Goal: Information Seeking & Learning: Learn about a topic

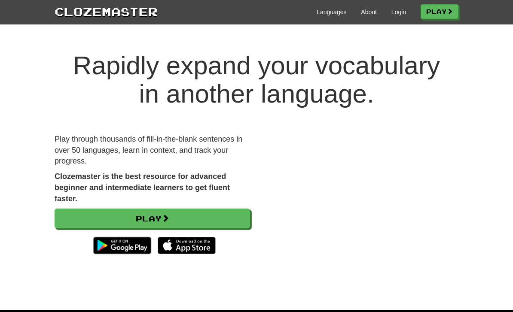
click at [394, 16] on link "Login" at bounding box center [398, 12] width 15 height 9
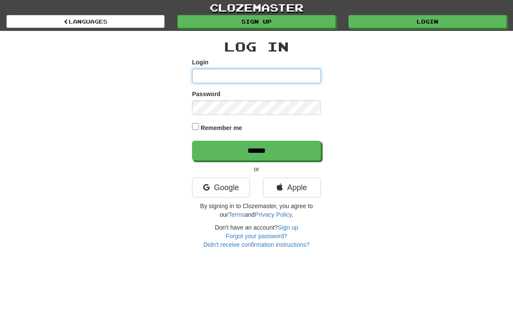
click at [266, 71] on input "Login" at bounding box center [256, 76] width 129 height 15
type input "********"
click at [281, 147] on input "******" at bounding box center [256, 151] width 129 height 20
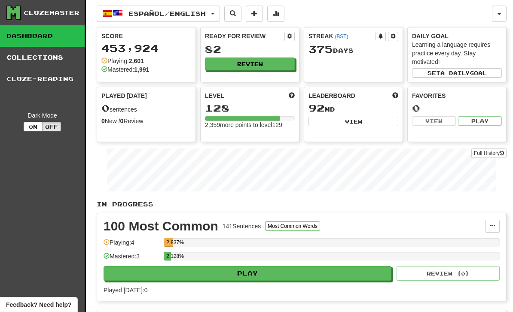
click at [224, 79] on div "Ready for Review 82 Review" at bounding box center [249, 54] width 99 height 55
click at [242, 62] on button "Review" at bounding box center [250, 64] width 90 height 13
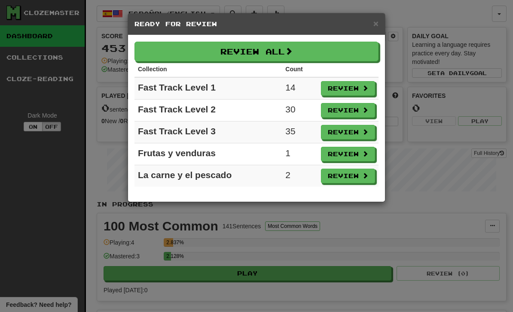
click at [336, 178] on button "Review" at bounding box center [348, 176] width 54 height 15
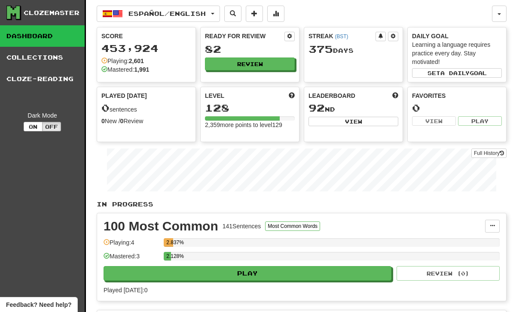
select select "**"
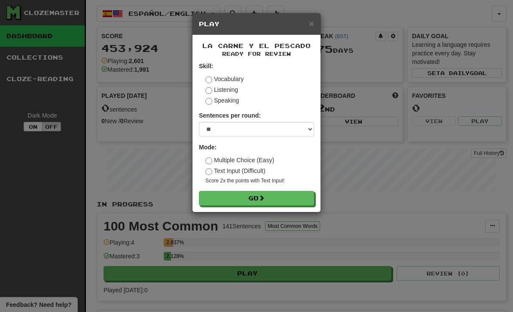
click at [278, 193] on button "Go" at bounding box center [256, 198] width 115 height 15
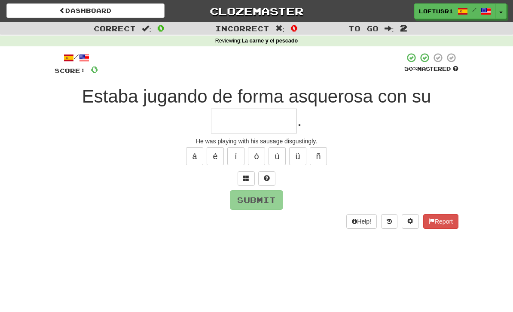
click at [244, 119] on input "text" at bounding box center [254, 121] width 86 height 25
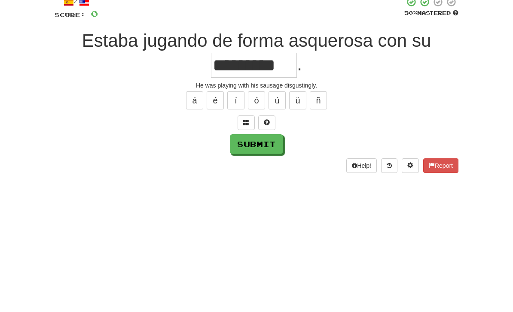
scroll to position [56, 0]
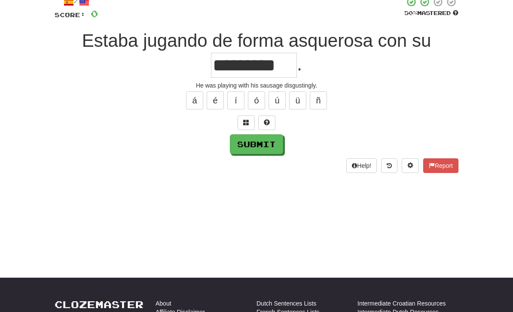
type input "*********"
click at [261, 151] on button "Submit" at bounding box center [256, 144] width 53 height 20
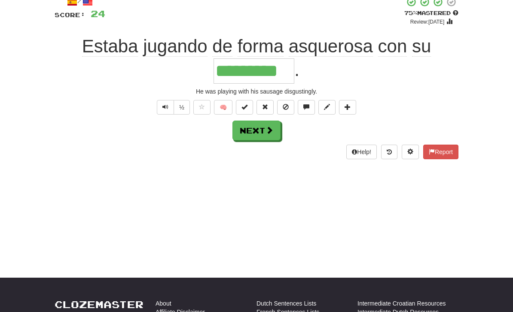
click at [260, 129] on button "Next" at bounding box center [256, 131] width 48 height 20
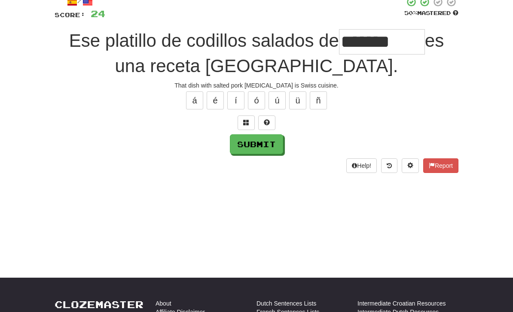
type input "*******"
click at [252, 146] on button "Submit" at bounding box center [256, 144] width 53 height 20
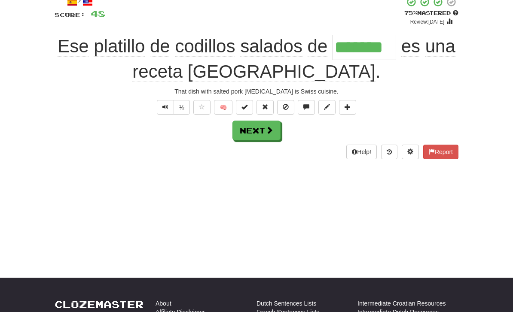
click at [258, 126] on button "Next" at bounding box center [256, 131] width 48 height 20
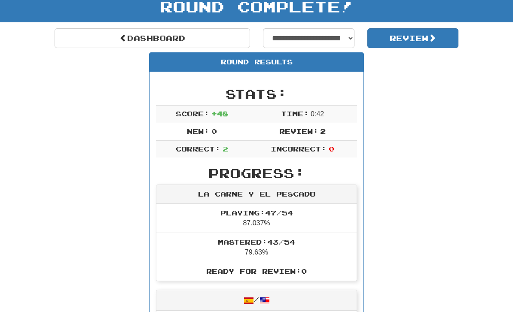
click at [127, 44] on link "Dashboard" at bounding box center [152, 38] width 195 height 20
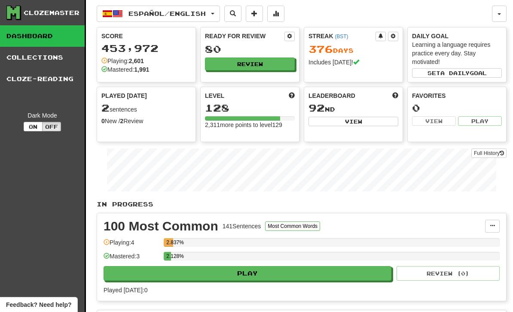
click at [234, 64] on button "Review" at bounding box center [250, 64] width 90 height 13
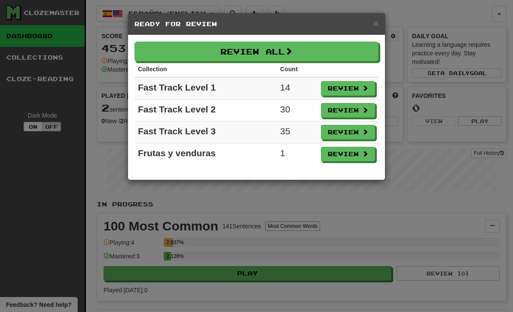
click at [344, 157] on button "Review" at bounding box center [348, 154] width 54 height 15
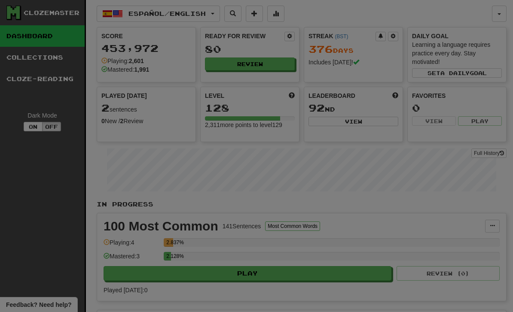
select select "**"
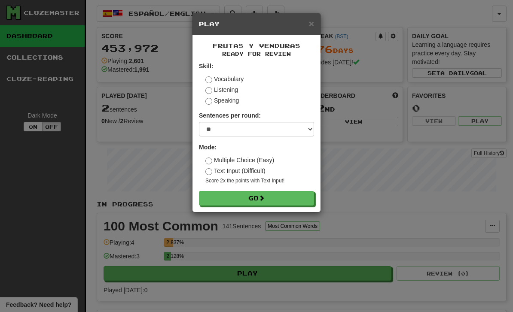
click at [243, 201] on button "Go" at bounding box center [256, 198] width 115 height 15
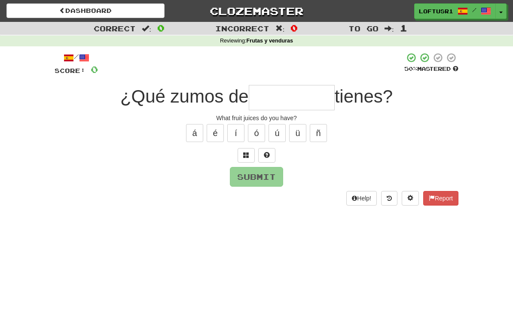
click at [273, 100] on input "text" at bounding box center [292, 97] width 86 height 25
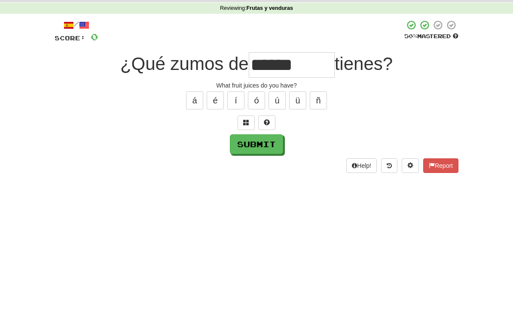
scroll to position [33, 0]
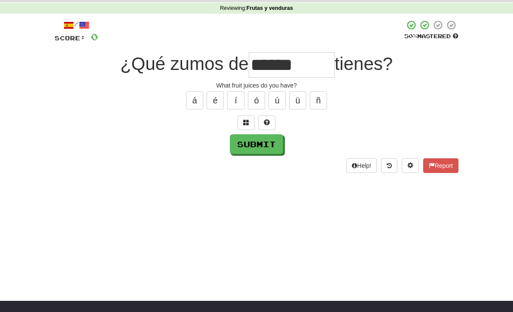
type input "******"
click at [255, 148] on button "Submit" at bounding box center [256, 144] width 53 height 20
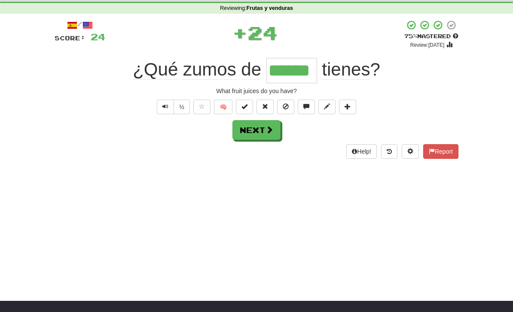
click at [261, 127] on button "Next" at bounding box center [256, 130] width 48 height 20
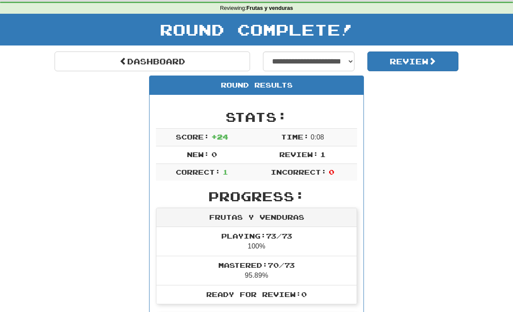
click at [137, 60] on link "Dashboard" at bounding box center [152, 62] width 195 height 20
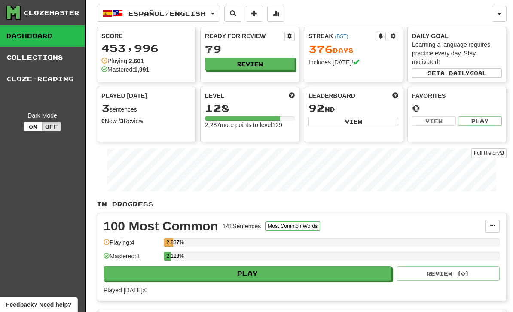
click at [231, 64] on button "Review" at bounding box center [250, 64] width 90 height 13
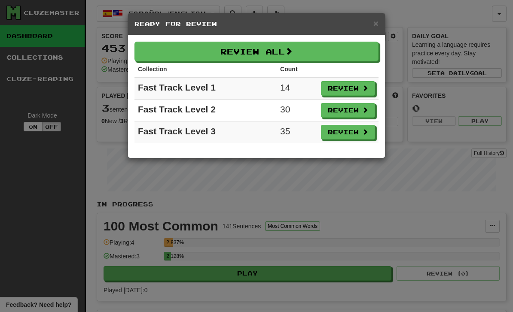
click at [343, 88] on button "Review" at bounding box center [348, 88] width 54 height 15
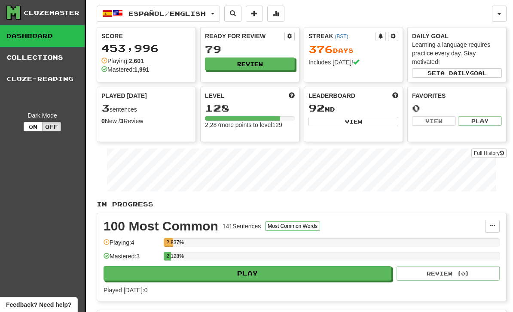
select select "**"
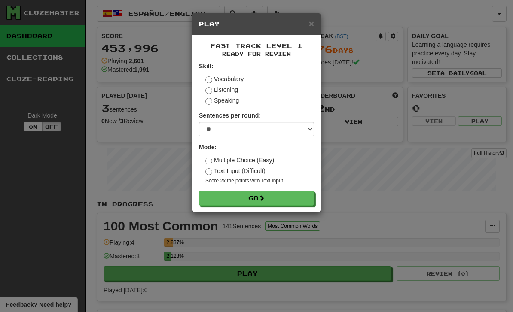
click at [254, 202] on button "Go" at bounding box center [256, 198] width 115 height 15
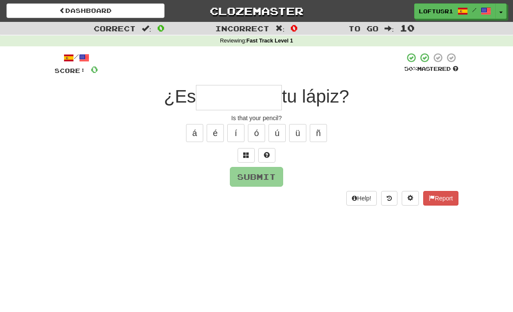
click at [218, 98] on input "text" at bounding box center [239, 97] width 86 height 25
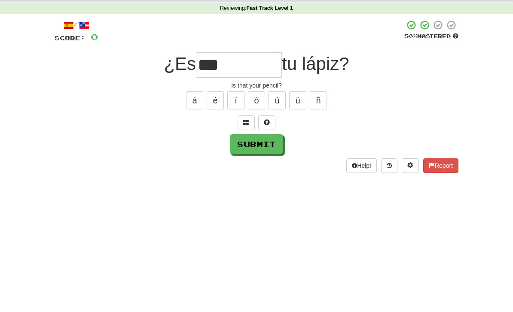
scroll to position [33, 0]
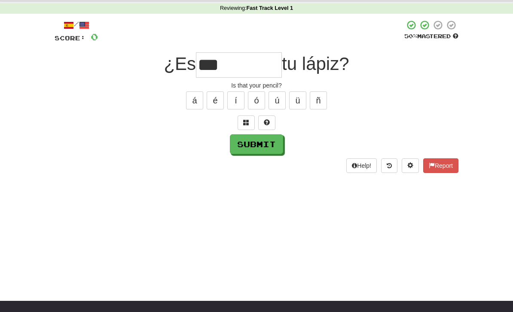
type input "***"
click at [249, 149] on button "Submit" at bounding box center [256, 144] width 53 height 20
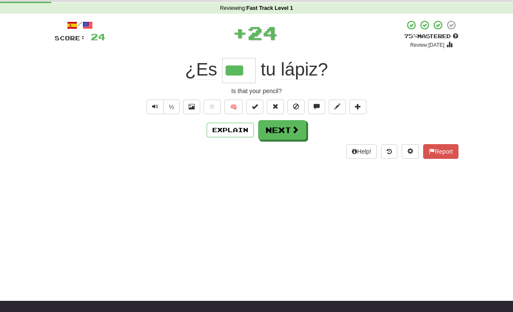
click at [234, 134] on button "Explain" at bounding box center [229, 130] width 47 height 15
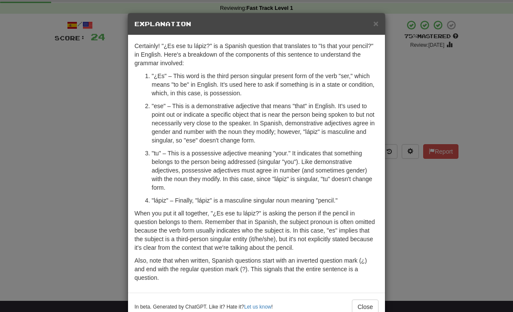
click at [396, 252] on div "× Explanation Certainly! "¿Es ese tu lápiz?" is a Spanish question that transla…" at bounding box center [256, 156] width 513 height 312
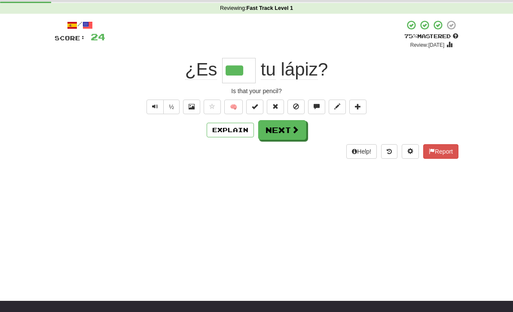
click at [282, 136] on button "Next" at bounding box center [282, 130] width 48 height 20
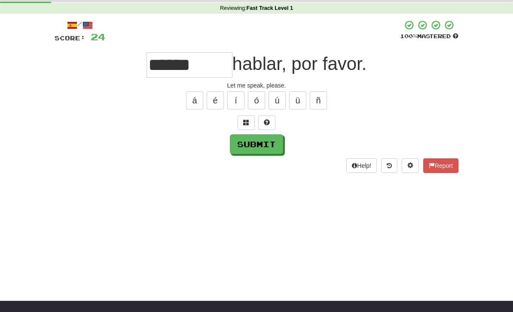
click at [259, 145] on button "Submit" at bounding box center [256, 144] width 53 height 20
type input "******"
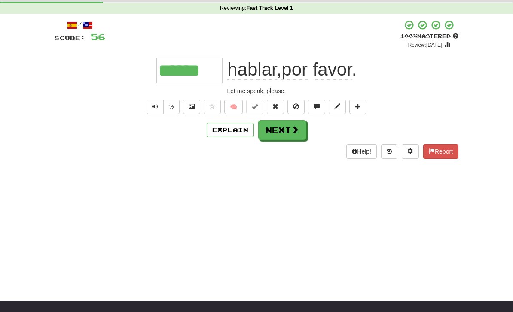
click at [152, 107] on span "Text-to-speech controls" at bounding box center [155, 106] width 6 height 6
click at [282, 136] on button "Next" at bounding box center [282, 130] width 48 height 20
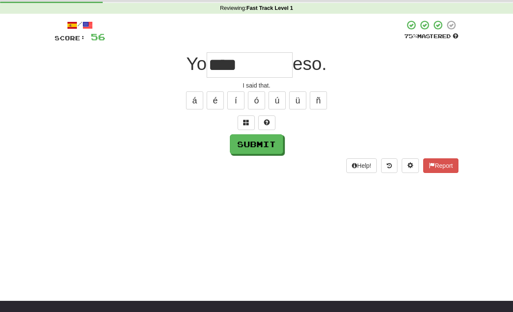
type input "****"
click at [267, 145] on button "Submit" at bounding box center [256, 144] width 53 height 20
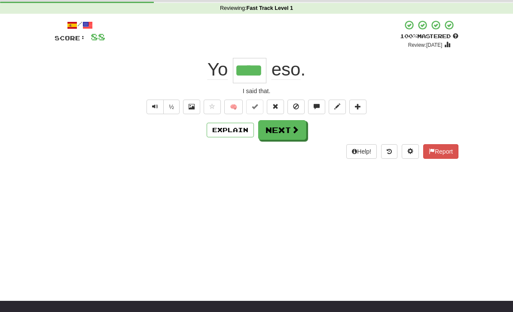
click at [294, 130] on span at bounding box center [295, 130] width 8 height 8
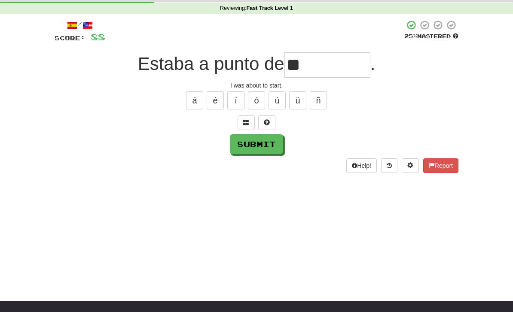
type input "*"
type input "*******"
click at [257, 152] on button "Submit" at bounding box center [256, 144] width 53 height 20
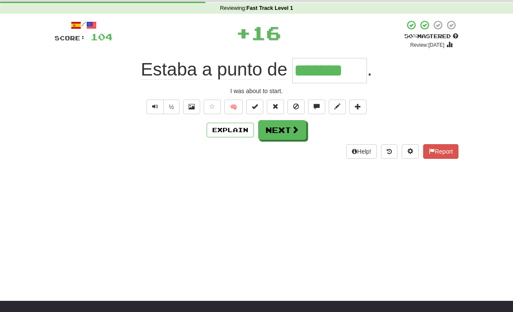
scroll to position [0, 0]
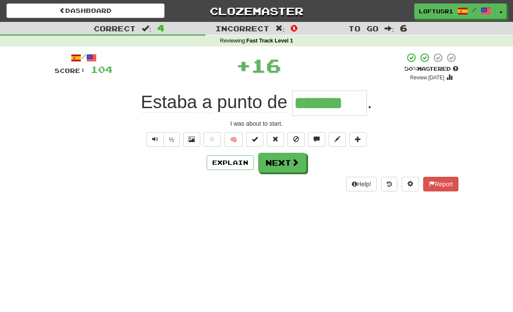
click at [286, 161] on button "Next" at bounding box center [282, 163] width 48 height 20
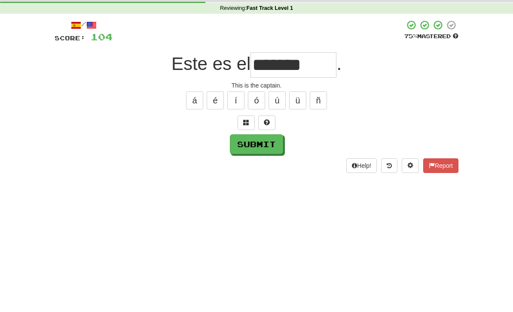
scroll to position [33, 0]
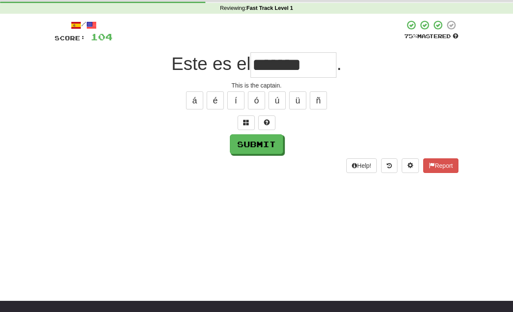
click at [262, 148] on button "Submit" at bounding box center [256, 144] width 53 height 20
type input "*******"
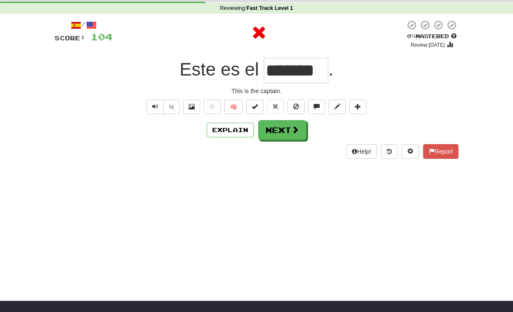
click at [290, 134] on button "Next" at bounding box center [282, 130] width 48 height 20
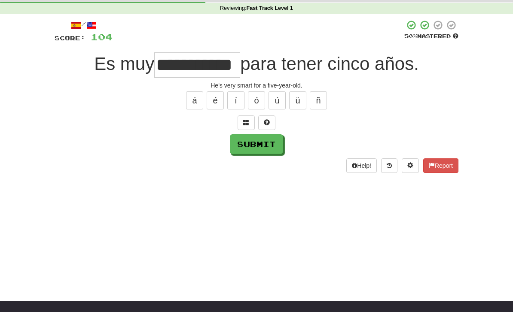
type input "**********"
click at [255, 147] on button "Submit" at bounding box center [256, 144] width 53 height 20
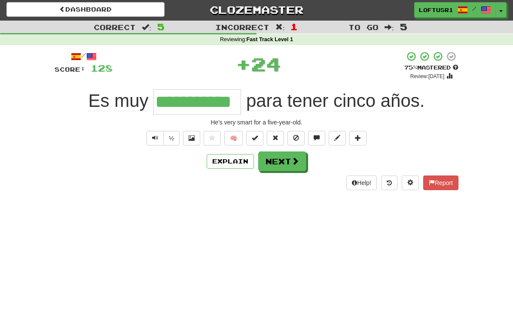
scroll to position [0, 0]
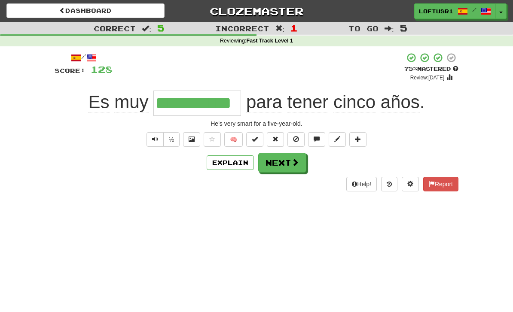
click at [156, 141] on span "Text-to-speech controls" at bounding box center [155, 139] width 6 height 6
click at [288, 164] on button "Next" at bounding box center [282, 163] width 48 height 20
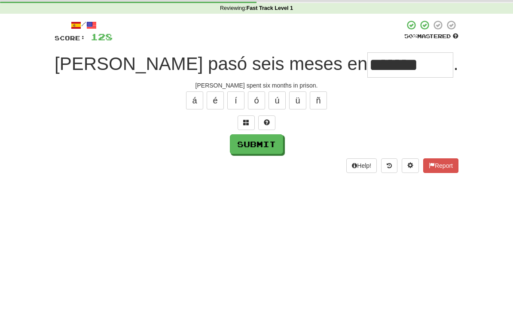
scroll to position [33, 0]
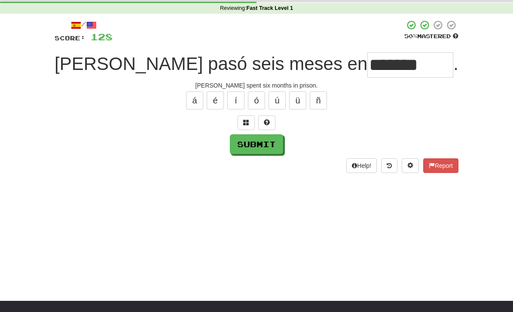
click at [267, 150] on button "Submit" at bounding box center [256, 144] width 53 height 20
type input "*******"
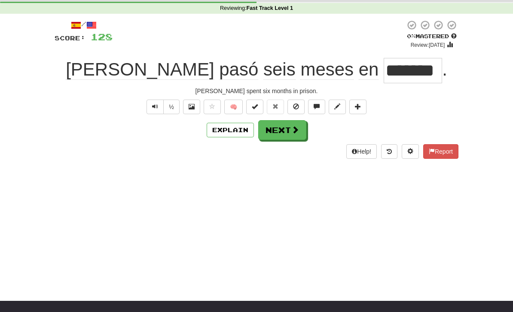
click at [291, 135] on button "Next" at bounding box center [282, 130] width 48 height 20
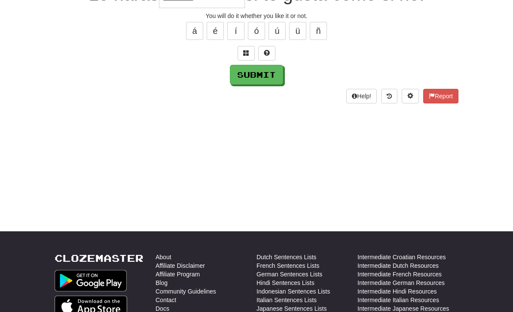
scroll to position [43, 0]
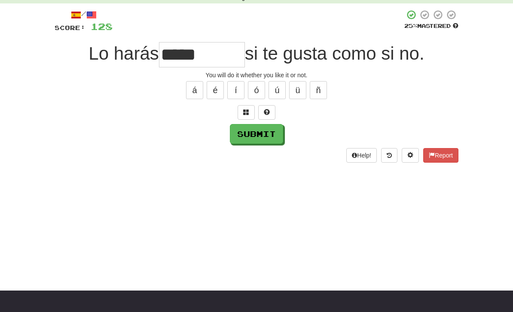
type input "*****"
click at [271, 137] on button "Submit" at bounding box center [256, 134] width 53 height 20
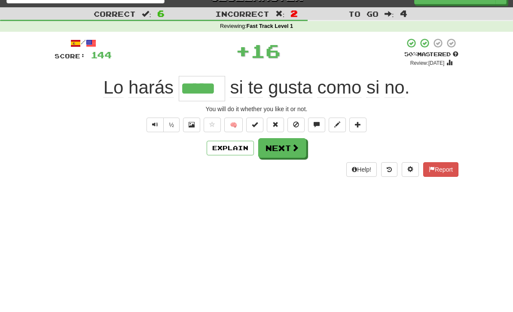
scroll to position [0, 0]
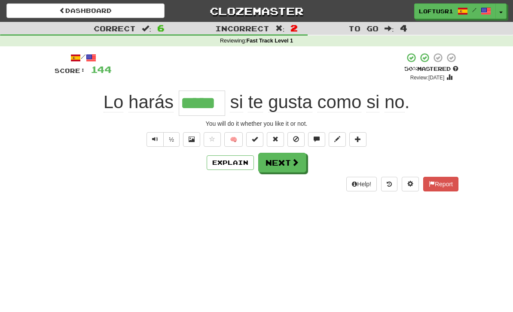
click at [223, 167] on button "Explain" at bounding box center [229, 162] width 47 height 15
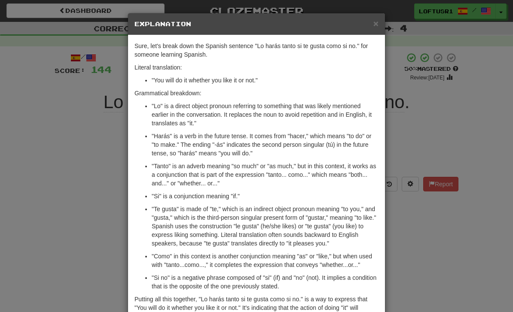
click at [85, 197] on div "× Explanation Sure, let's break down the Spanish sentence "Lo harás tanto si te…" at bounding box center [256, 156] width 513 height 312
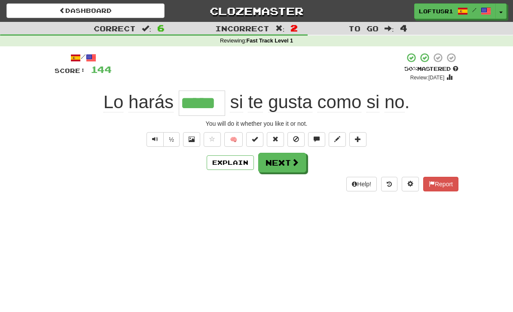
click at [282, 157] on button "Next" at bounding box center [282, 163] width 48 height 20
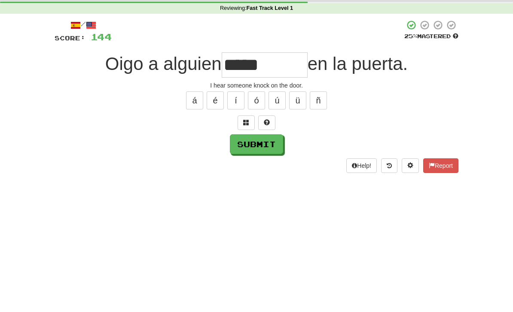
scroll to position [33, 0]
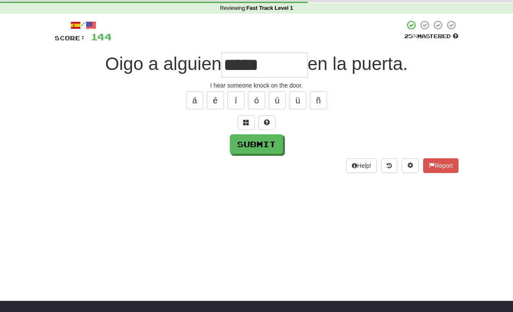
type input "*****"
click at [249, 140] on button "Submit" at bounding box center [256, 144] width 53 height 20
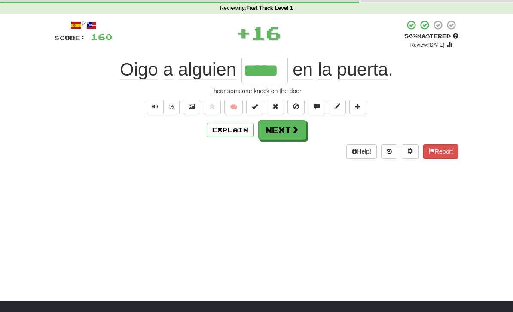
scroll to position [0, 0]
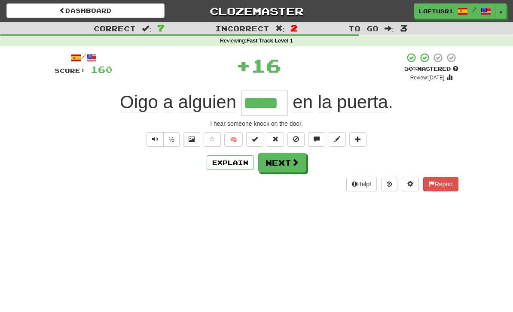
click at [291, 170] on button "Next" at bounding box center [282, 163] width 48 height 20
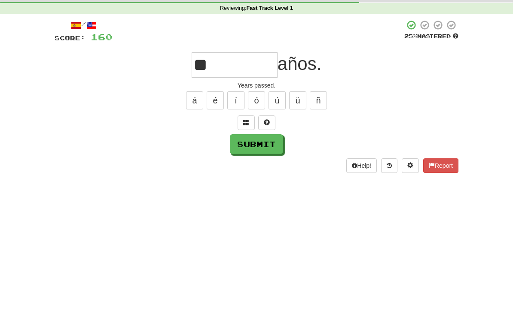
type input "*"
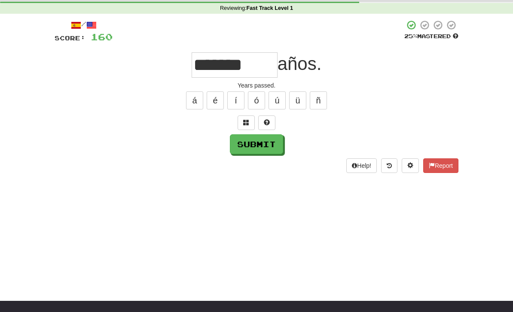
click at [260, 141] on button "Submit" at bounding box center [256, 144] width 53 height 20
type input "*******"
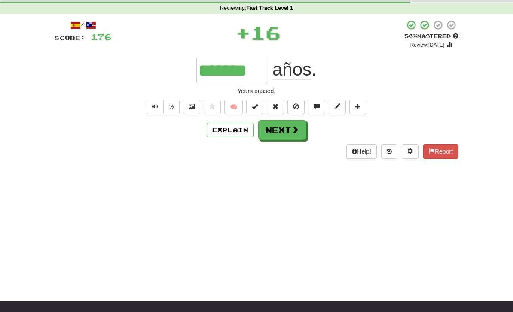
scroll to position [0, 0]
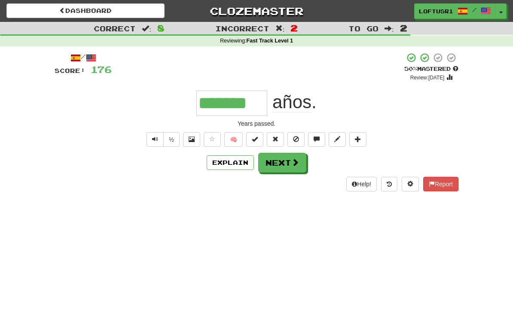
click at [284, 171] on button "Next" at bounding box center [282, 163] width 48 height 20
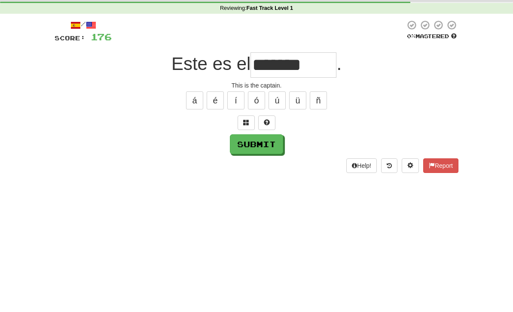
scroll to position [33, 0]
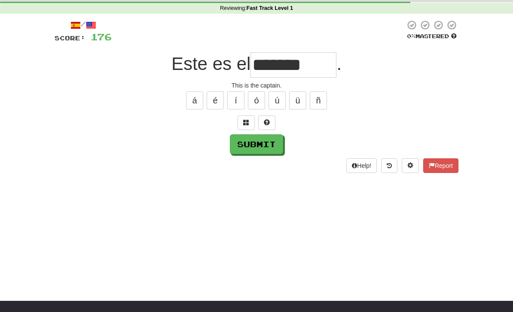
type input "*******"
click at [255, 149] on button "Submit" at bounding box center [256, 144] width 53 height 20
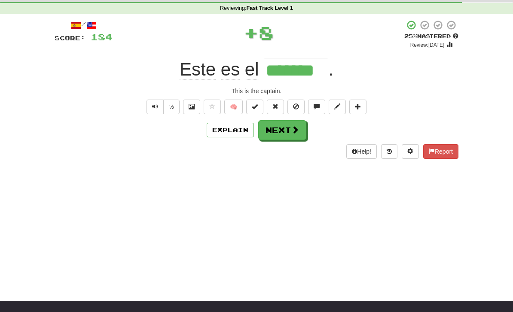
scroll to position [0, 0]
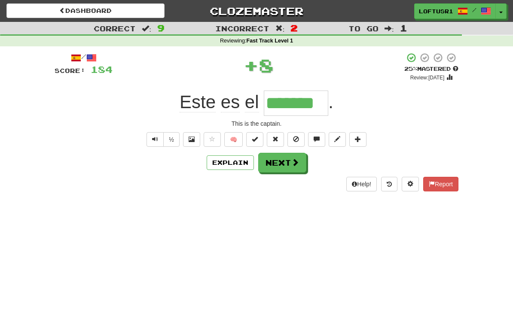
click at [285, 170] on button "Next" at bounding box center [282, 163] width 48 height 20
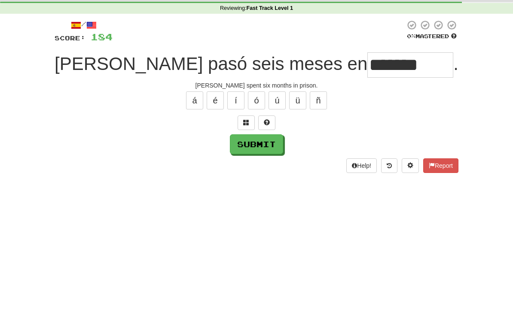
scroll to position [33, 0]
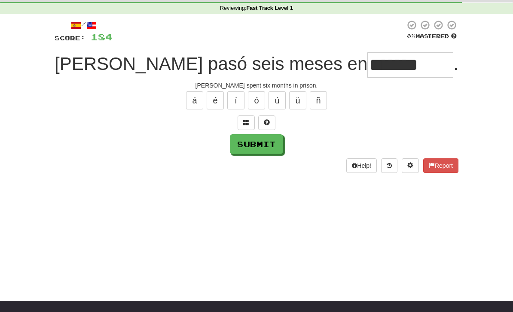
type input "*******"
click at [254, 145] on button "Submit" at bounding box center [256, 144] width 53 height 20
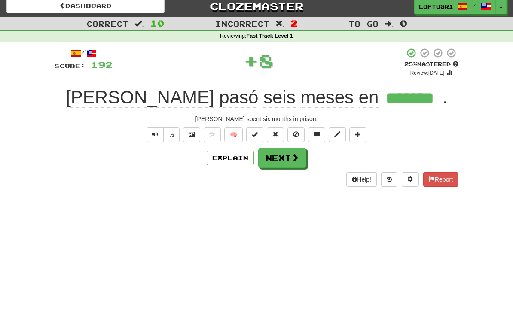
scroll to position [0, 0]
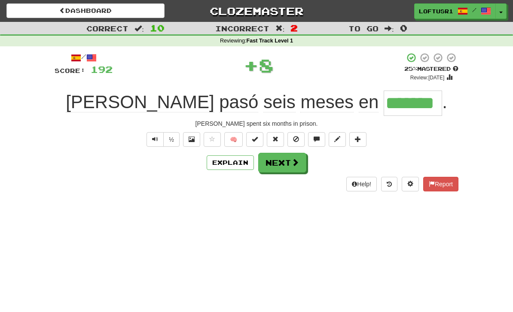
click at [293, 171] on button "Next" at bounding box center [282, 163] width 48 height 20
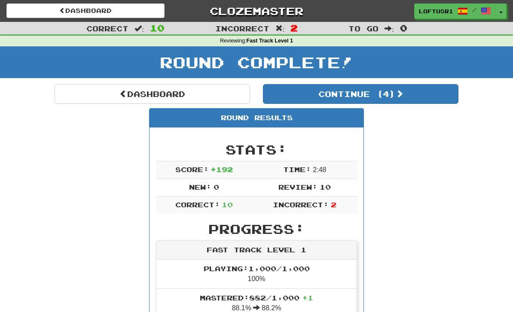
click at [175, 99] on link "Dashboard" at bounding box center [152, 94] width 195 height 20
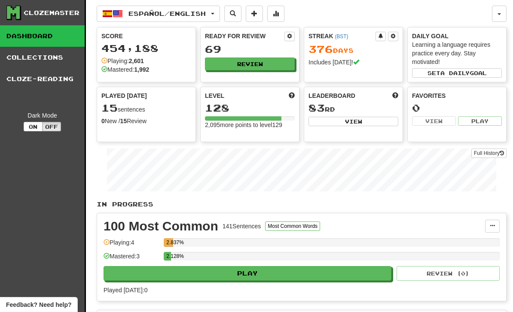
click at [490, 152] on link "Full History" at bounding box center [488, 153] width 35 height 9
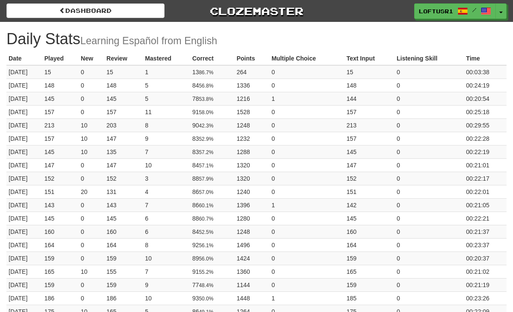
click at [64, 17] on link "Dashboard" at bounding box center [85, 10] width 158 height 15
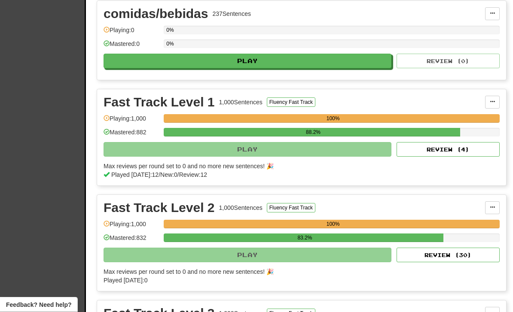
scroll to position [334, 0]
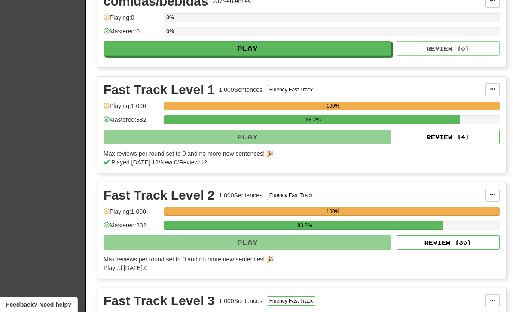
click at [473, 143] on button "Review ( 4 )" at bounding box center [447, 137] width 103 height 15
select select "**"
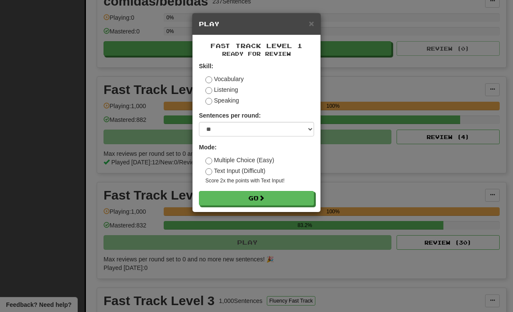
click at [292, 200] on button "Go" at bounding box center [256, 198] width 115 height 15
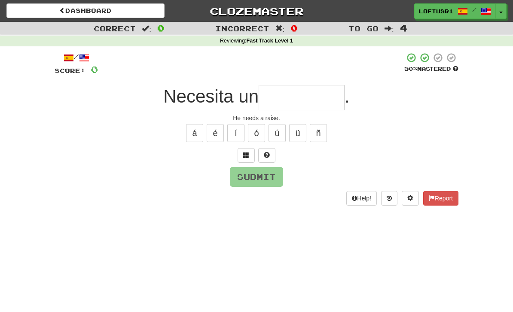
click at [313, 103] on input "text" at bounding box center [301, 97] width 86 height 25
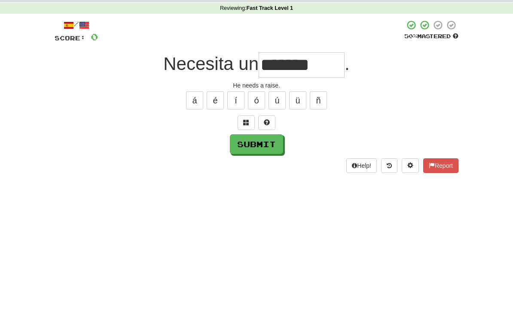
scroll to position [33, 0]
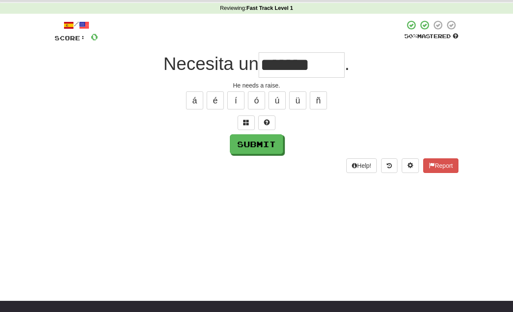
type input "*******"
click at [257, 153] on button "Submit" at bounding box center [256, 144] width 53 height 20
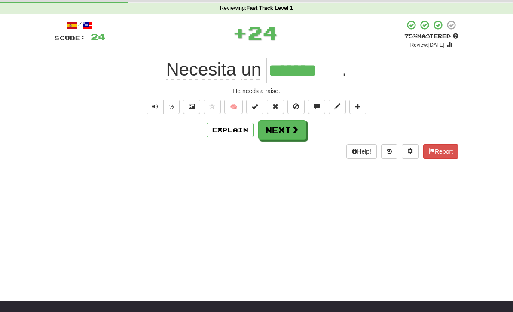
scroll to position [0, 0]
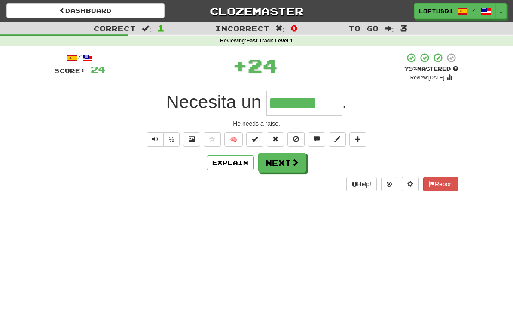
click at [289, 165] on button "Next" at bounding box center [282, 163] width 48 height 20
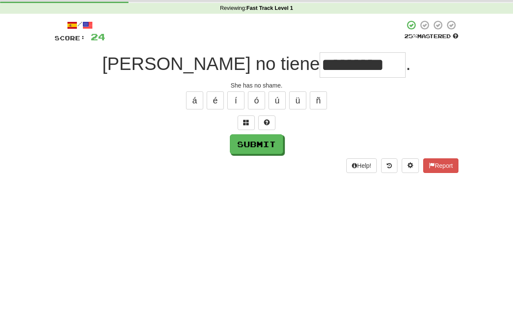
scroll to position [33, 0]
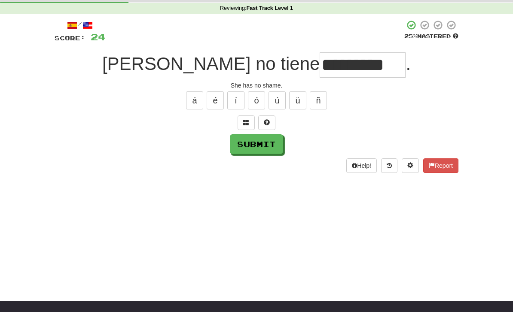
type input "*********"
click at [252, 153] on button "Submit" at bounding box center [256, 144] width 53 height 20
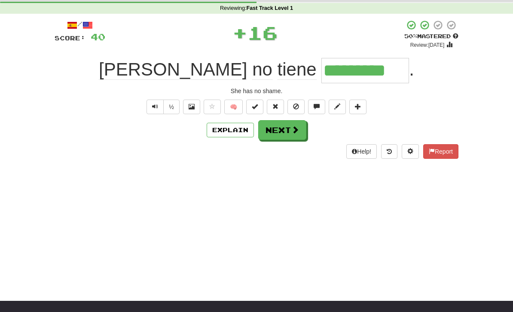
scroll to position [0, 0]
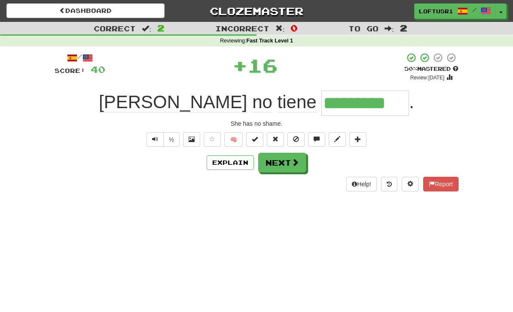
click at [291, 167] on button "Next" at bounding box center [282, 163] width 48 height 20
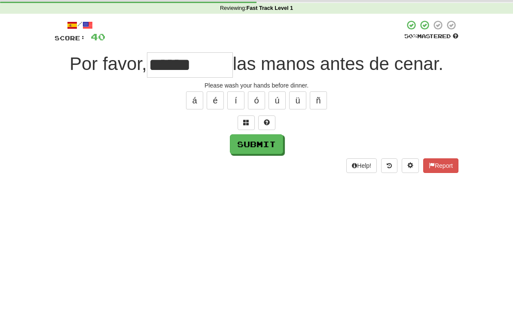
scroll to position [33, 0]
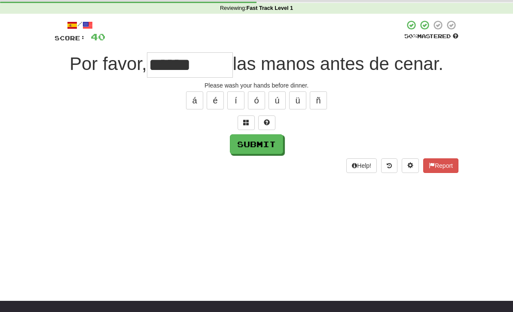
click at [261, 149] on button "Submit" at bounding box center [256, 144] width 53 height 20
type input "******"
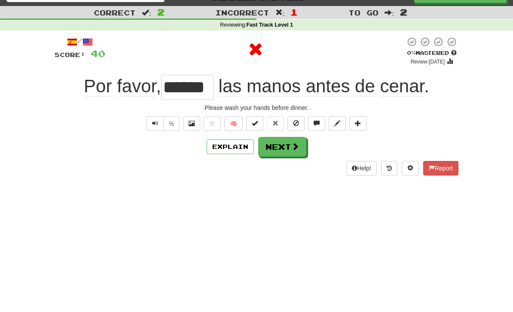
scroll to position [0, 0]
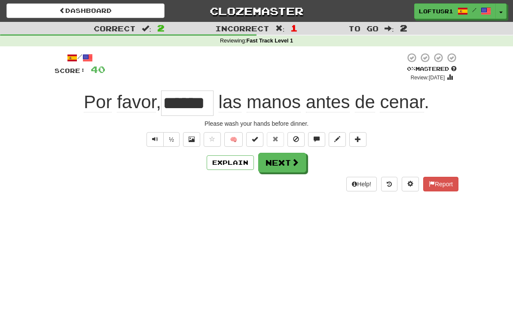
click at [286, 169] on button "Next" at bounding box center [282, 163] width 48 height 20
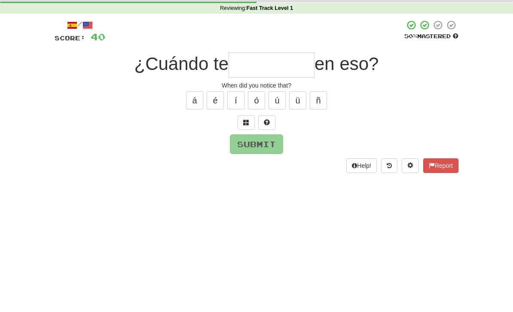
type input "*"
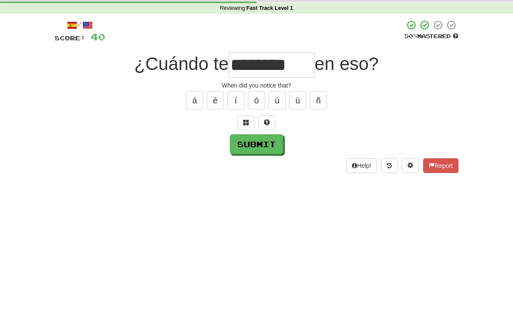
scroll to position [33, 0]
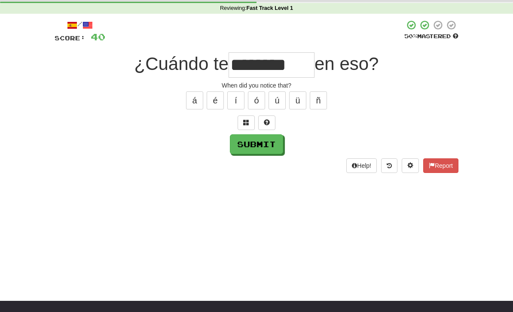
click at [254, 153] on button "Submit" at bounding box center [256, 144] width 53 height 20
type input "*******"
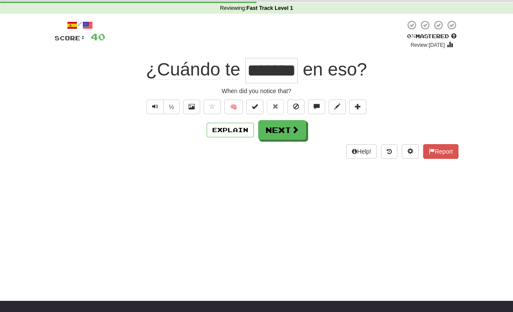
click at [289, 134] on button "Next" at bounding box center [282, 130] width 48 height 20
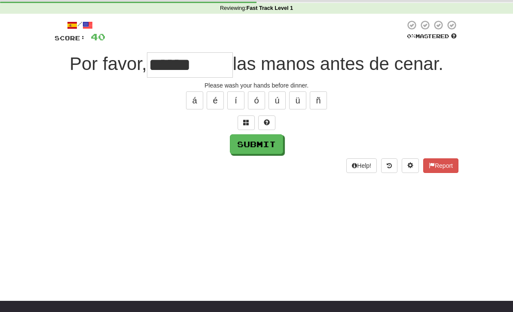
type input "******"
click at [267, 152] on button "Submit" at bounding box center [256, 144] width 53 height 20
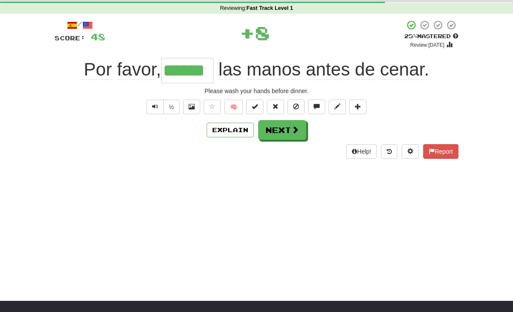
scroll to position [0, 0]
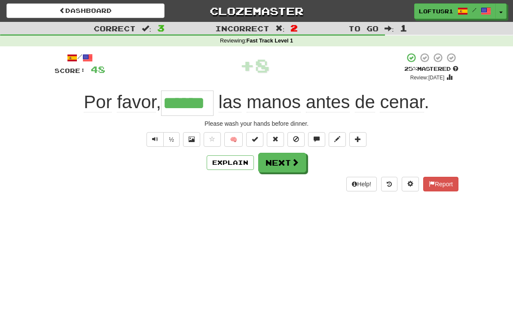
click at [288, 162] on button "Next" at bounding box center [282, 163] width 48 height 20
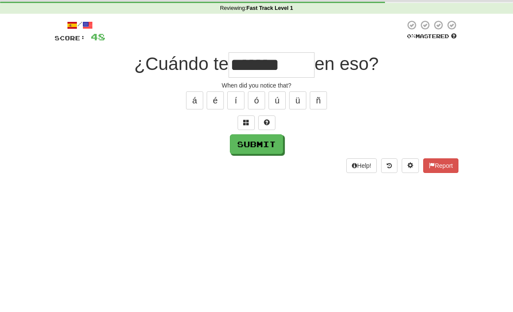
scroll to position [33, 0]
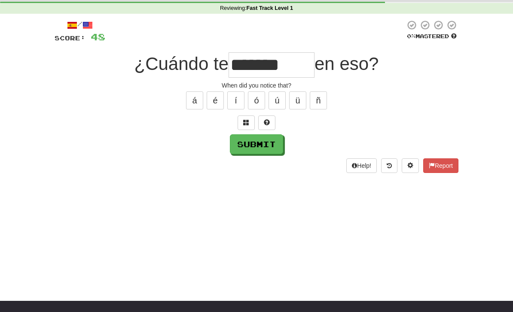
type input "*******"
click at [256, 153] on button "Submit" at bounding box center [256, 144] width 53 height 20
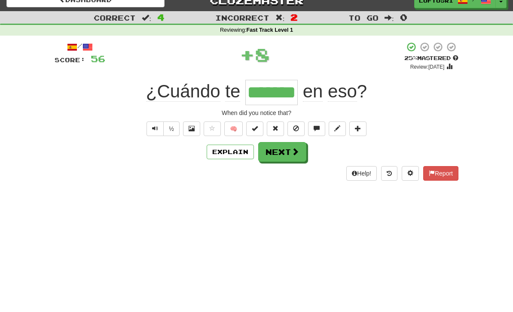
scroll to position [11, 0]
click at [297, 151] on span at bounding box center [295, 152] width 8 height 8
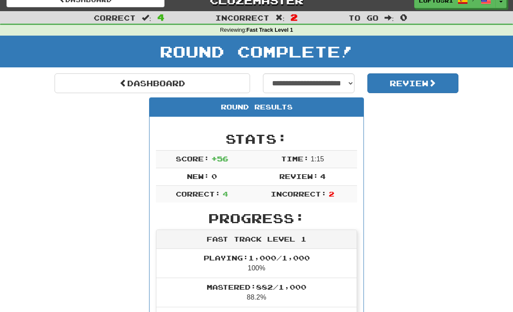
click at [119, 82] on span at bounding box center [123, 83] width 8 height 8
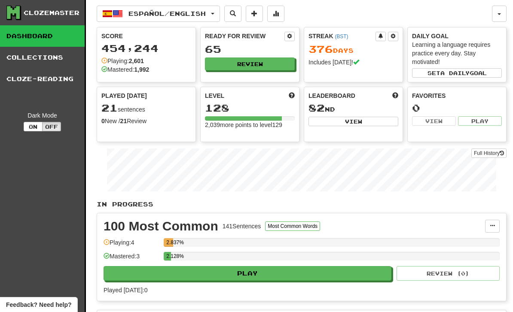
click at [498, 151] on link "Full History" at bounding box center [488, 153] width 35 height 9
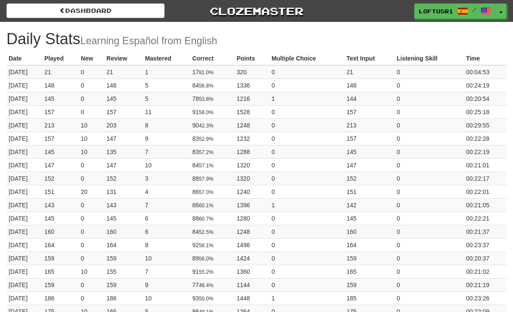
click at [72, 13] on link "Dashboard" at bounding box center [85, 10] width 158 height 15
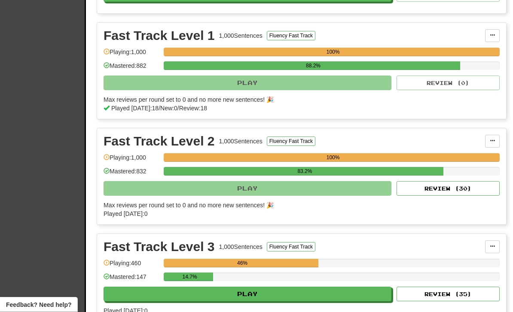
scroll to position [376, 0]
click at [463, 190] on button "Review ( 30 )" at bounding box center [447, 188] width 103 height 15
select select "**"
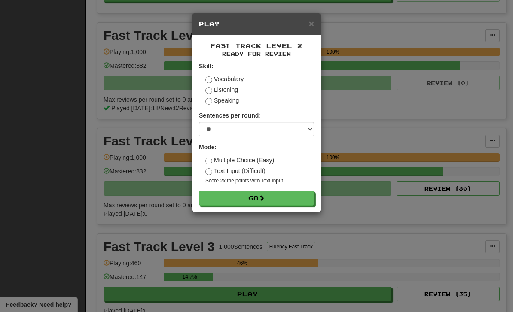
click at [284, 199] on button "Go" at bounding box center [256, 198] width 115 height 15
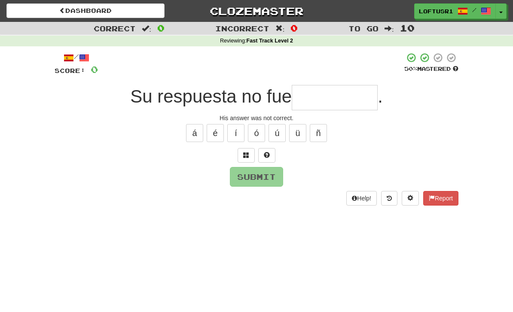
click at [340, 97] on input "text" at bounding box center [334, 97] width 86 height 25
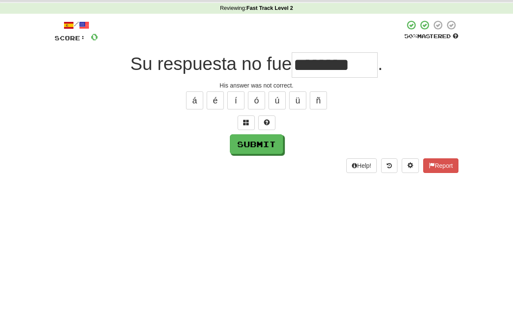
scroll to position [33, 0]
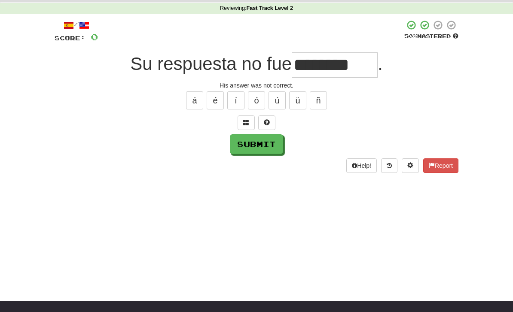
type input "********"
click at [267, 142] on button "Submit" at bounding box center [256, 144] width 53 height 20
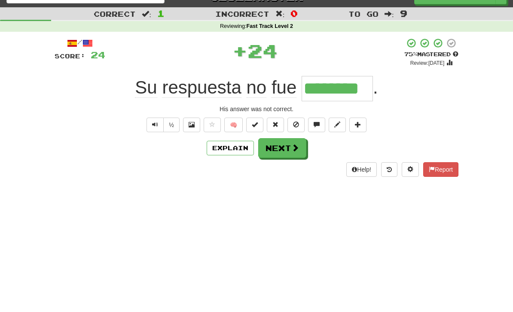
scroll to position [0, 0]
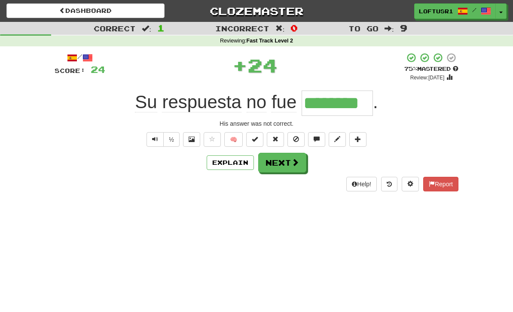
click at [292, 165] on span at bounding box center [295, 162] width 8 height 8
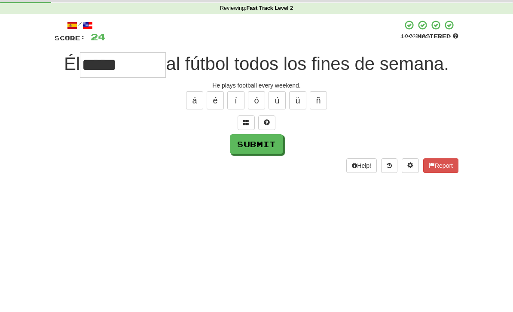
scroll to position [33, 0]
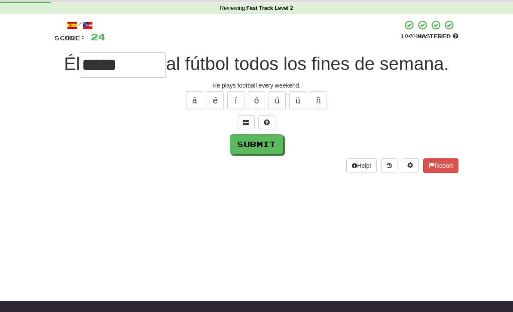
type input "*****"
click at [269, 146] on button "Submit" at bounding box center [256, 144] width 53 height 20
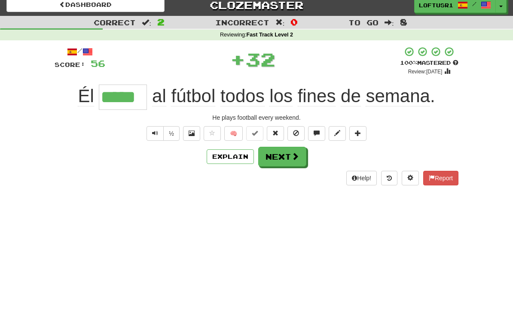
scroll to position [0, 0]
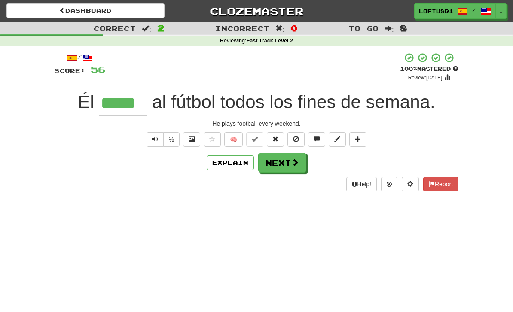
click at [292, 169] on button "Next" at bounding box center [282, 163] width 48 height 20
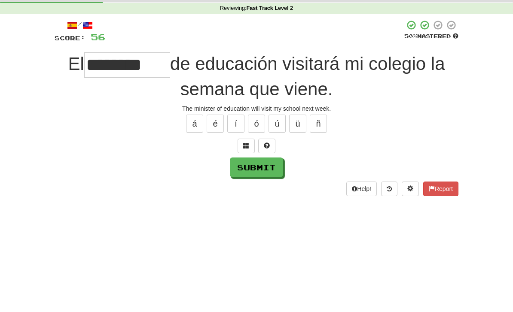
scroll to position [33, 0]
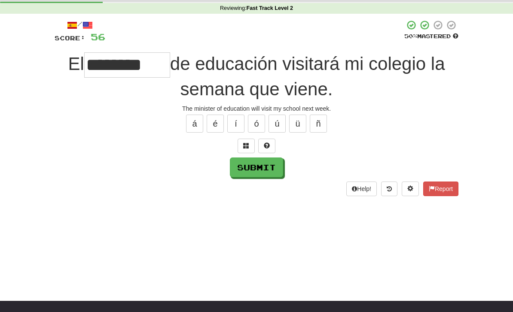
type input "********"
click at [272, 169] on button "Submit" at bounding box center [256, 168] width 53 height 20
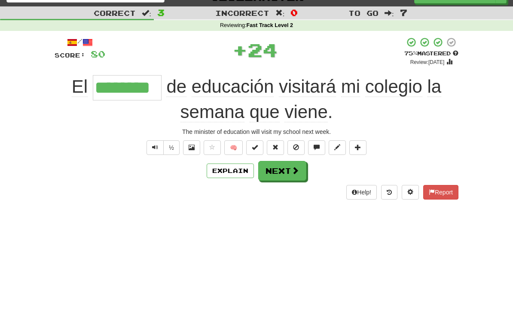
scroll to position [15, 0]
click at [288, 177] on button "Next" at bounding box center [282, 171] width 48 height 20
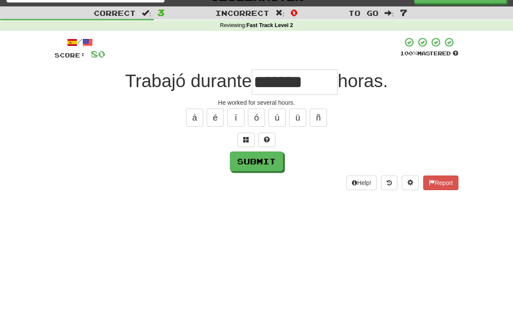
click at [264, 163] on button "Submit" at bounding box center [256, 162] width 53 height 20
type input "******"
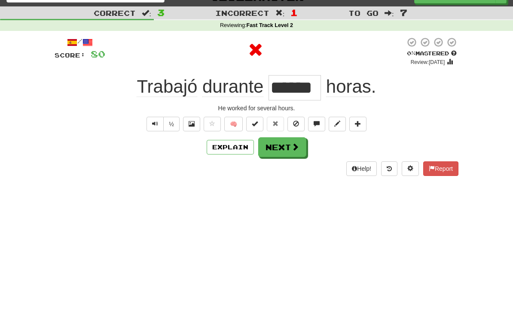
click at [231, 153] on button "Explain" at bounding box center [229, 147] width 47 height 15
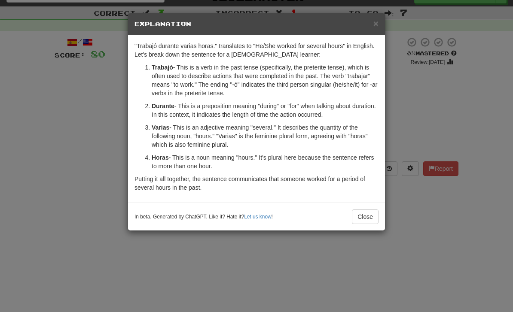
click at [368, 222] on button "Close" at bounding box center [365, 216] width 27 height 15
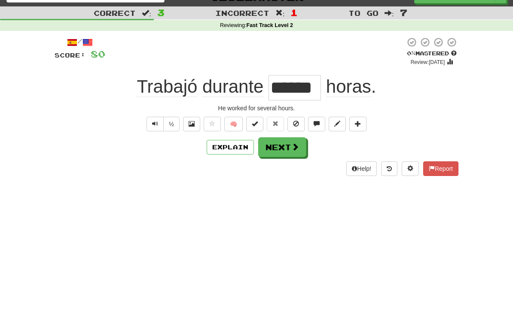
click at [296, 149] on span at bounding box center [295, 147] width 8 height 8
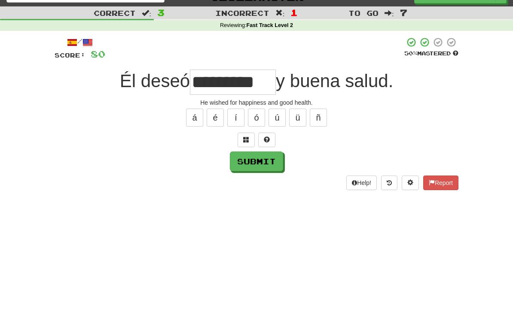
type input "*********"
click at [257, 169] on button "Submit" at bounding box center [256, 162] width 53 height 20
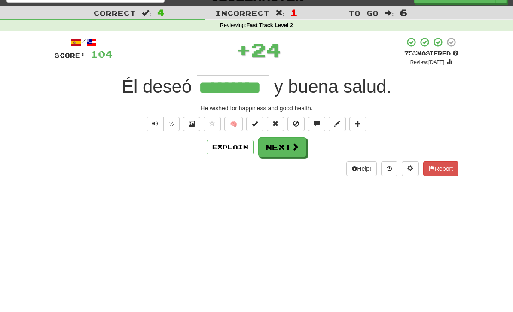
click at [231, 148] on button "Explain" at bounding box center [229, 147] width 47 height 15
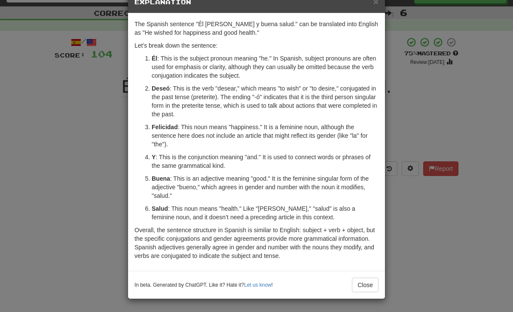
scroll to position [22, 0]
click at [369, 290] on button "Close" at bounding box center [365, 285] width 27 height 15
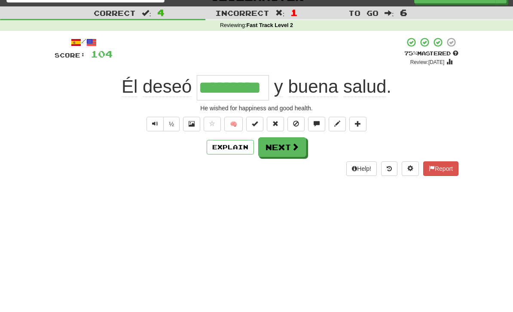
click at [244, 152] on button "Explain" at bounding box center [229, 147] width 47 height 15
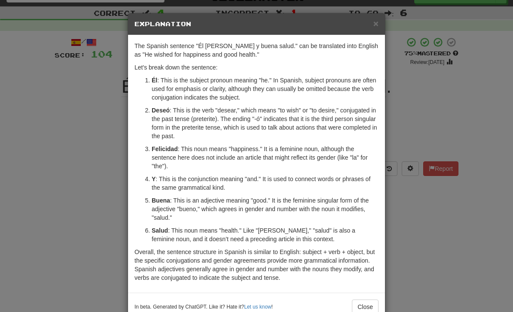
click at [403, 236] on div "× Explanation The Spanish sentence "Él deseó felicidad y buena salud." can be t…" at bounding box center [256, 156] width 513 height 312
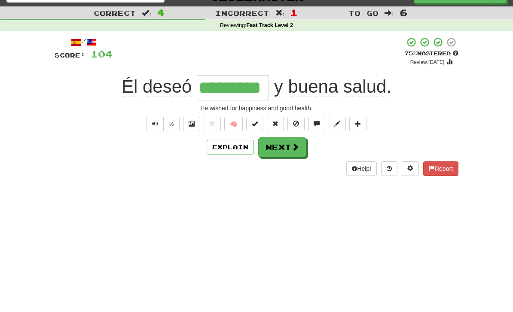
click at [286, 154] on button "Next" at bounding box center [282, 147] width 48 height 20
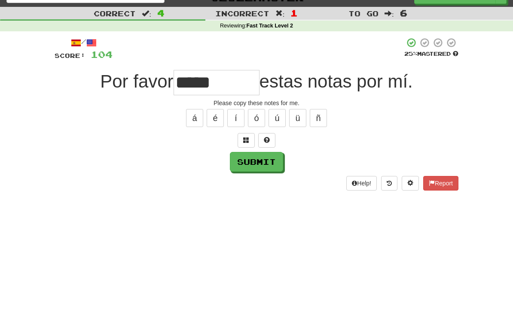
scroll to position [15, 0]
type input "*****"
click at [265, 166] on button "Submit" at bounding box center [256, 162] width 53 height 20
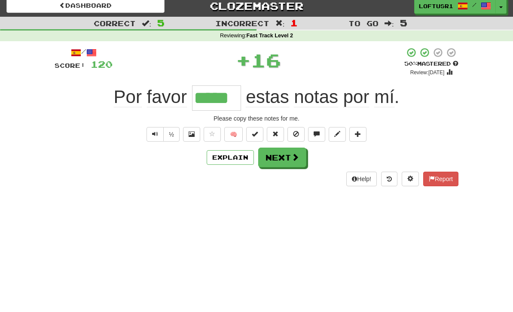
scroll to position [0, 0]
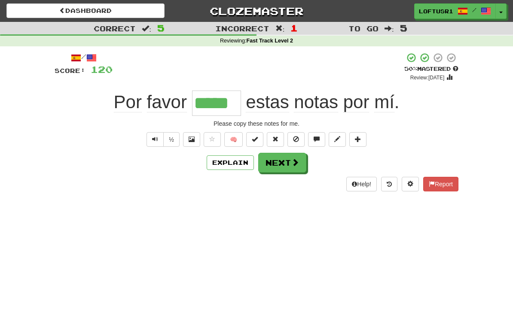
click at [290, 169] on button "Next" at bounding box center [282, 163] width 48 height 20
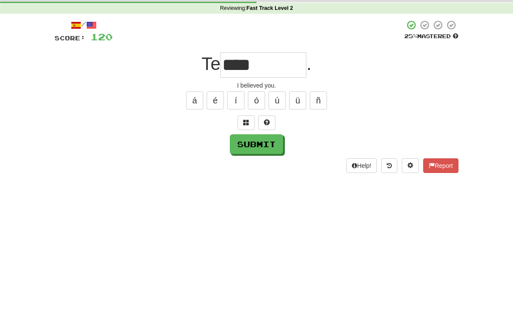
scroll to position [33, 0]
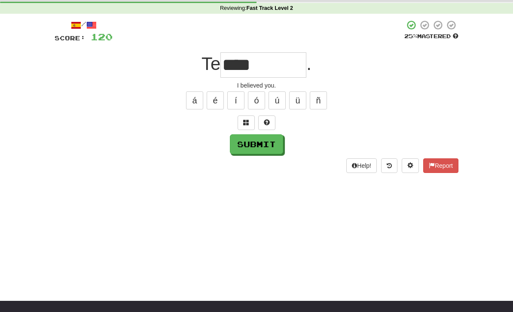
type input "****"
click at [268, 144] on button "Submit" at bounding box center [256, 144] width 53 height 20
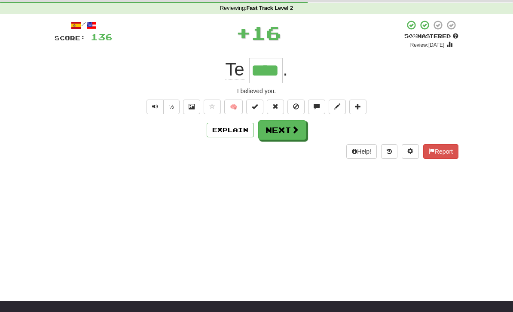
scroll to position [0, 0]
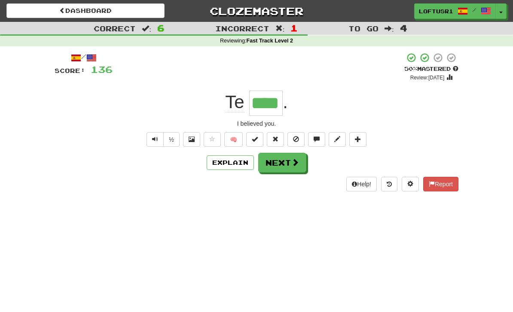
click at [290, 170] on button "Next" at bounding box center [282, 163] width 48 height 20
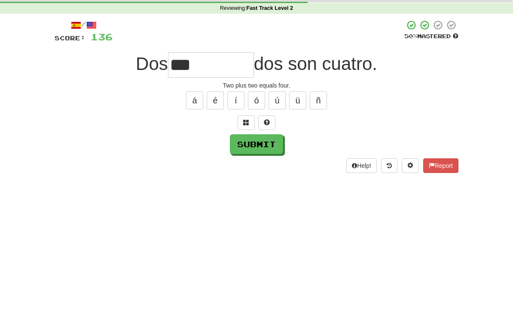
scroll to position [33, 0]
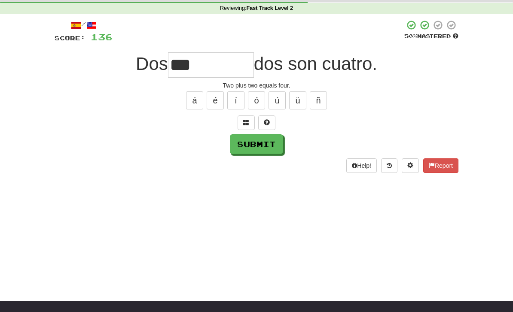
type input "***"
click at [270, 158] on div "Help! Report" at bounding box center [257, 165] width 404 height 15
click at [263, 151] on button "Submit" at bounding box center [256, 144] width 53 height 20
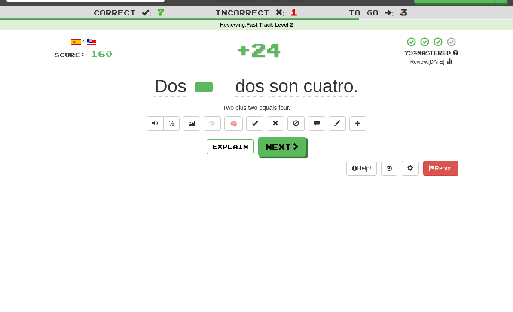
scroll to position [0, 0]
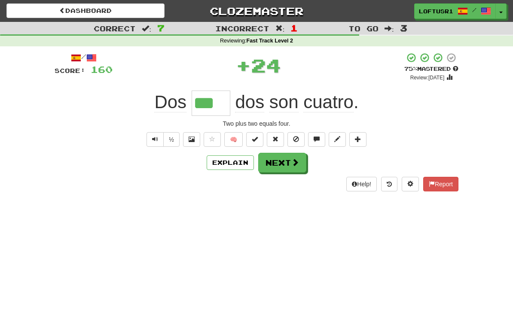
click at [294, 167] on button "Next" at bounding box center [282, 163] width 48 height 20
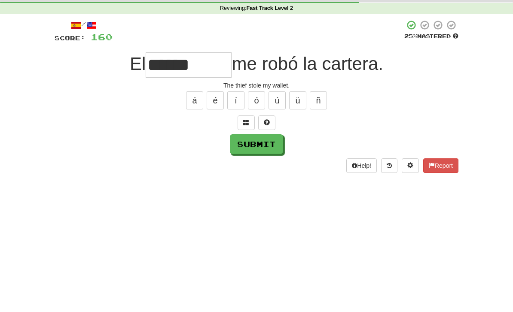
scroll to position [33, 0]
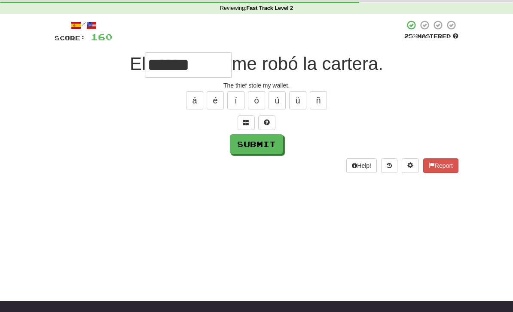
type input "******"
click at [271, 153] on button "Submit" at bounding box center [256, 144] width 53 height 20
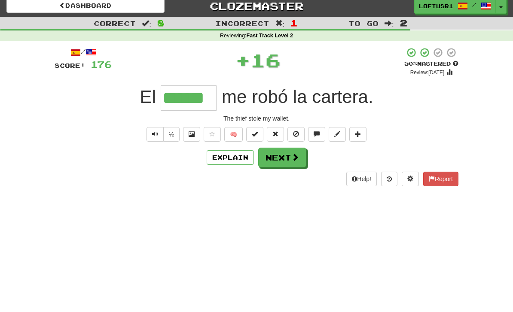
scroll to position [0, 0]
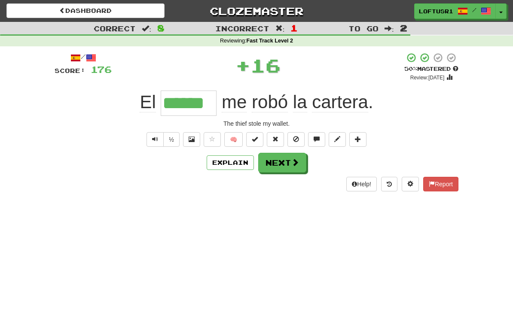
click at [247, 168] on button "Explain" at bounding box center [229, 162] width 47 height 15
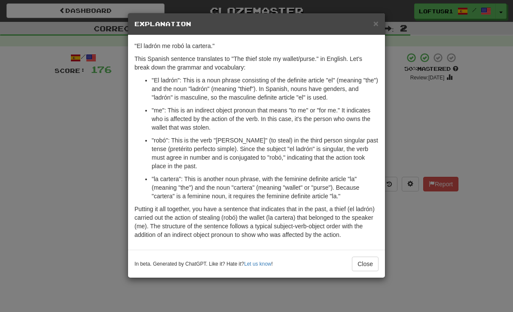
click at [366, 270] on button "Close" at bounding box center [365, 264] width 27 height 15
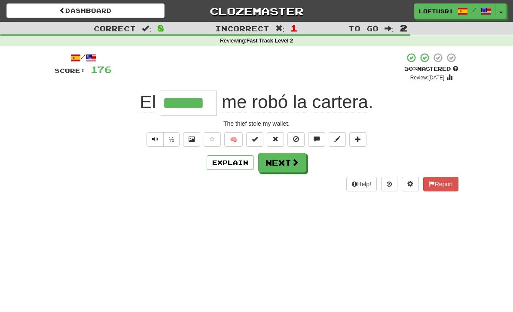
click at [297, 169] on button "Next" at bounding box center [282, 163] width 48 height 20
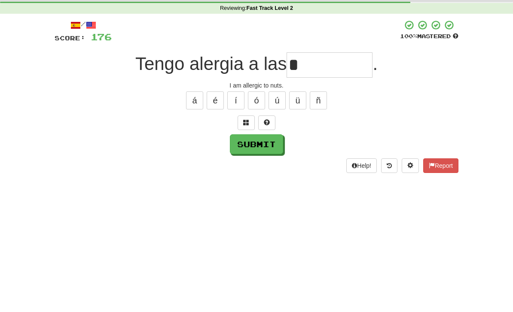
scroll to position [33, 0]
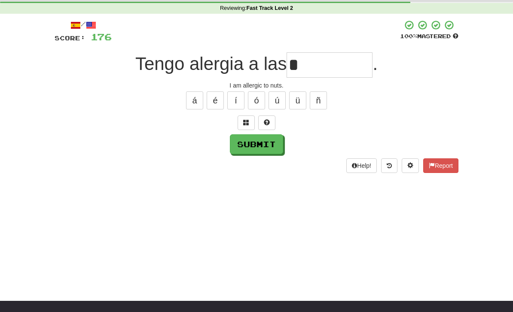
click at [256, 152] on button "Submit" at bounding box center [256, 144] width 53 height 20
type input "******"
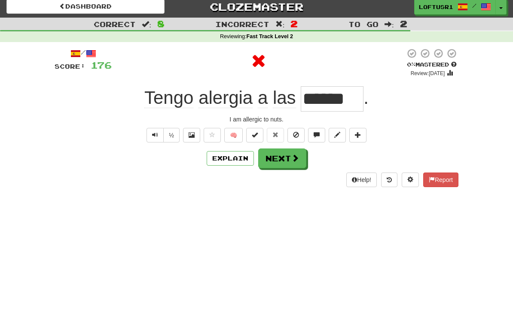
scroll to position [0, 0]
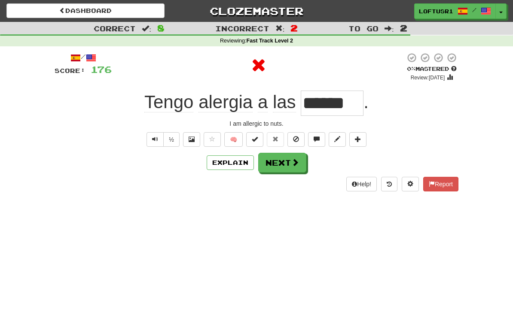
click at [234, 168] on button "Explain" at bounding box center [229, 162] width 47 height 15
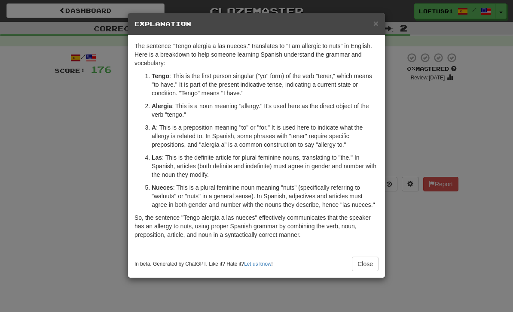
click at [367, 276] on div "In beta. Generated by ChatGPT. Like it? Hate it? Let us know ! Close" at bounding box center [256, 264] width 257 height 28
click at [376, 265] on button "Close" at bounding box center [365, 264] width 27 height 15
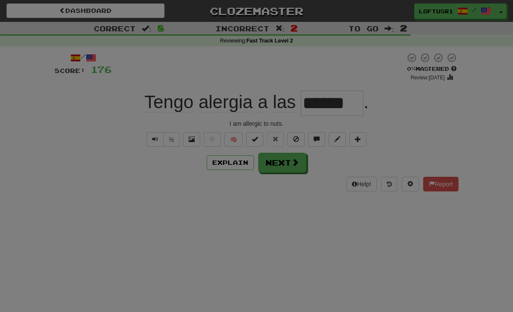
click at [376, 264] on div at bounding box center [256, 156] width 513 height 312
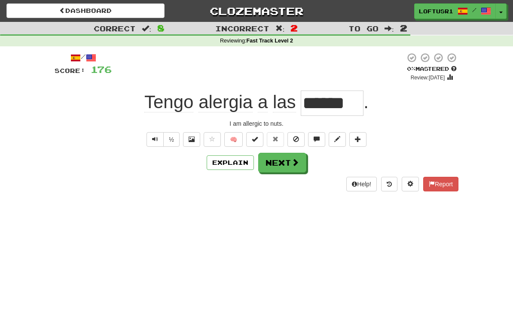
click at [290, 172] on button "Next" at bounding box center [282, 163] width 48 height 20
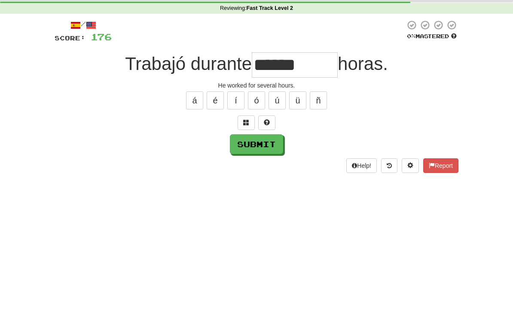
scroll to position [33, 0]
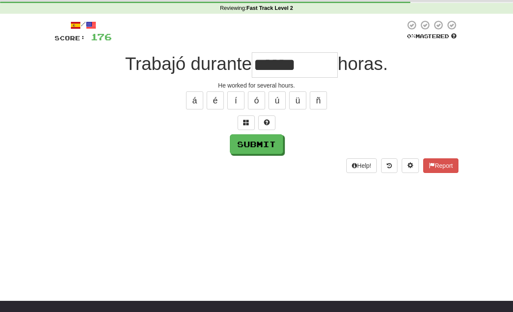
type input "******"
click at [254, 152] on button "Submit" at bounding box center [256, 144] width 53 height 20
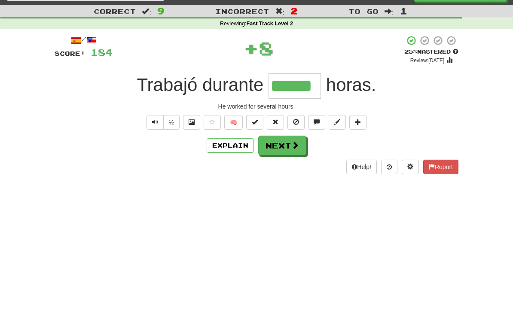
scroll to position [0, 0]
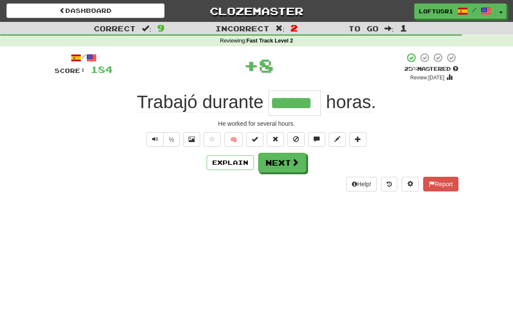
click at [304, 169] on button "Next" at bounding box center [282, 163] width 48 height 20
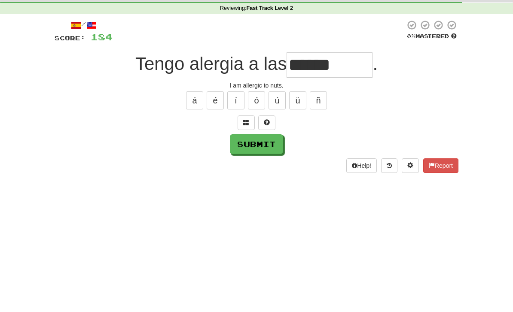
scroll to position [33, 0]
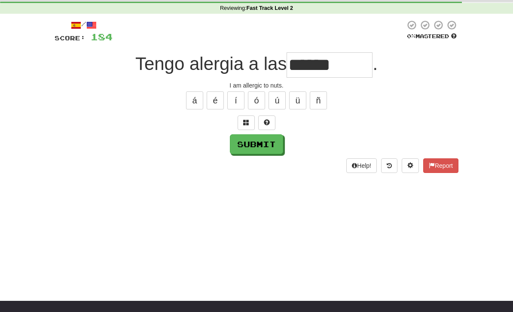
type input "******"
click at [252, 147] on button "Submit" at bounding box center [256, 144] width 53 height 20
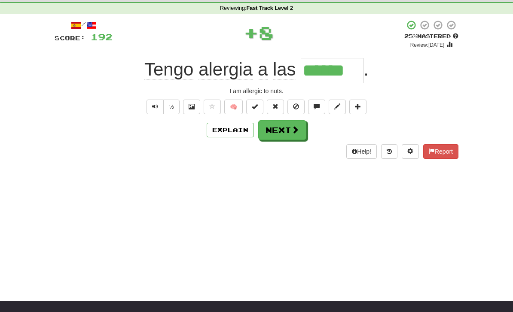
click at [230, 129] on button "Explain" at bounding box center [229, 130] width 47 height 15
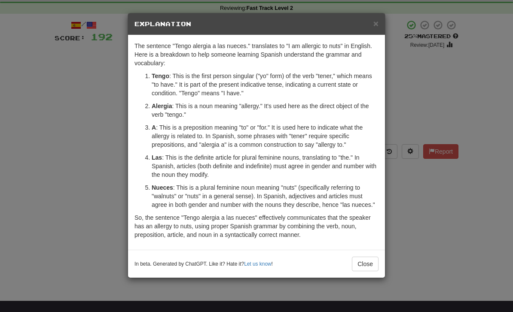
click at [370, 267] on button "Close" at bounding box center [365, 264] width 27 height 15
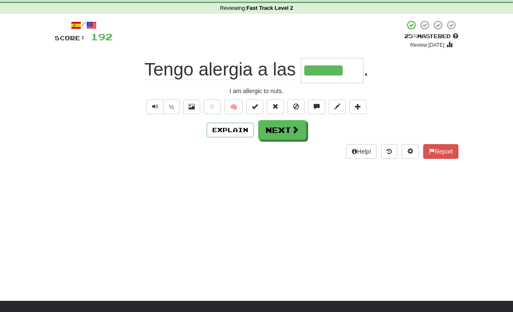
click at [291, 137] on button "Next" at bounding box center [282, 130] width 48 height 20
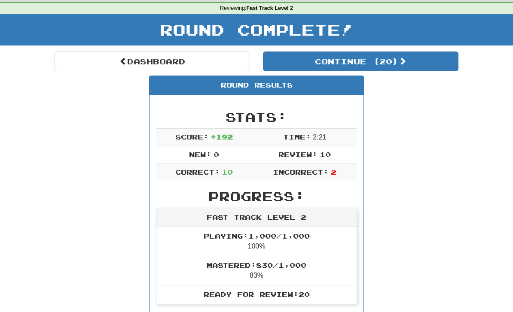
click at [174, 61] on link "Dashboard" at bounding box center [152, 62] width 195 height 20
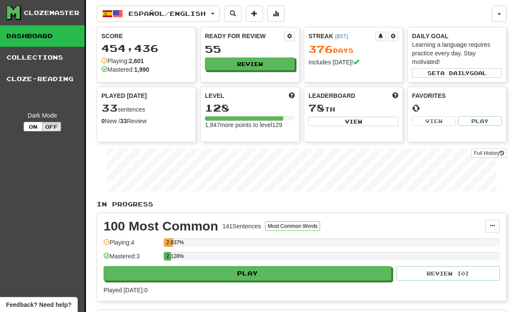
click at [494, 157] on link "Full History" at bounding box center [488, 153] width 35 height 9
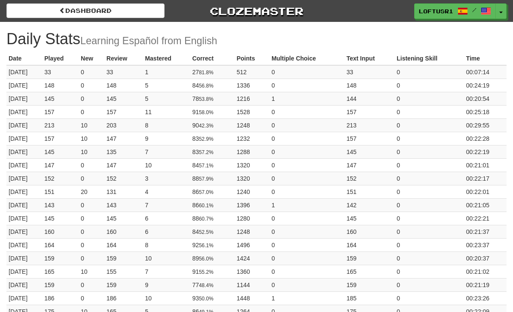
click at [141, 15] on link "Dashboard" at bounding box center [85, 10] width 158 height 15
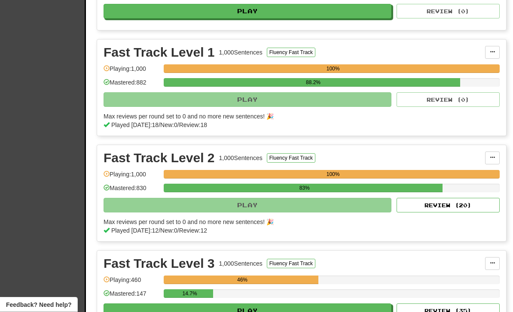
scroll to position [361, 0]
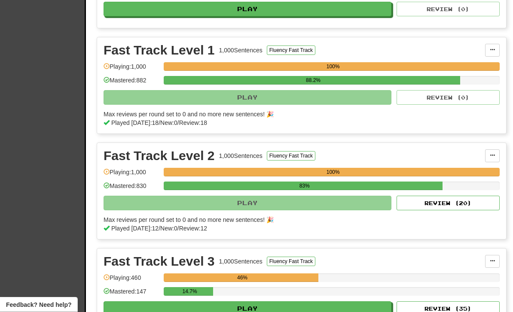
click at [452, 209] on button "Review ( 20 )" at bounding box center [447, 203] width 103 height 15
select select "**"
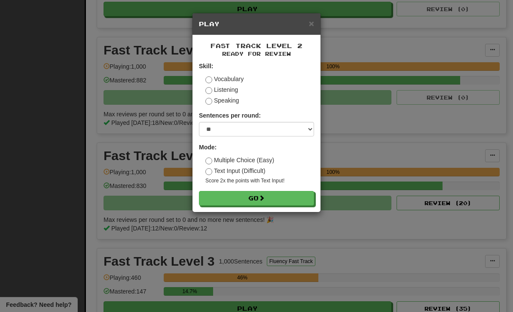
click at [297, 198] on button "Go" at bounding box center [256, 198] width 115 height 15
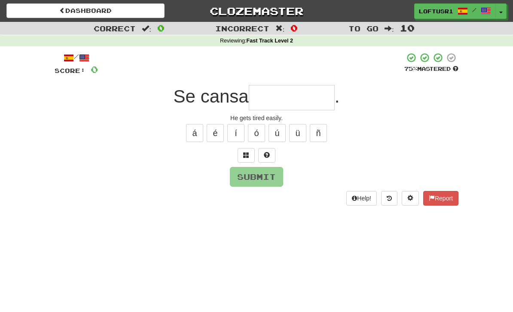
click at [313, 94] on input "text" at bounding box center [292, 97] width 86 height 25
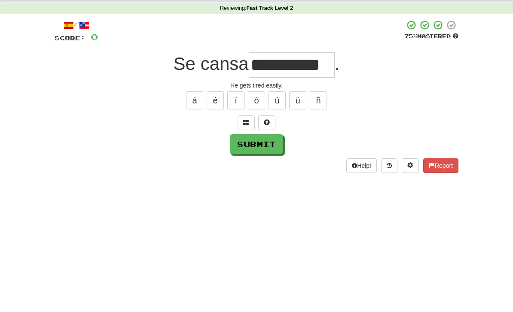
scroll to position [33, 0]
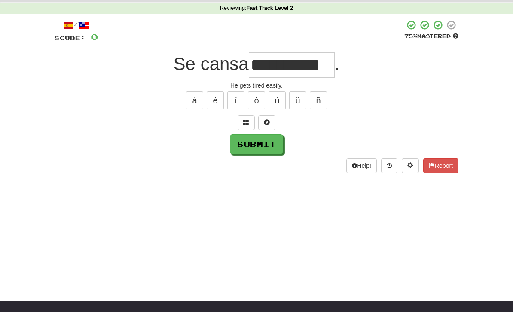
click at [255, 149] on button "Submit" at bounding box center [256, 144] width 53 height 20
type input "**********"
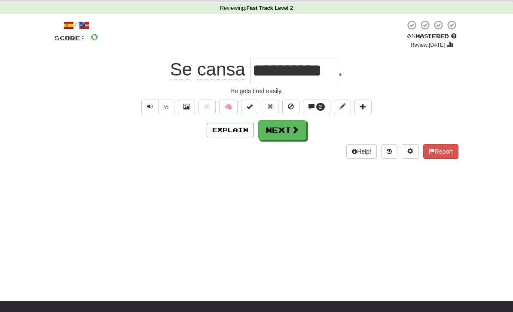
click at [288, 135] on button "Next" at bounding box center [282, 130] width 48 height 20
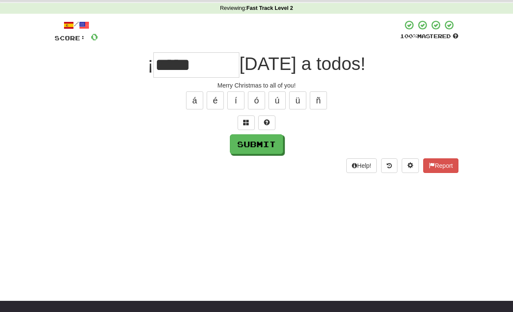
click at [264, 140] on button "Submit" at bounding box center [256, 144] width 53 height 20
type input "*****"
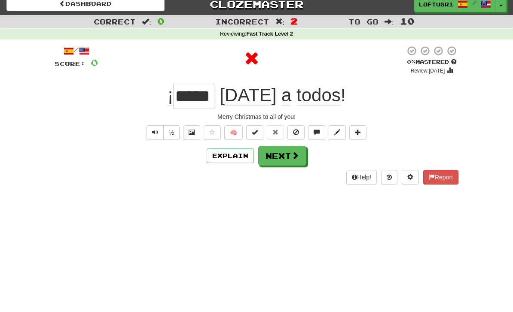
scroll to position [6, 0]
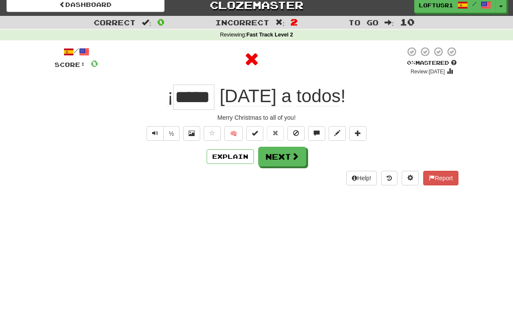
click at [289, 159] on button "Next" at bounding box center [282, 157] width 48 height 20
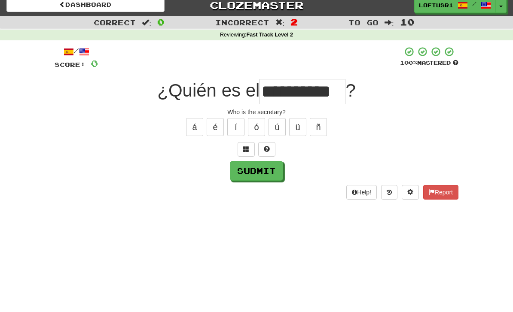
type input "**********"
click at [255, 174] on button "Submit" at bounding box center [256, 171] width 53 height 20
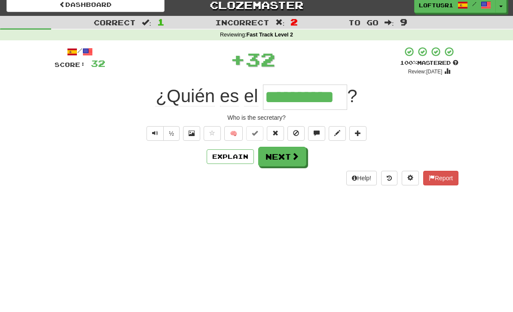
scroll to position [0, 0]
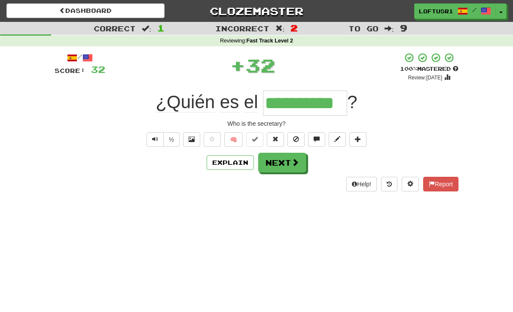
click at [289, 161] on button "Next" at bounding box center [282, 163] width 48 height 20
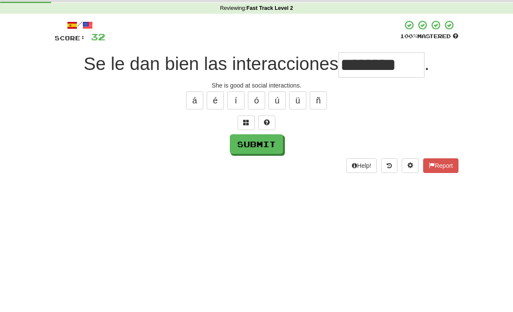
scroll to position [33, 0]
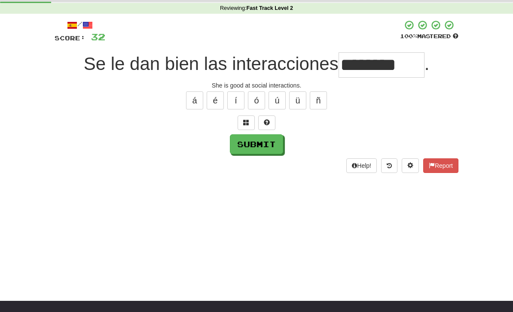
type input "********"
click at [251, 151] on button "Submit" at bounding box center [256, 144] width 53 height 20
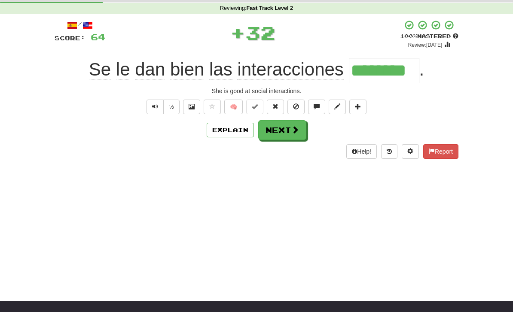
scroll to position [0, 0]
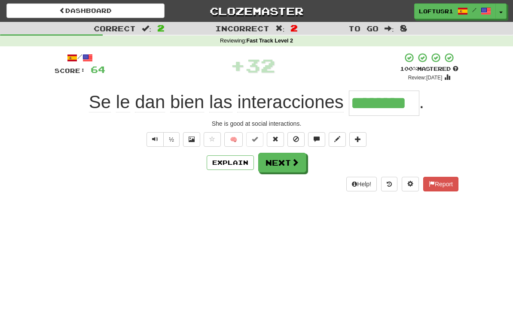
click at [288, 163] on button "Next" at bounding box center [282, 163] width 48 height 20
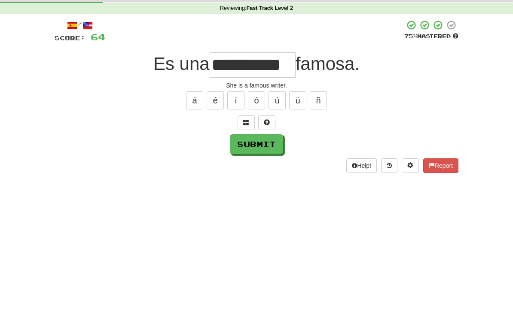
scroll to position [33, 0]
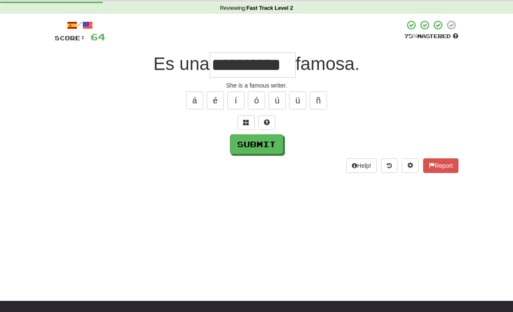
click at [265, 152] on button "Submit" at bounding box center [256, 144] width 53 height 20
type input "*********"
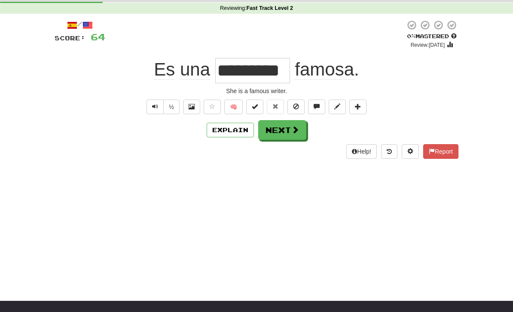
click at [289, 135] on button "Next" at bounding box center [282, 130] width 48 height 20
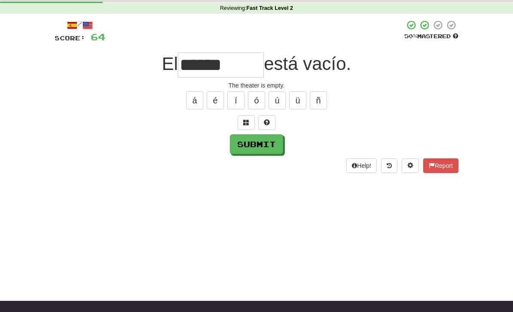
click at [266, 151] on button "Submit" at bounding box center [256, 144] width 53 height 20
type input "******"
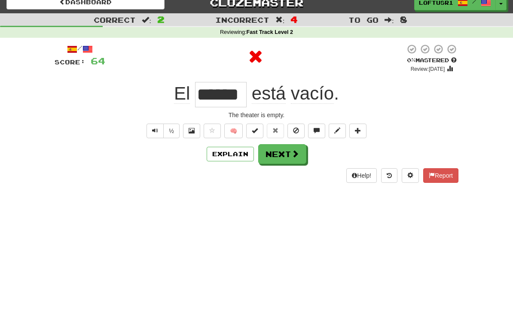
scroll to position [0, 0]
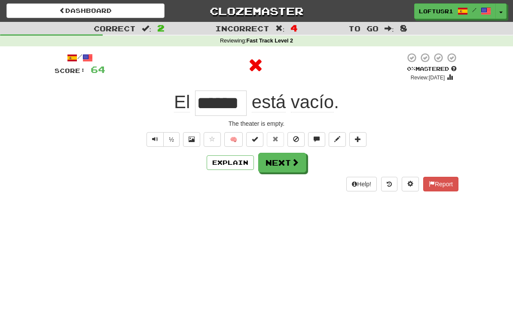
click at [288, 163] on button "Next" at bounding box center [282, 163] width 48 height 20
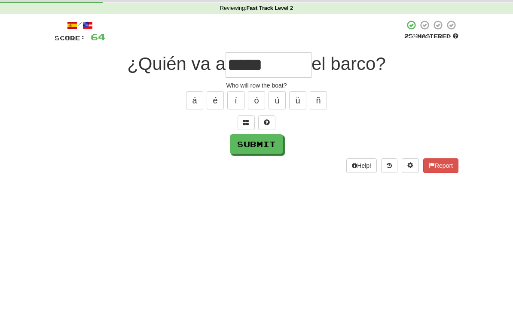
scroll to position [33, 0]
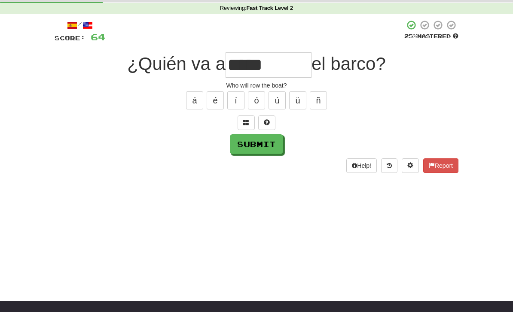
click at [249, 159] on div "Help! Report" at bounding box center [257, 165] width 404 height 15
click at [258, 148] on button "Submit" at bounding box center [256, 144] width 53 height 20
type input "*****"
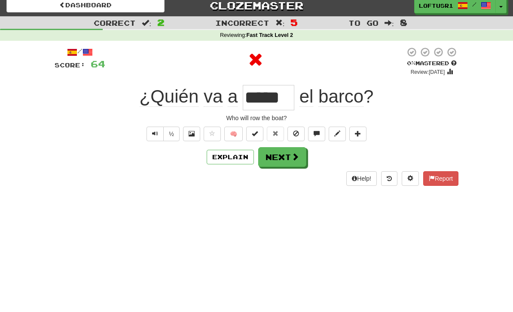
scroll to position [0, 0]
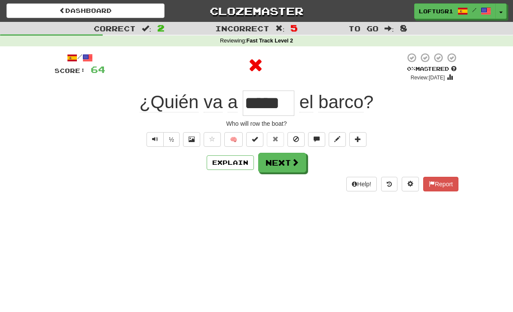
click at [294, 171] on button "Next" at bounding box center [282, 163] width 48 height 20
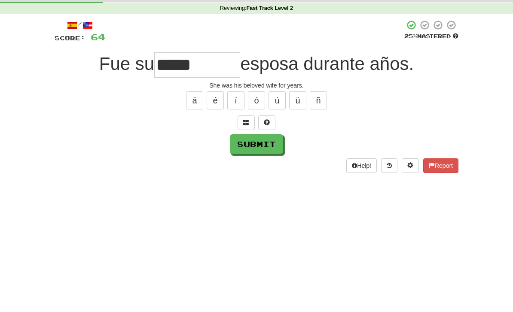
scroll to position [33, 0]
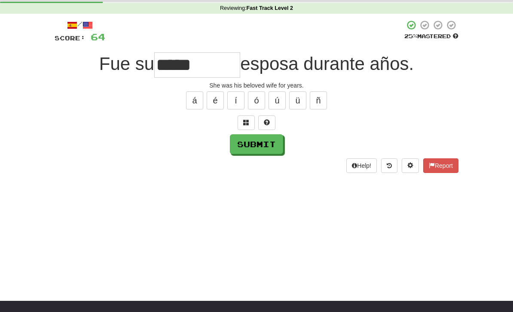
type input "*****"
click at [245, 142] on button "Submit" at bounding box center [256, 144] width 53 height 20
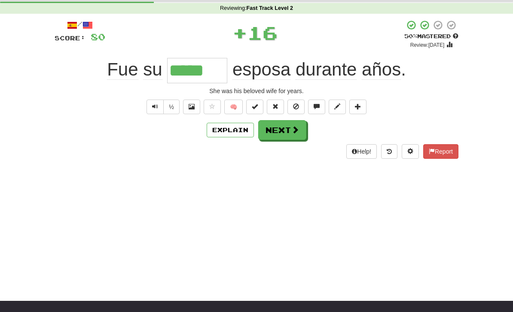
click at [228, 136] on button "Explain" at bounding box center [229, 130] width 47 height 15
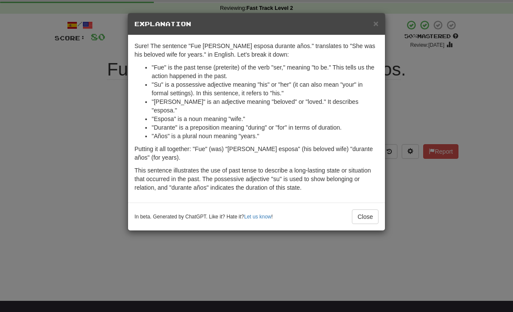
click at [368, 213] on button "Close" at bounding box center [365, 216] width 27 height 15
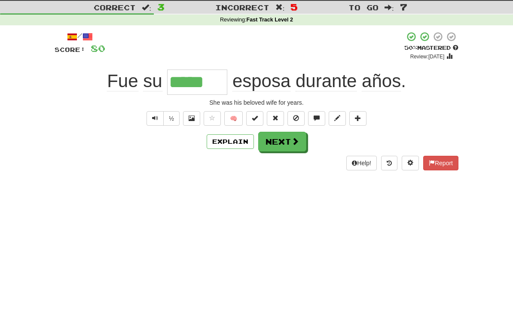
scroll to position [0, 0]
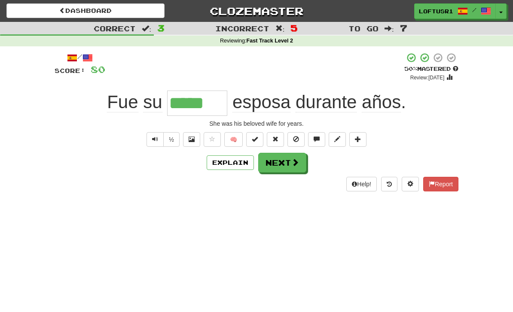
click at [291, 172] on button "Next" at bounding box center [282, 163] width 48 height 20
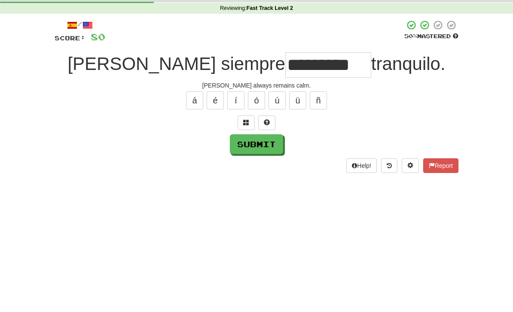
scroll to position [33, 0]
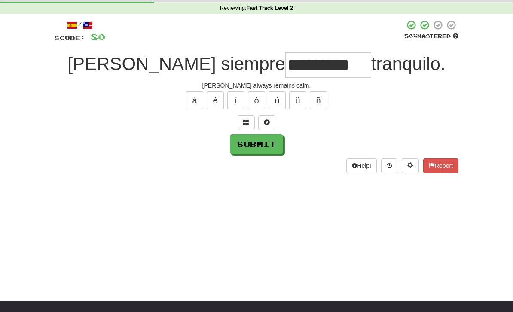
click at [267, 151] on button "Submit" at bounding box center [256, 144] width 53 height 20
type input "*********"
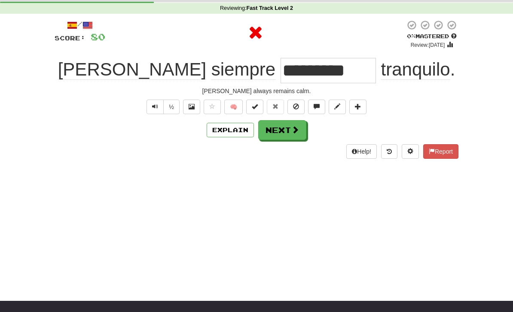
click at [237, 127] on button "Explain" at bounding box center [229, 130] width 47 height 15
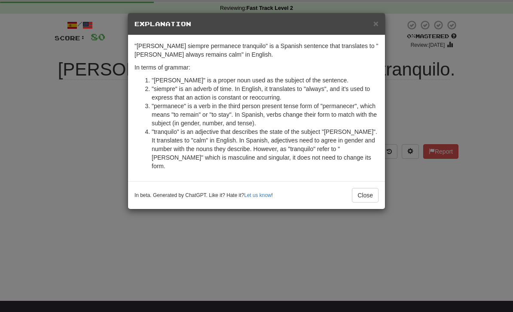
click at [374, 193] on button "Close" at bounding box center [365, 195] width 27 height 15
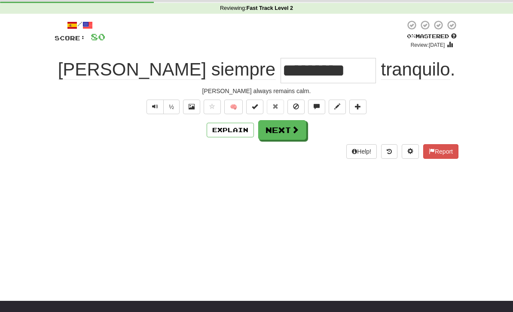
click at [288, 128] on button "Next" at bounding box center [282, 130] width 48 height 20
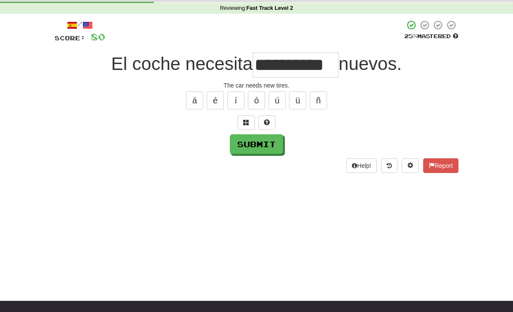
click at [251, 152] on button "Submit" at bounding box center [256, 144] width 53 height 20
type input "**********"
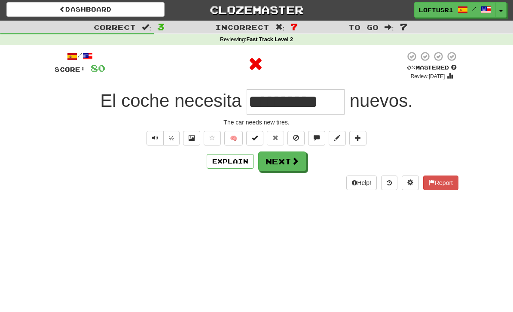
scroll to position [0, 0]
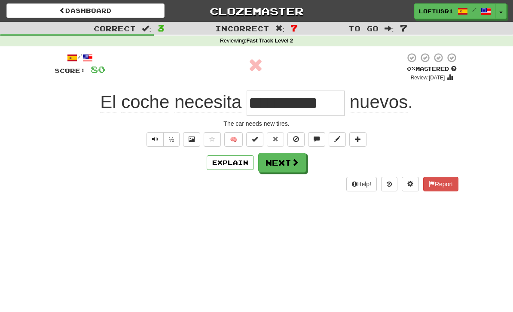
click at [289, 161] on button "Next" at bounding box center [282, 163] width 48 height 20
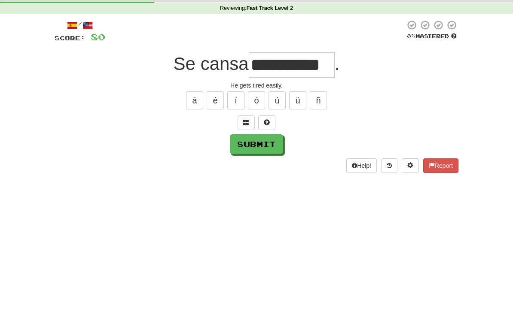
scroll to position [33, 0]
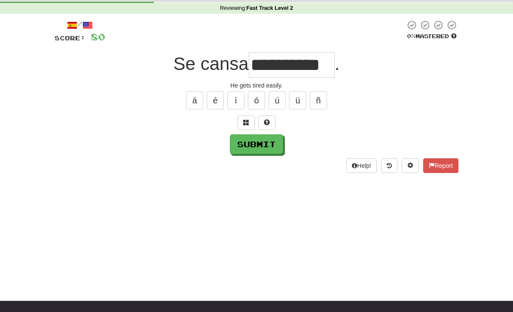
type input "**********"
click at [259, 144] on button "Submit" at bounding box center [256, 144] width 53 height 20
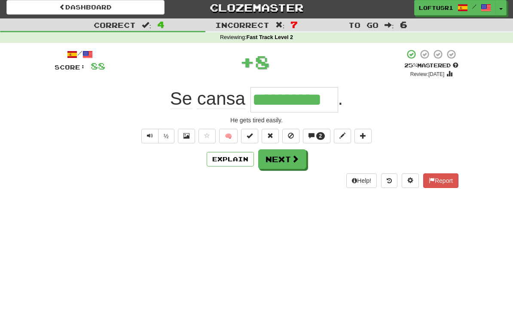
scroll to position [0, 0]
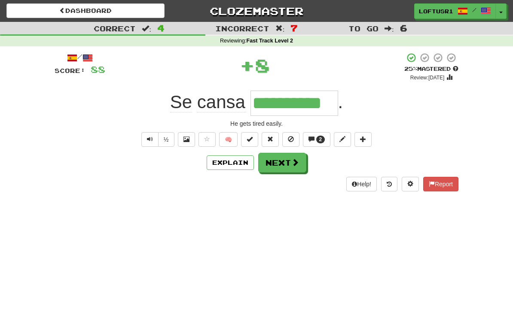
click at [285, 164] on button "Next" at bounding box center [282, 163] width 48 height 20
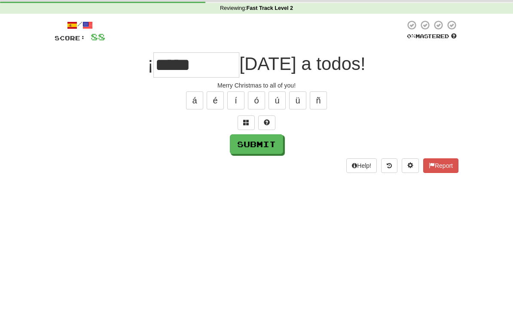
scroll to position [33, 0]
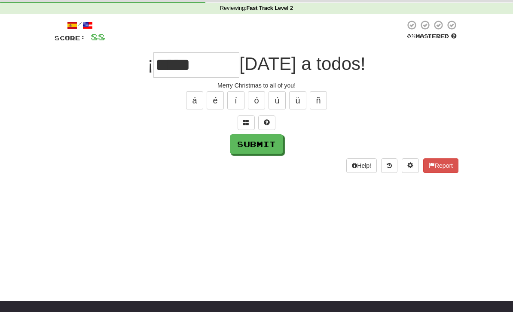
click at [259, 152] on button "Submit" at bounding box center [256, 144] width 53 height 20
type input "*****"
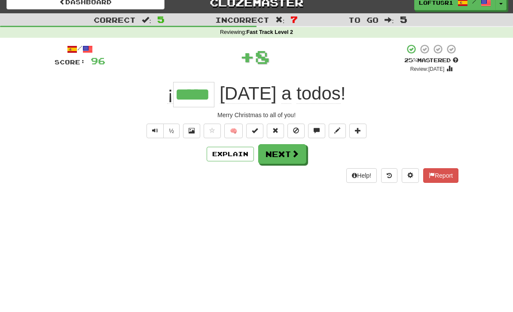
scroll to position [0, 0]
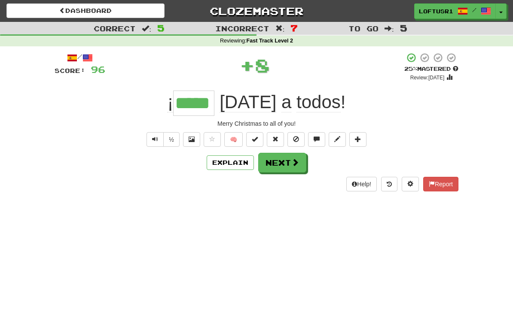
click at [235, 161] on button "Explain" at bounding box center [229, 162] width 47 height 15
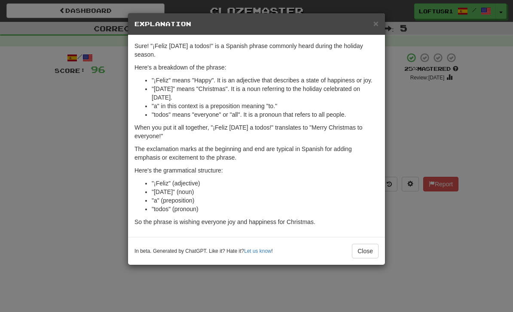
click at [373, 257] on button "Close" at bounding box center [365, 251] width 27 height 15
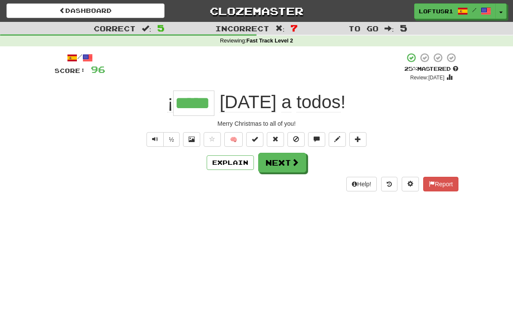
click at [288, 169] on button "Next" at bounding box center [282, 163] width 48 height 20
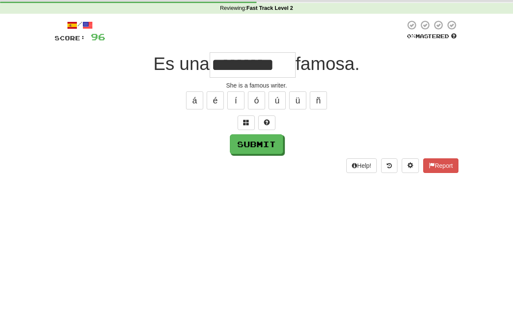
scroll to position [33, 0]
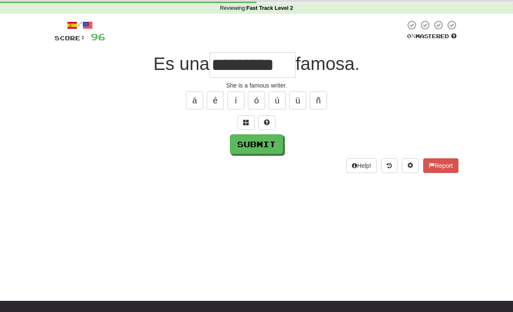
type input "*********"
click at [250, 147] on button "Submit" at bounding box center [256, 144] width 53 height 20
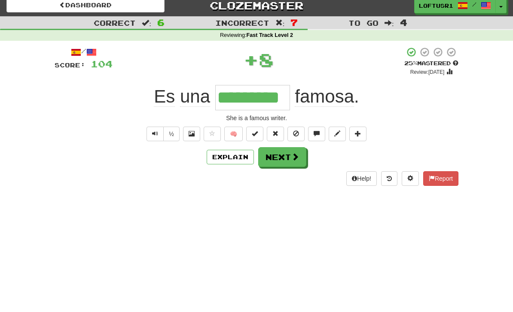
scroll to position [0, 0]
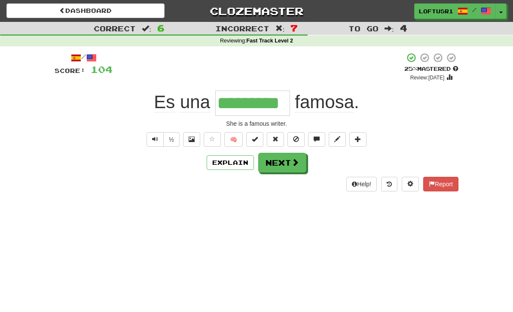
click at [287, 163] on button "Next" at bounding box center [282, 163] width 48 height 20
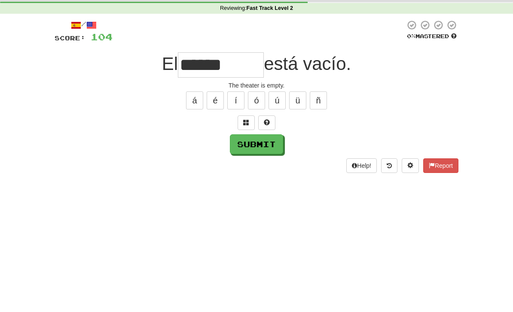
scroll to position [33, 0]
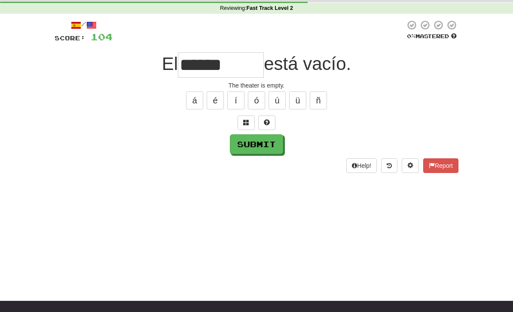
type input "******"
click at [257, 151] on button "Submit" at bounding box center [256, 144] width 53 height 20
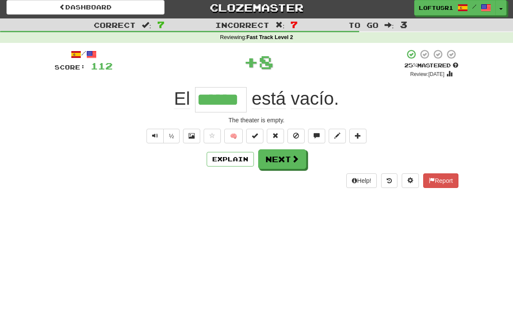
scroll to position [0, 0]
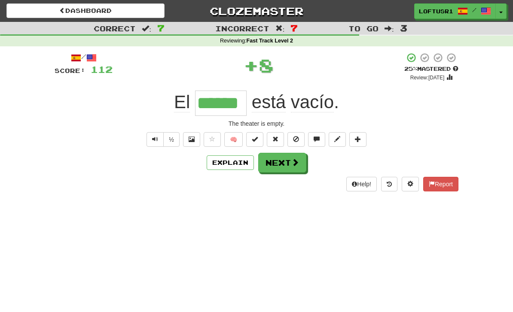
click at [282, 161] on button "Next" at bounding box center [282, 163] width 48 height 20
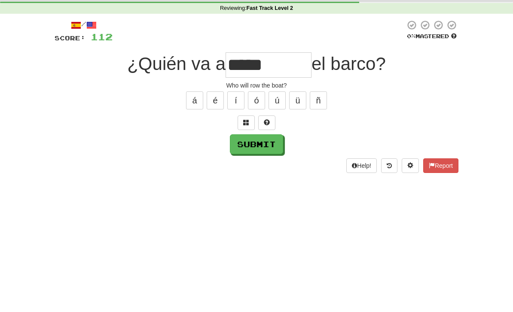
scroll to position [33, 0]
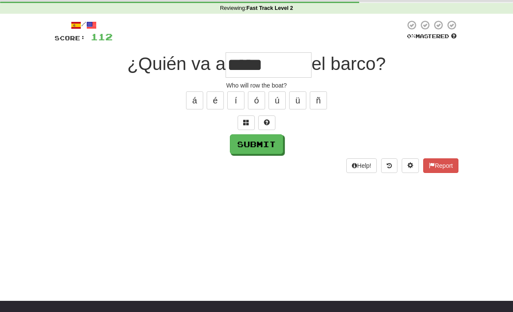
type input "*****"
click at [253, 147] on button "Submit" at bounding box center [256, 144] width 53 height 20
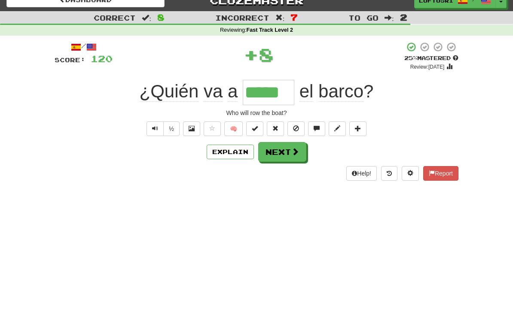
scroll to position [0, 0]
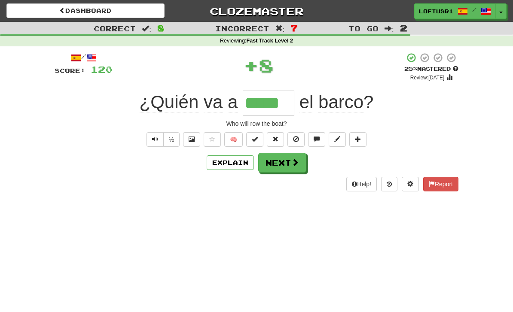
click at [282, 161] on button "Next" at bounding box center [282, 163] width 48 height 20
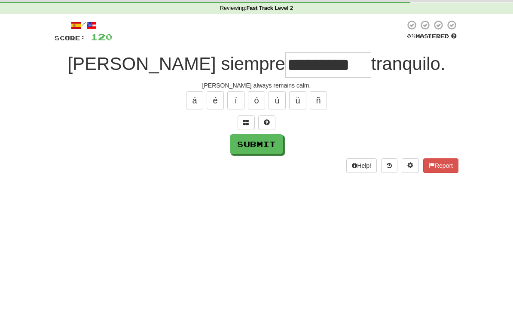
scroll to position [33, 0]
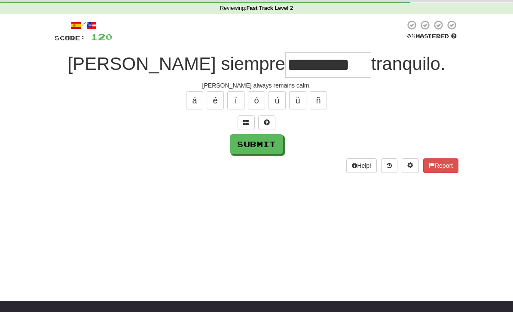
type input "*********"
click at [250, 150] on button "Submit" at bounding box center [256, 144] width 53 height 20
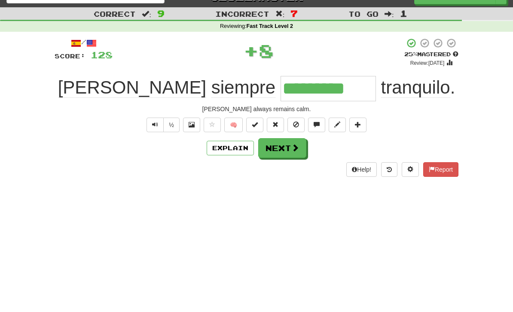
scroll to position [0, 0]
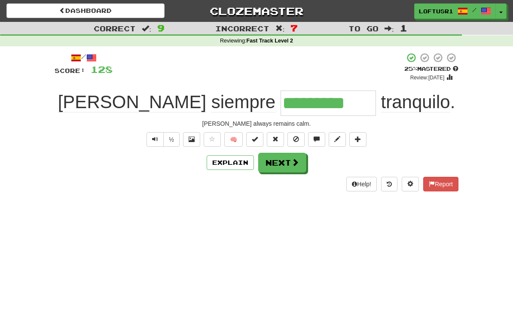
click at [296, 166] on button "Next" at bounding box center [282, 163] width 48 height 20
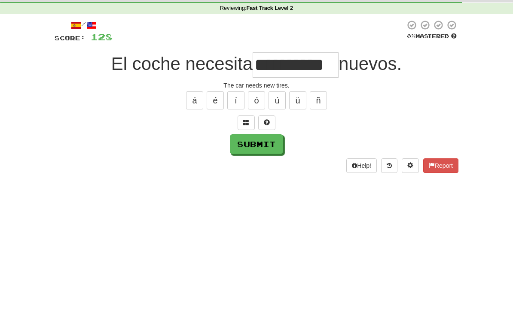
scroll to position [33, 0]
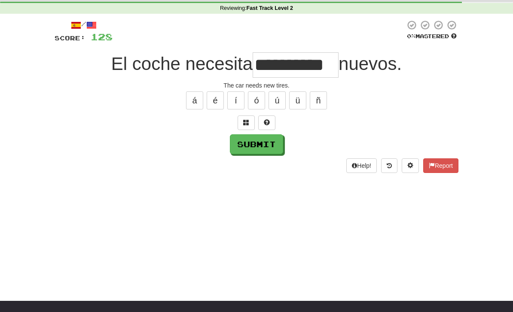
type input "**********"
click at [267, 141] on button "Submit" at bounding box center [256, 144] width 53 height 20
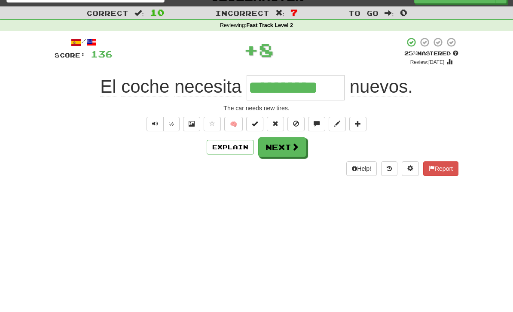
scroll to position [0, 0]
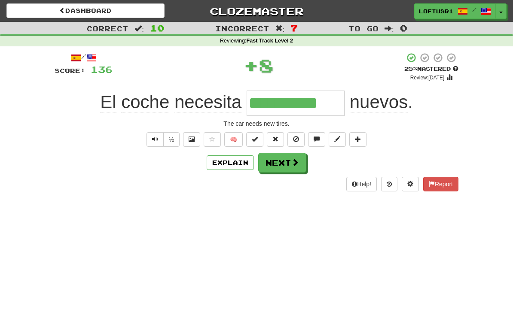
click at [286, 171] on button "Next" at bounding box center [282, 163] width 48 height 20
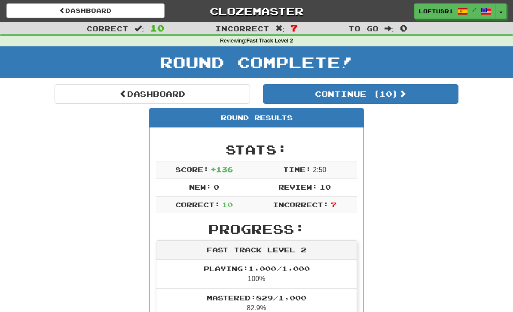
click at [119, 97] on span at bounding box center [123, 94] width 8 height 8
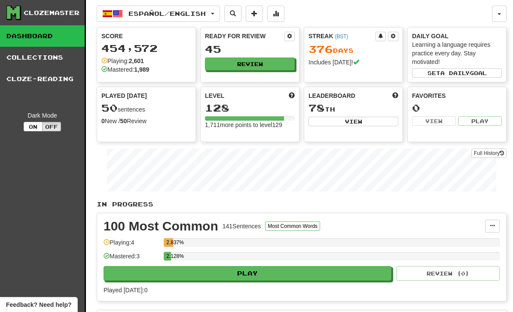
click at [496, 154] on link "Full History" at bounding box center [488, 153] width 35 height 9
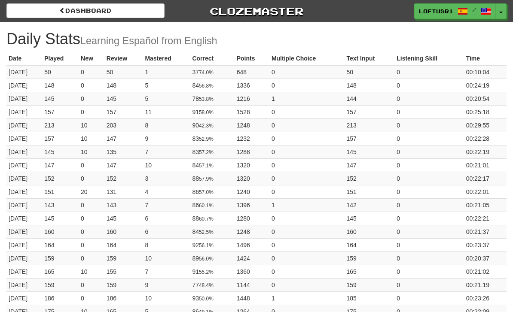
click at [91, 16] on link "Dashboard" at bounding box center [85, 10] width 158 height 15
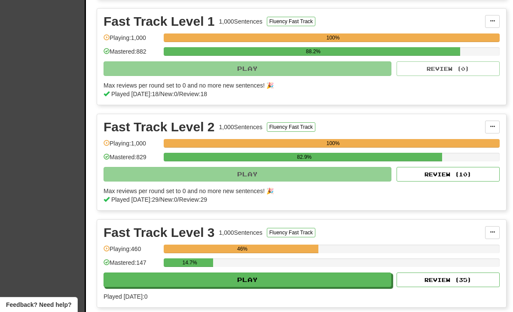
scroll to position [390, 0]
click at [441, 175] on button "Review ( 10 )" at bounding box center [447, 174] width 103 height 15
select select "**"
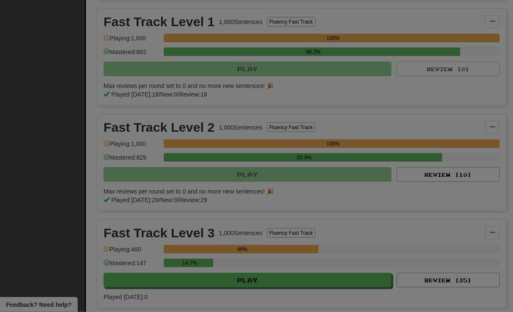
scroll to position [390, 0]
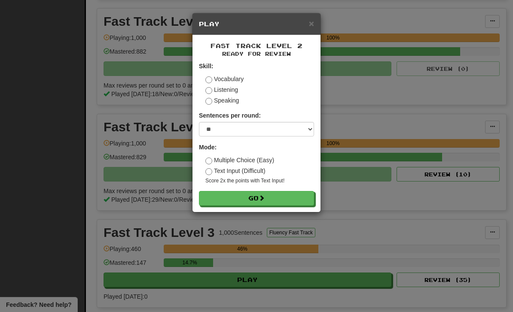
click at [300, 200] on button "Go" at bounding box center [256, 198] width 115 height 15
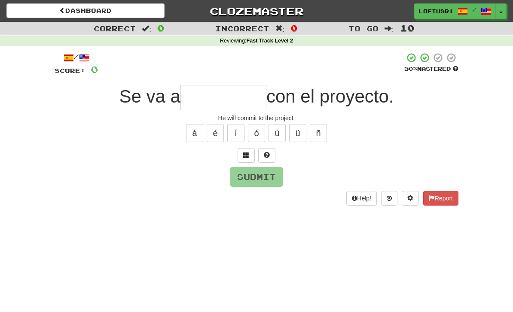
click at [228, 106] on input "text" at bounding box center [223, 97] width 86 height 25
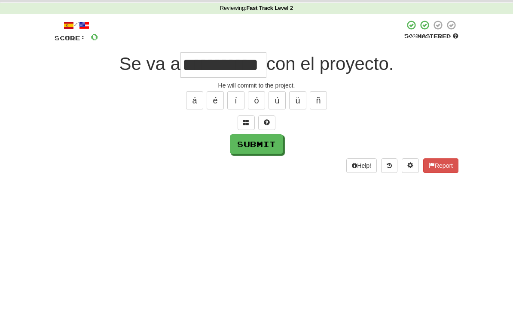
scroll to position [33, 0]
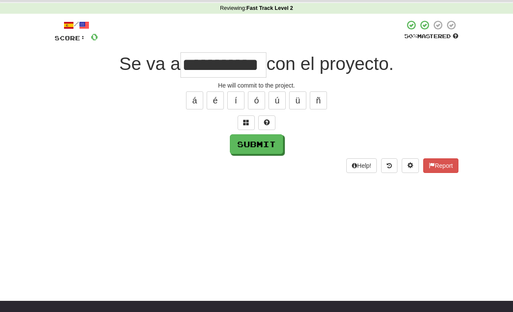
type input "**********"
click at [252, 152] on button "Submit" at bounding box center [256, 144] width 53 height 20
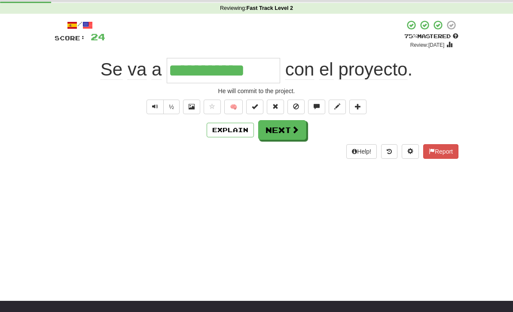
click at [288, 129] on button "Next" at bounding box center [282, 130] width 48 height 20
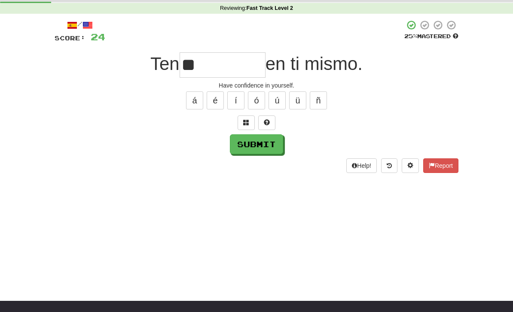
type input "*"
click at [246, 152] on button "Submit" at bounding box center [256, 144] width 53 height 20
type input "*********"
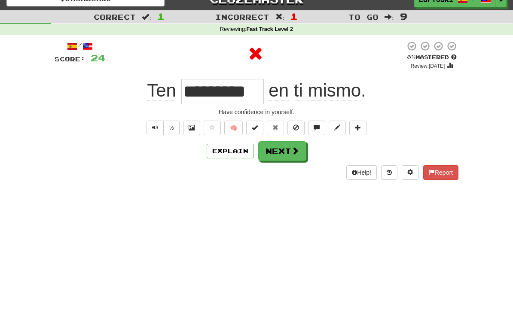
scroll to position [0, 0]
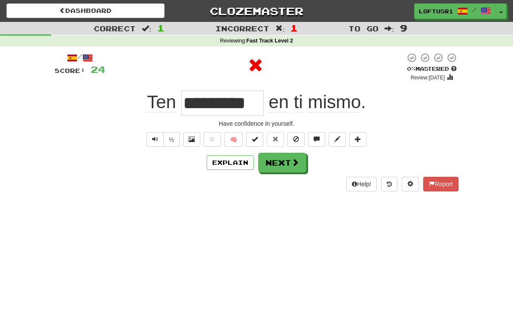
click at [245, 164] on button "Explain" at bounding box center [229, 162] width 47 height 15
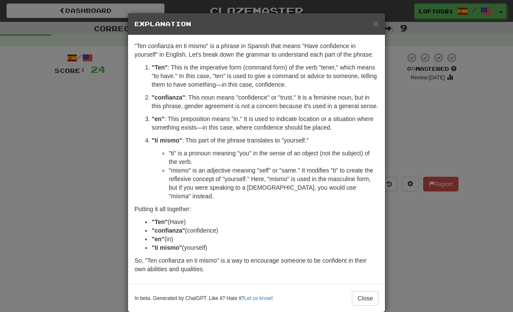
click at [368, 295] on button "Close" at bounding box center [365, 298] width 27 height 15
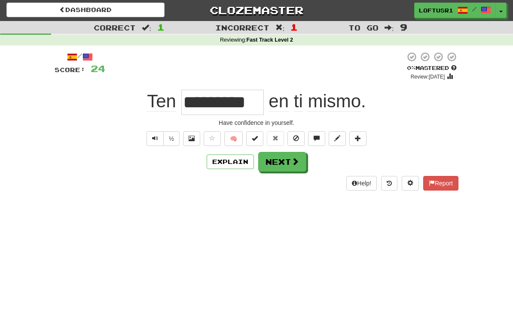
scroll to position [2, 0]
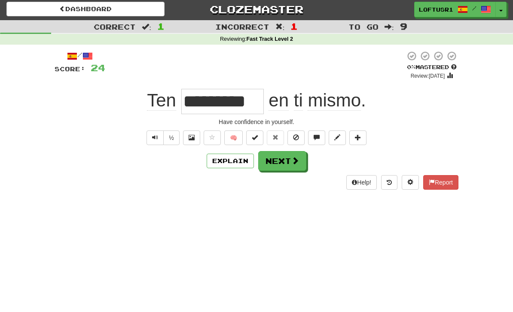
click at [289, 164] on button "Next" at bounding box center [282, 161] width 48 height 20
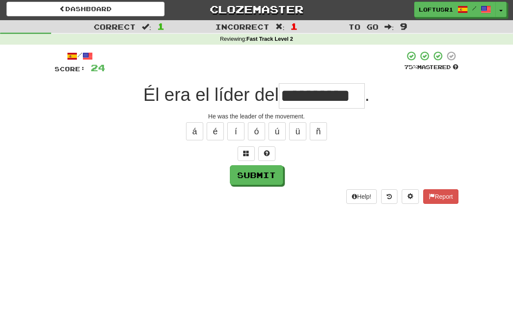
type input "**********"
click at [251, 174] on button "Submit" at bounding box center [256, 175] width 53 height 20
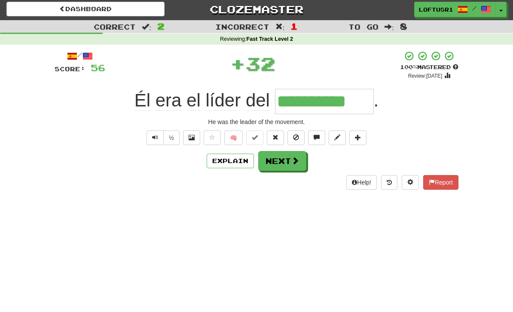
click at [230, 167] on button "Explain" at bounding box center [229, 161] width 47 height 15
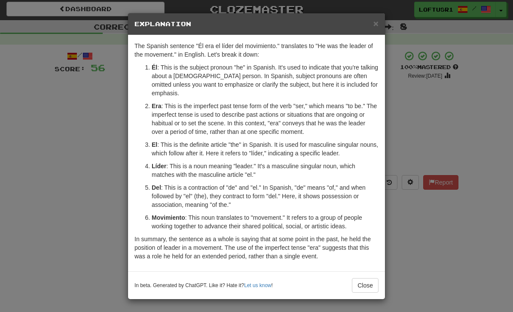
click at [369, 282] on button "Close" at bounding box center [365, 285] width 27 height 15
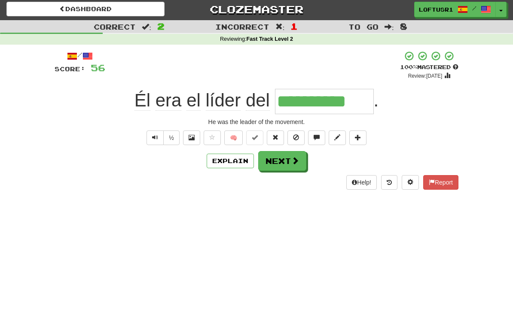
click at [283, 170] on button "Next" at bounding box center [282, 161] width 48 height 20
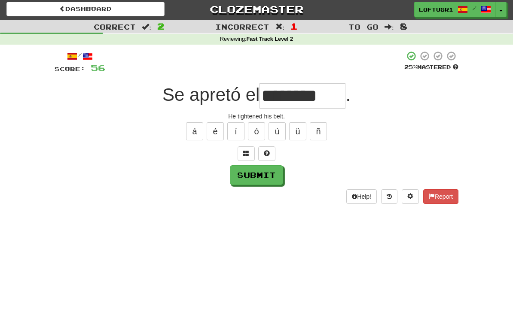
click at [261, 171] on button "Submit" at bounding box center [256, 175] width 53 height 20
type input "********"
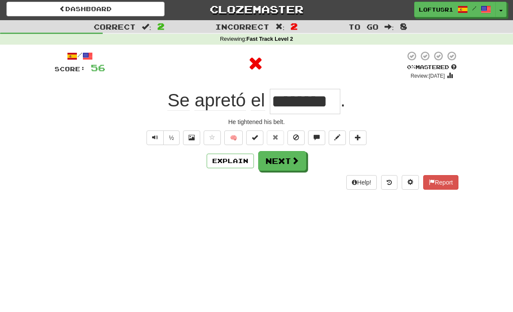
scroll to position [0, 0]
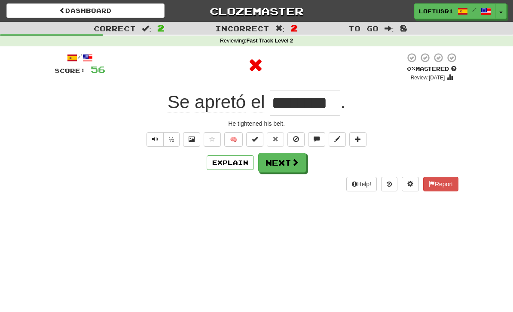
click at [294, 170] on button "Next" at bounding box center [282, 163] width 48 height 20
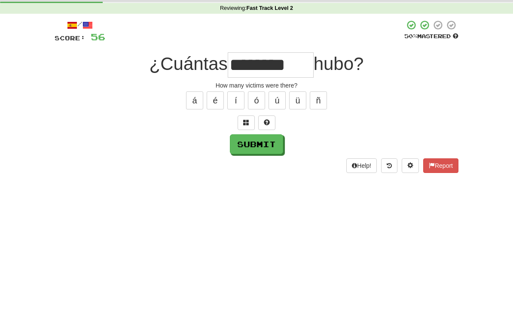
scroll to position [33, 0]
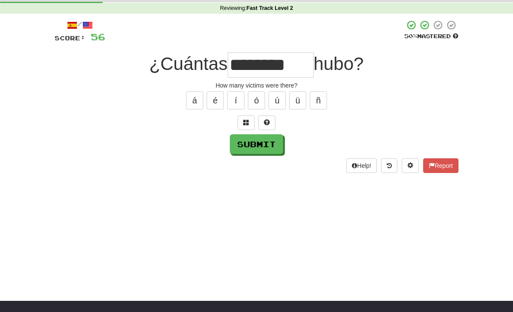
click at [262, 149] on button "Submit" at bounding box center [256, 144] width 53 height 20
type input "********"
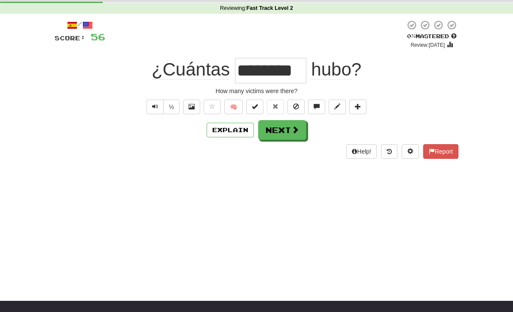
click at [291, 135] on button "Next" at bounding box center [282, 130] width 48 height 20
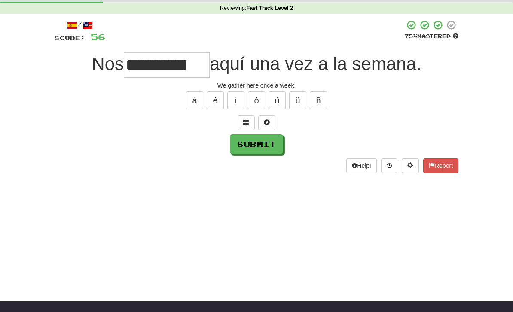
click at [264, 146] on button "Submit" at bounding box center [256, 144] width 53 height 20
type input "********"
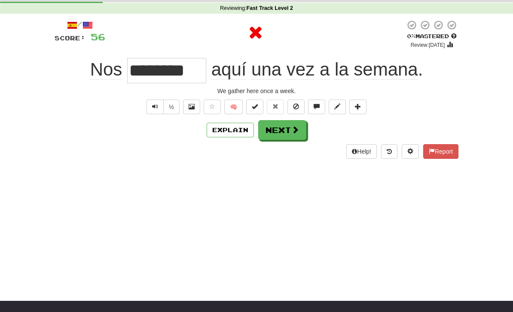
click at [234, 133] on button "Explain" at bounding box center [229, 130] width 47 height 15
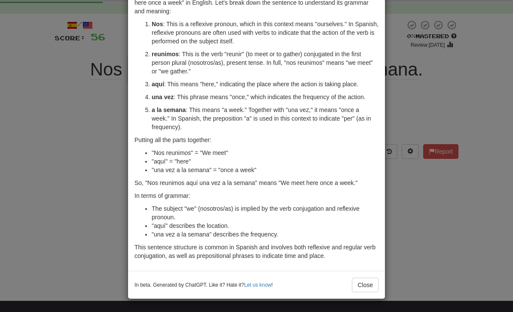
scroll to position [52, 0]
click at [362, 288] on button "Close" at bounding box center [365, 285] width 27 height 15
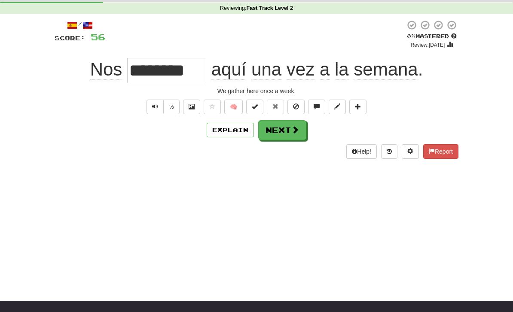
click at [289, 130] on button "Next" at bounding box center [282, 130] width 48 height 20
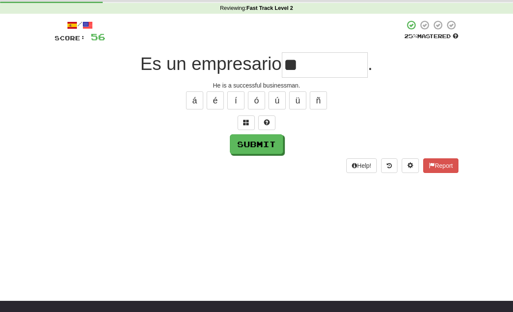
type input "*"
type input "*******"
click at [261, 143] on button "Submit" at bounding box center [256, 144] width 53 height 20
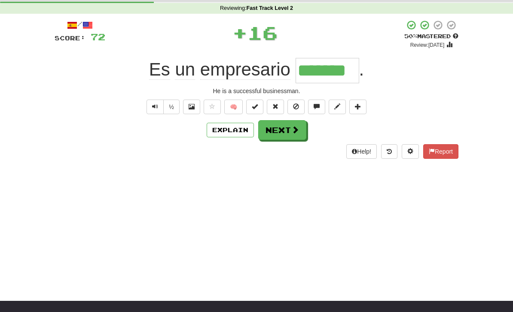
scroll to position [0, 0]
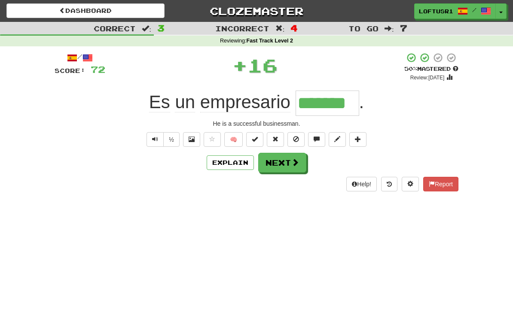
click at [238, 165] on button "Explain" at bounding box center [229, 162] width 47 height 15
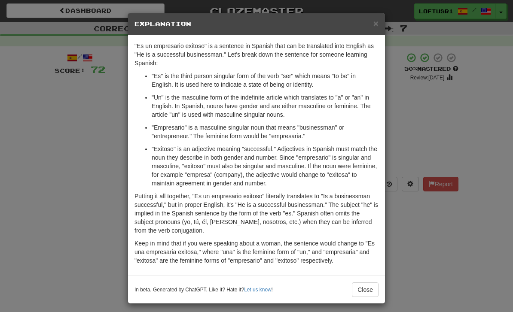
click at [373, 290] on button "Close" at bounding box center [365, 289] width 27 height 15
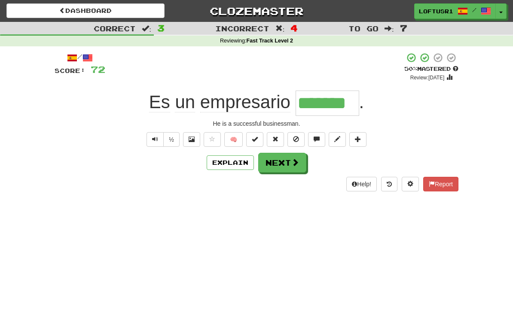
click at [288, 158] on button "Next" at bounding box center [282, 163] width 48 height 20
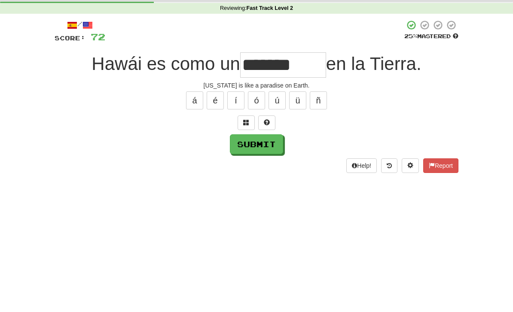
scroll to position [33, 0]
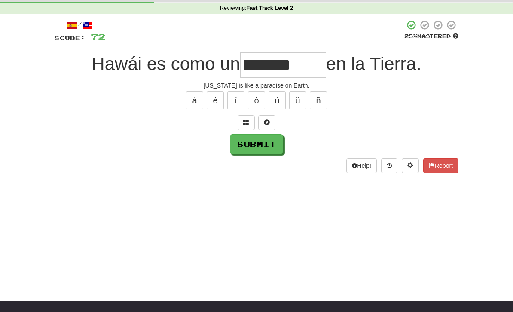
type input "*******"
click at [255, 149] on button "Submit" at bounding box center [256, 144] width 53 height 20
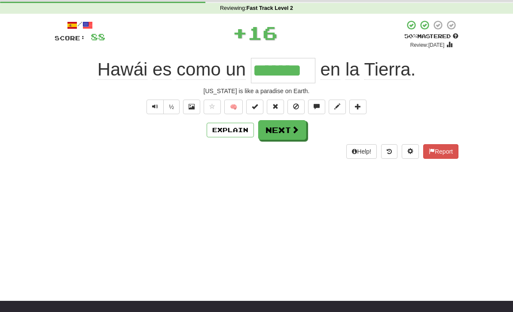
scroll to position [0, 0]
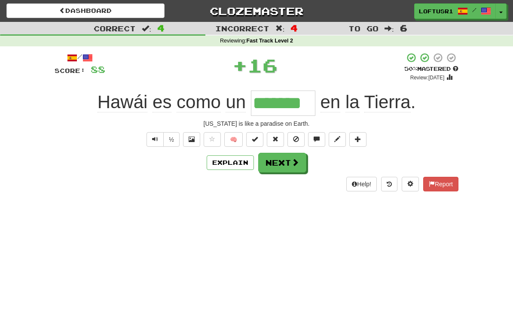
click at [292, 165] on span at bounding box center [295, 162] width 8 height 8
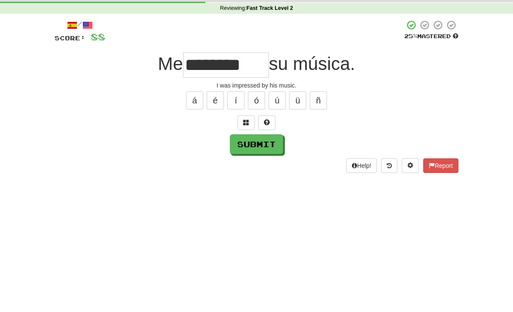
scroll to position [33, 0]
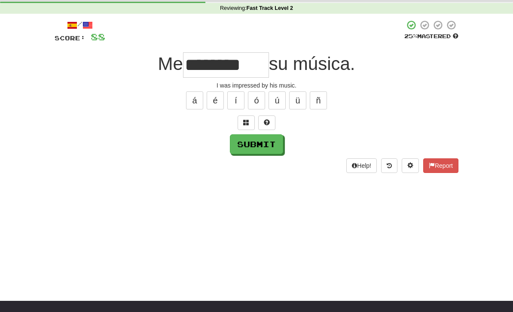
click at [261, 149] on button "Submit" at bounding box center [256, 144] width 53 height 20
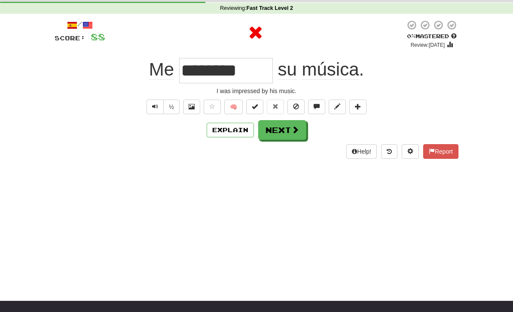
type input "**********"
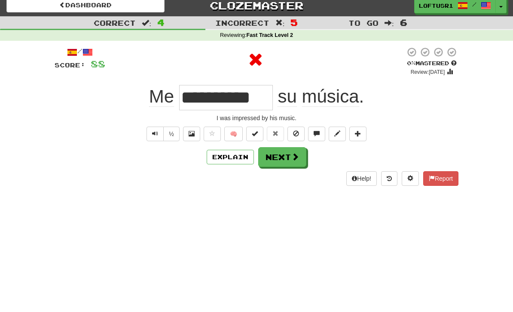
scroll to position [0, 0]
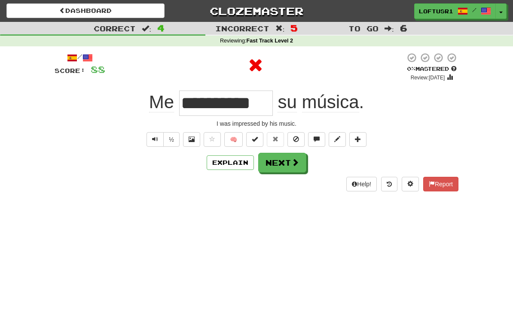
click at [290, 166] on button "Next" at bounding box center [282, 163] width 48 height 20
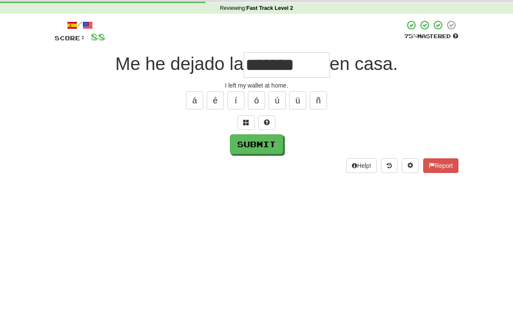
scroll to position [33, 0]
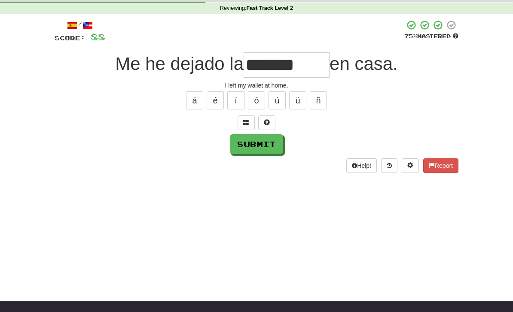
type input "*******"
click at [256, 147] on button "Submit" at bounding box center [256, 144] width 53 height 20
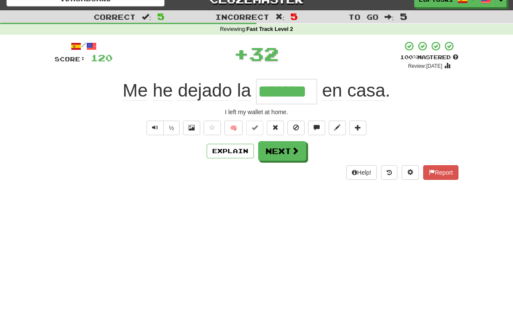
scroll to position [0, 0]
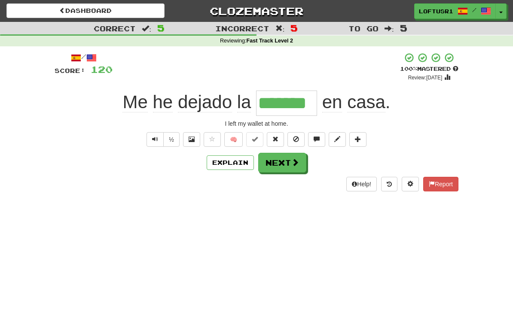
click at [230, 169] on button "Explain" at bounding box center [229, 162] width 47 height 15
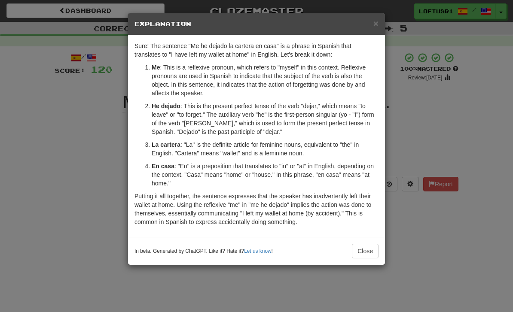
click at [68, 194] on div "× Explanation Sure! The sentence "Me he dejado la cartera en casa" is a phrase …" at bounding box center [256, 156] width 513 height 312
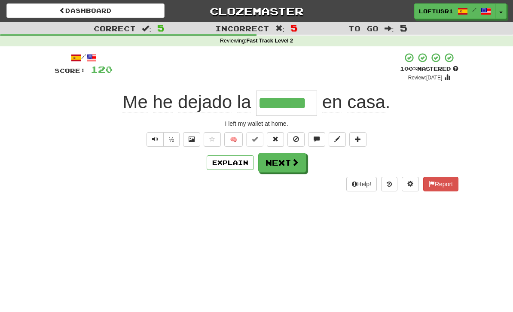
click at [287, 166] on button "Next" at bounding box center [282, 163] width 48 height 20
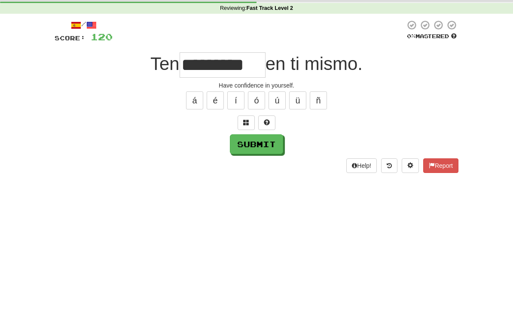
scroll to position [33, 0]
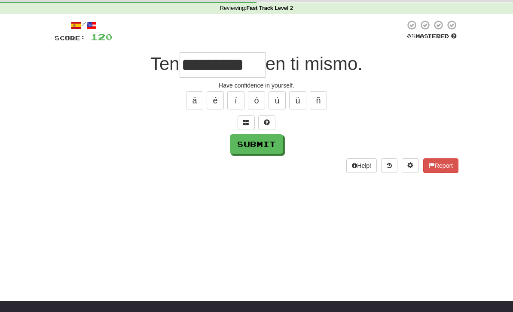
type input "*********"
click at [251, 149] on button "Submit" at bounding box center [256, 144] width 53 height 20
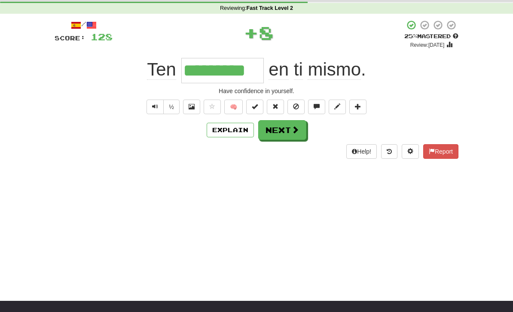
scroll to position [0, 0]
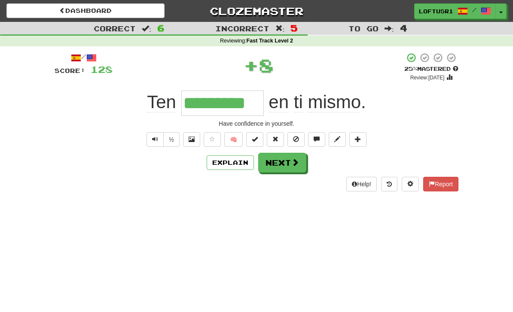
click at [291, 166] on span at bounding box center [295, 162] width 8 height 8
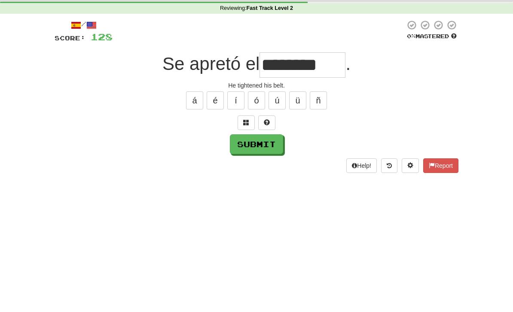
scroll to position [33, 0]
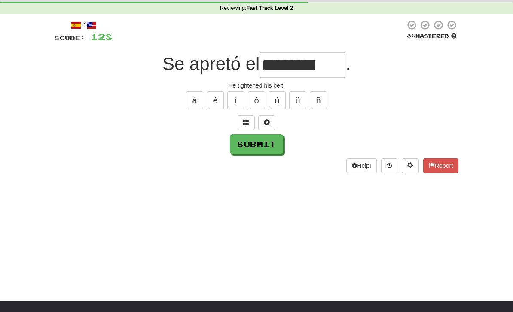
click at [255, 152] on button "Submit" at bounding box center [256, 144] width 53 height 20
type input "********"
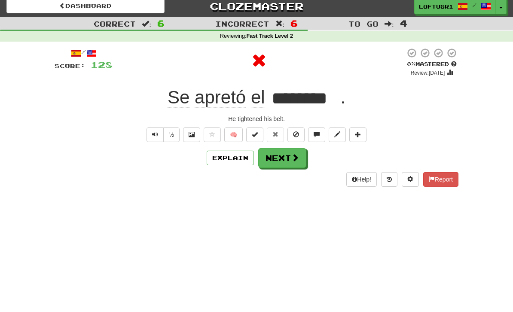
scroll to position [0, 0]
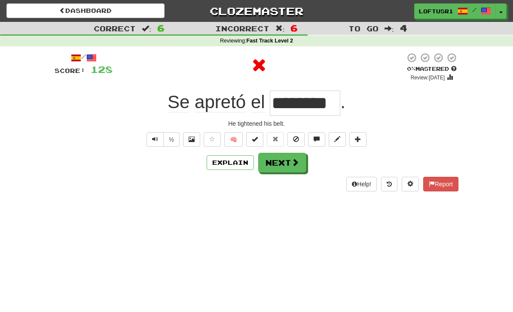
click at [288, 164] on button "Next" at bounding box center [282, 163] width 48 height 20
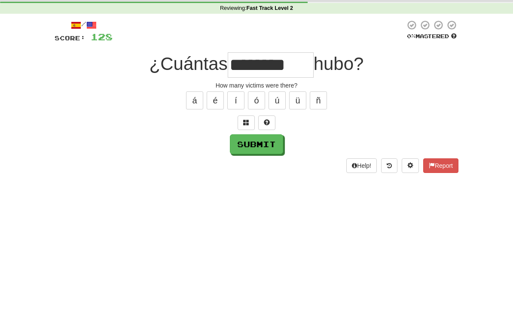
scroll to position [33, 0]
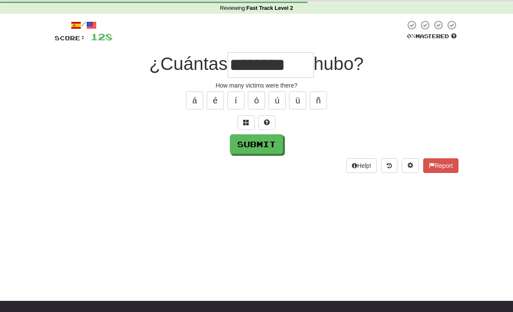
click at [258, 143] on button "Submit" at bounding box center [256, 144] width 53 height 20
type input "********"
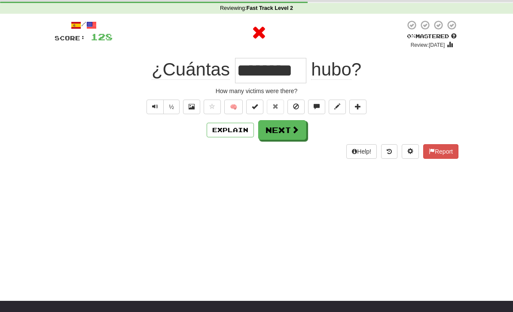
scroll to position [0, 0]
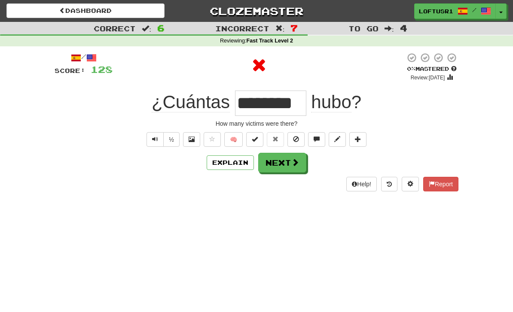
click at [285, 166] on button "Next" at bounding box center [282, 163] width 48 height 20
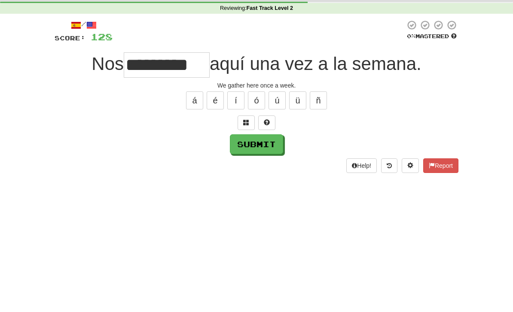
scroll to position [33, 0]
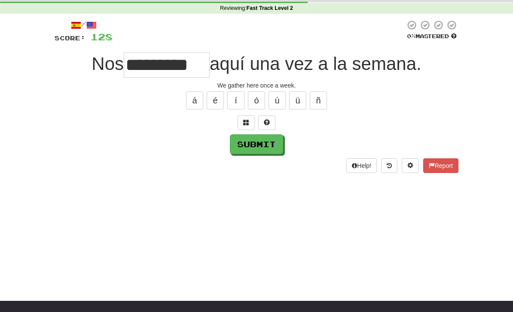
click at [258, 149] on button "Submit" at bounding box center [256, 144] width 53 height 20
type input "********"
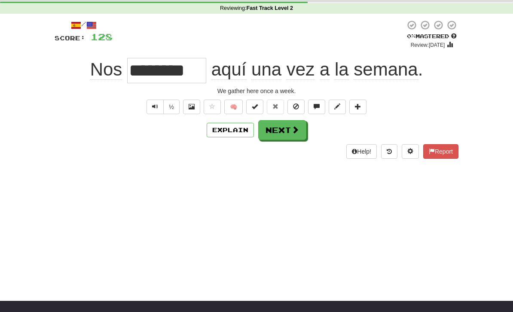
click at [286, 137] on button "Next" at bounding box center [282, 130] width 48 height 20
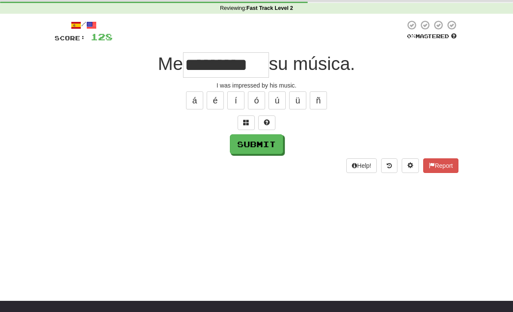
click at [210, 64] on input "*********" at bounding box center [226, 64] width 86 height 25
type input "**********"
click at [255, 148] on button "Submit" at bounding box center [256, 144] width 53 height 20
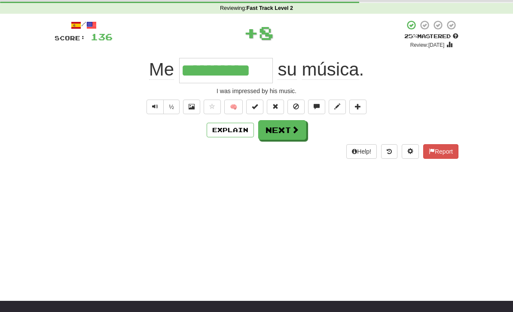
scroll to position [0, 0]
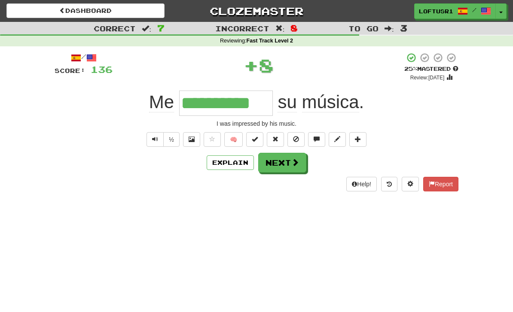
click at [286, 163] on button "Next" at bounding box center [282, 163] width 48 height 20
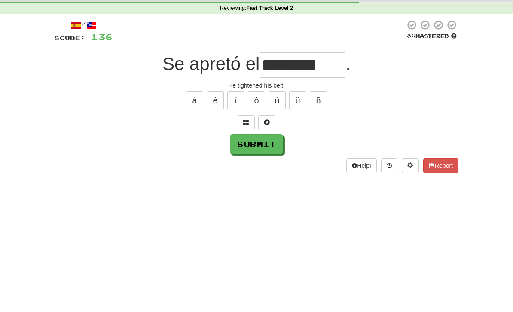
scroll to position [33, 0]
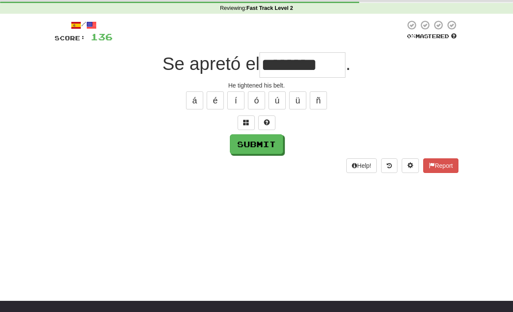
type input "********"
click at [264, 152] on button "Submit" at bounding box center [256, 144] width 53 height 20
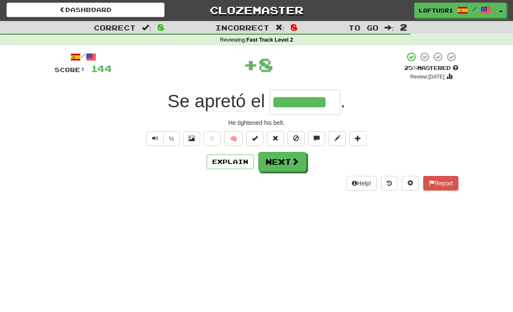
scroll to position [0, 0]
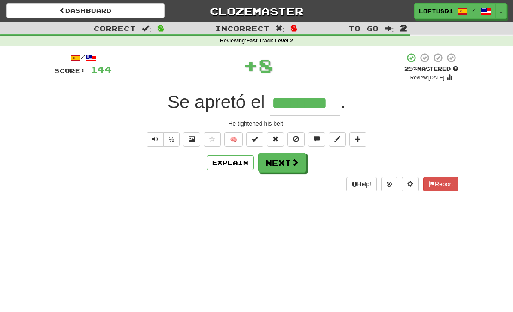
click at [292, 163] on span at bounding box center [295, 162] width 8 height 8
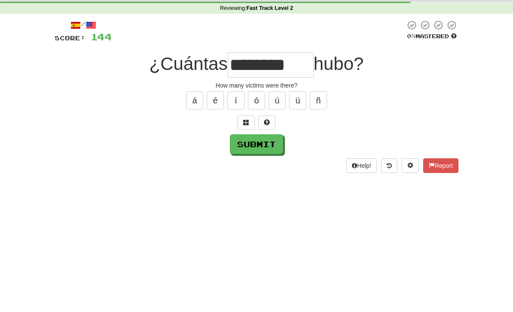
scroll to position [33, 0]
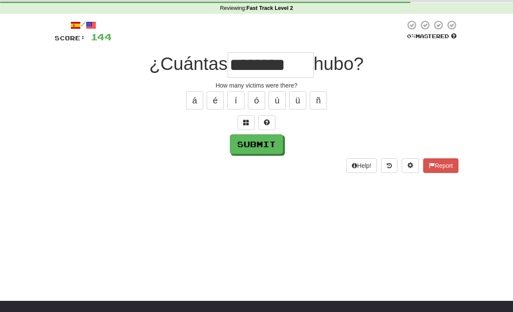
click at [257, 140] on button "Submit" at bounding box center [256, 144] width 53 height 20
type input "********"
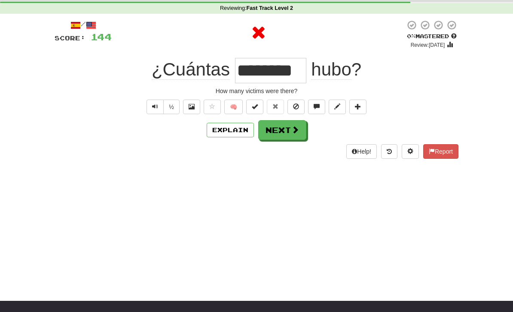
scroll to position [0, 0]
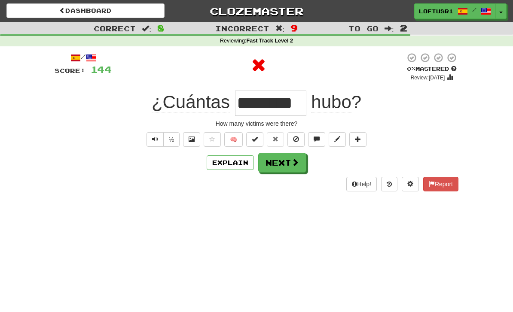
click at [288, 153] on button "Next" at bounding box center [282, 163] width 48 height 20
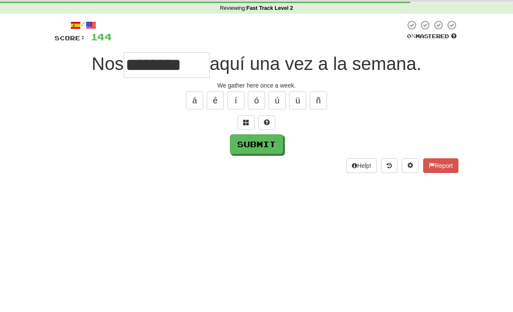
scroll to position [33, 0]
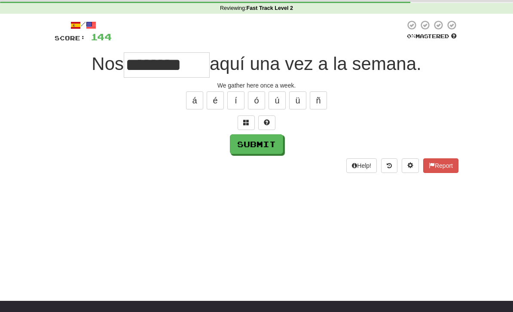
type input "********"
click at [269, 138] on button "Submit" at bounding box center [256, 144] width 53 height 20
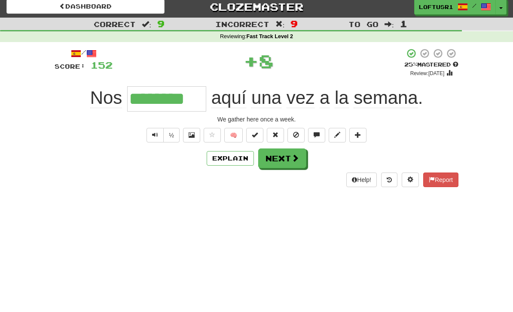
scroll to position [0, 0]
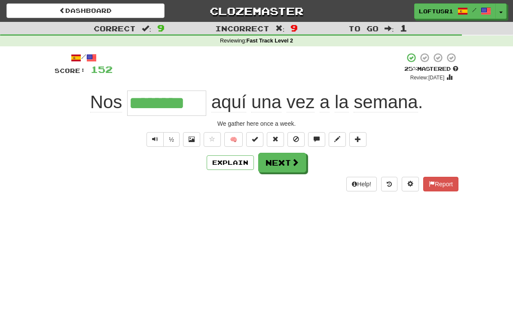
click at [290, 164] on button "Next" at bounding box center [282, 163] width 48 height 20
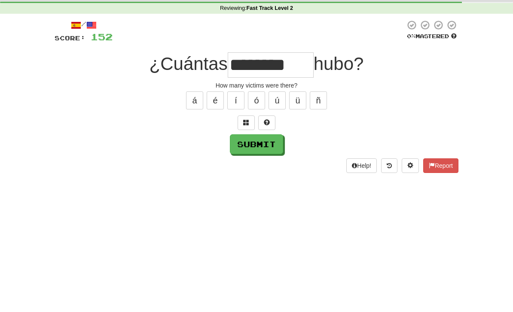
scroll to position [33, 0]
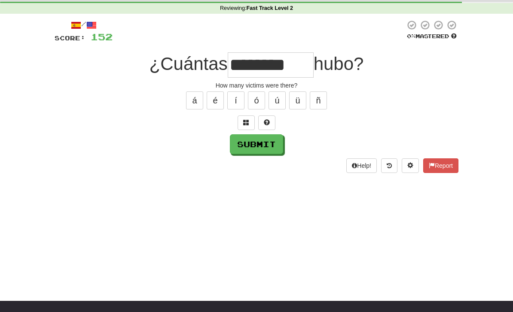
type input "********"
click at [256, 147] on button "Submit" at bounding box center [256, 144] width 53 height 20
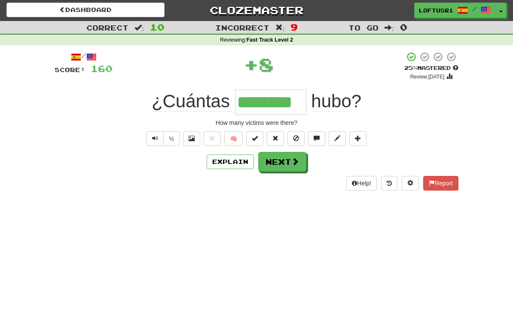
scroll to position [0, 0]
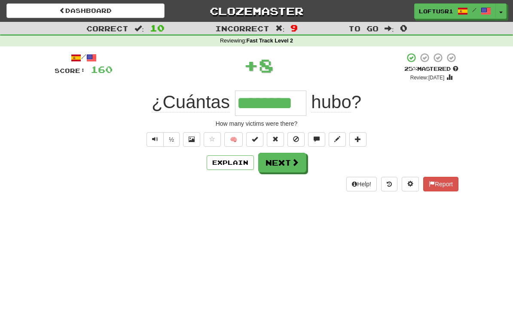
click at [288, 166] on button "Next" at bounding box center [282, 163] width 48 height 20
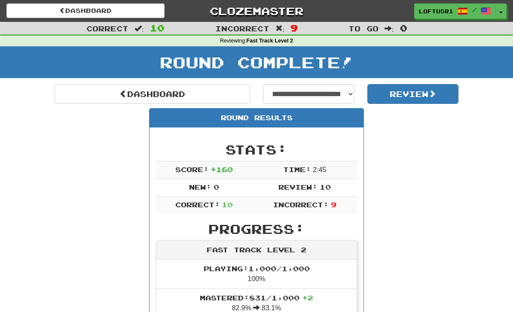
click at [116, 97] on link "Dashboard" at bounding box center [152, 94] width 195 height 20
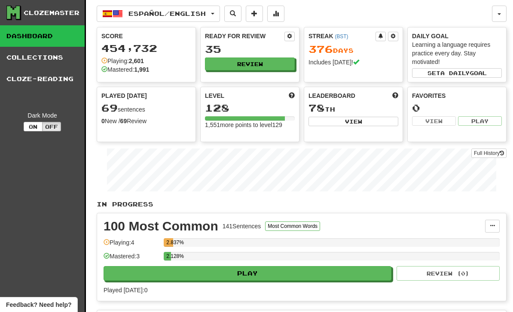
click at [488, 155] on link "Full History" at bounding box center [488, 153] width 35 height 9
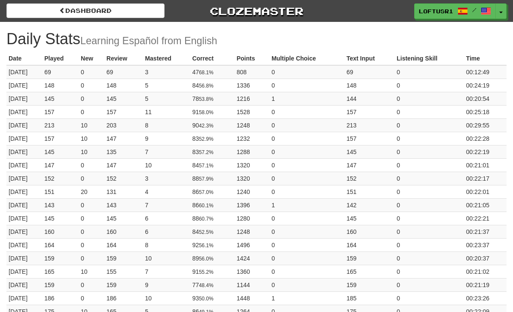
click at [67, 13] on link "Dashboard" at bounding box center [85, 10] width 158 height 15
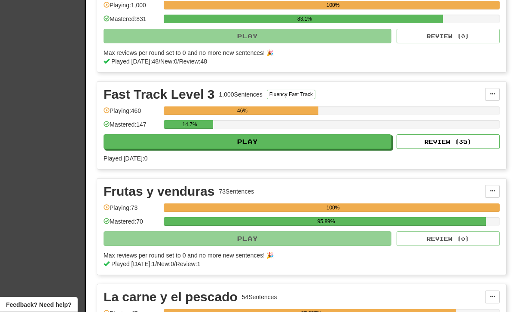
click at [466, 144] on button "Review ( 35 )" at bounding box center [447, 142] width 103 height 15
select select "**"
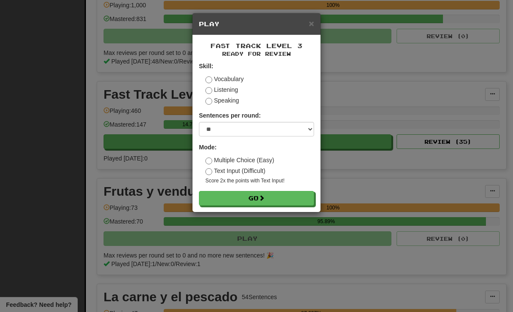
click at [288, 204] on button "Go" at bounding box center [256, 198] width 115 height 15
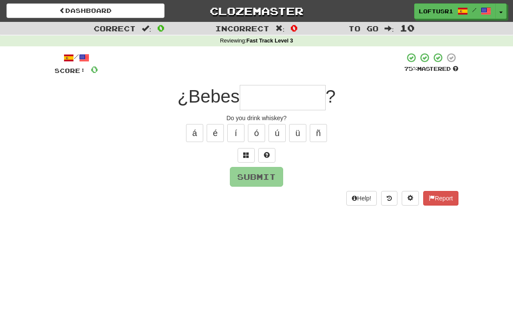
click at [263, 97] on input "text" at bounding box center [283, 97] width 86 height 25
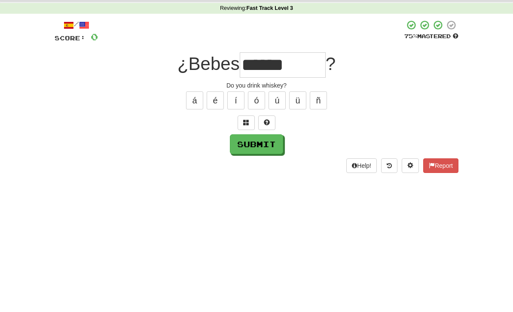
scroll to position [33, 0]
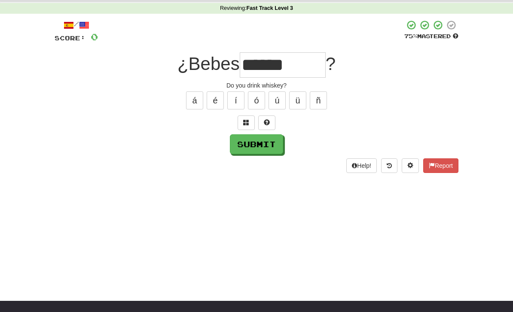
type input "******"
click at [262, 148] on button "Submit" at bounding box center [256, 144] width 53 height 20
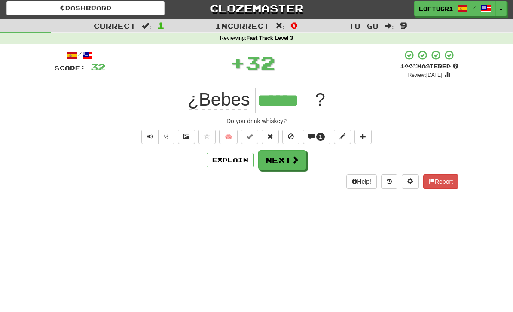
scroll to position [0, 0]
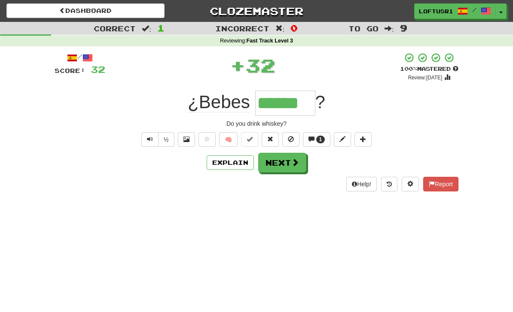
click at [322, 142] on span "1" at bounding box center [320, 140] width 9 height 8
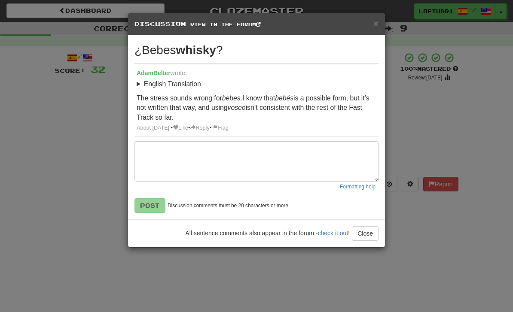
click at [437, 128] on div "× Discussion View in the forum ¿Bebes whisky ? [PERSON_NAME] wrote: English Tra…" at bounding box center [256, 156] width 513 height 312
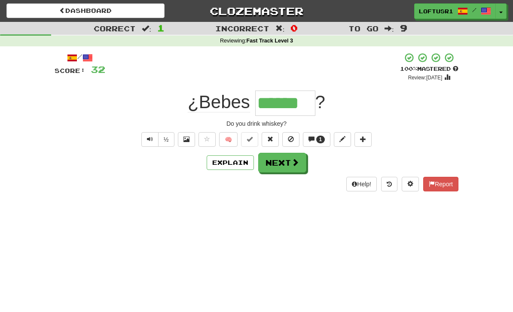
click at [320, 138] on span "1" at bounding box center [320, 140] width 3 height 6
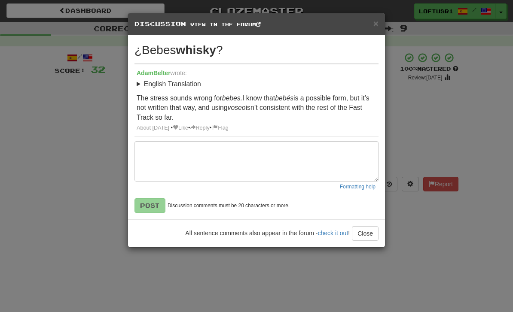
click at [442, 121] on div "× Discussion View in the forum ¿Bebes whisky ? [PERSON_NAME] wrote: English Tra…" at bounding box center [256, 156] width 513 height 312
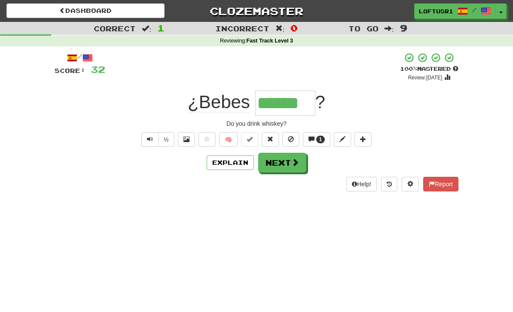
click at [145, 138] on button "Text-to-speech controls" at bounding box center [149, 139] width 17 height 15
click at [293, 158] on span at bounding box center [295, 162] width 8 height 8
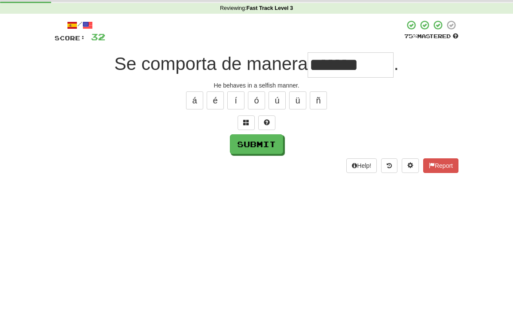
scroll to position [33, 0]
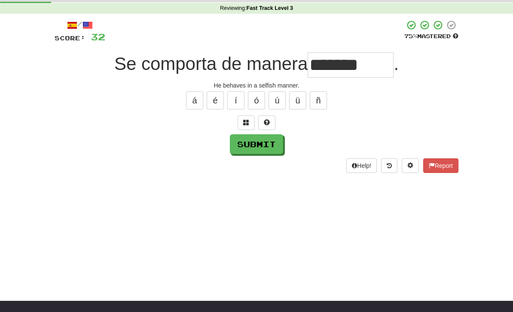
type input "*******"
click at [254, 149] on button "Submit" at bounding box center [256, 144] width 53 height 20
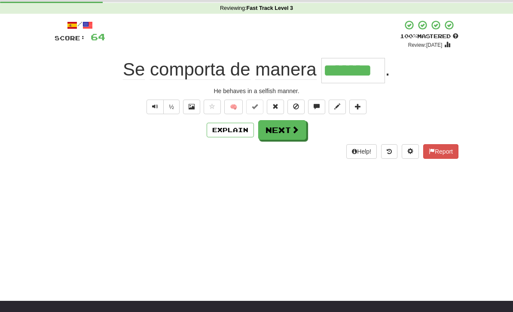
click at [225, 144] on div "Help! Report" at bounding box center [257, 151] width 404 height 15
click at [161, 100] on button "Text-to-speech controls" at bounding box center [154, 107] width 17 height 15
click at [293, 136] on button "Next" at bounding box center [282, 130] width 48 height 20
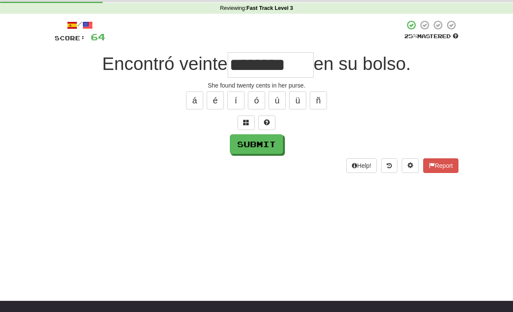
click at [261, 144] on button "Submit" at bounding box center [256, 144] width 53 height 20
type input "********"
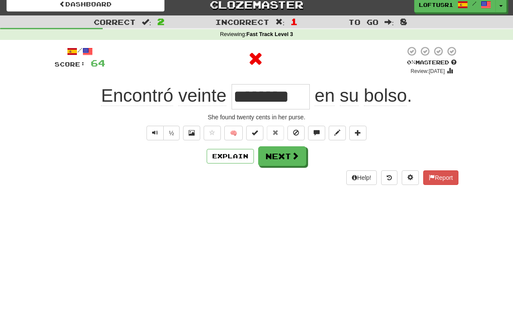
scroll to position [0, 0]
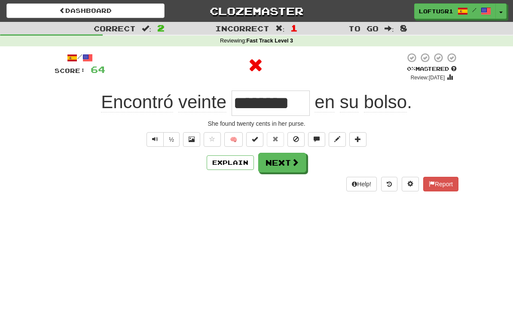
click at [292, 167] on button "Next" at bounding box center [282, 163] width 48 height 20
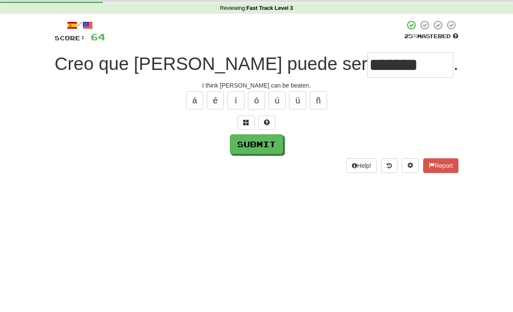
scroll to position [33, 0]
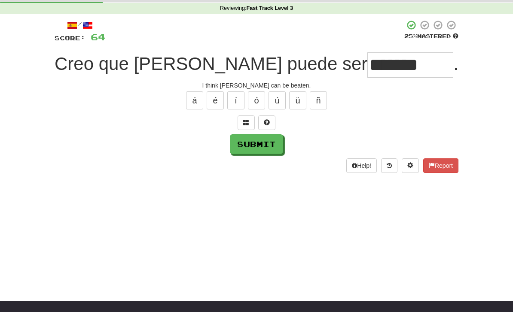
type input "*******"
click at [252, 149] on button "Submit" at bounding box center [256, 144] width 53 height 20
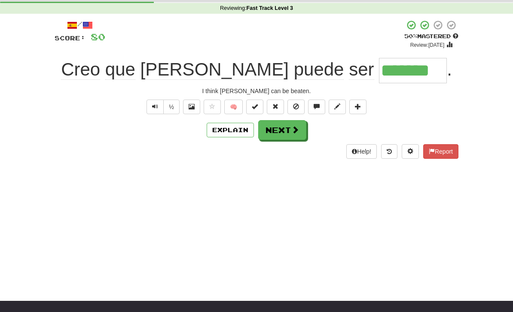
click at [292, 138] on button "Next" at bounding box center [282, 130] width 48 height 20
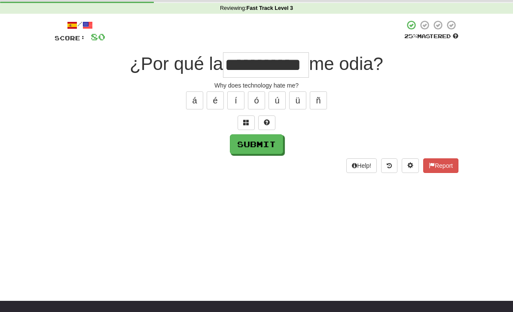
click at [260, 149] on button "Submit" at bounding box center [256, 144] width 53 height 20
type input "**********"
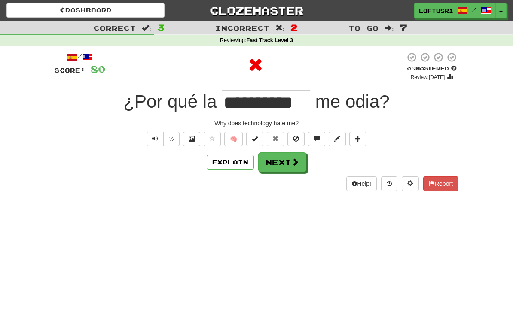
scroll to position [0, 0]
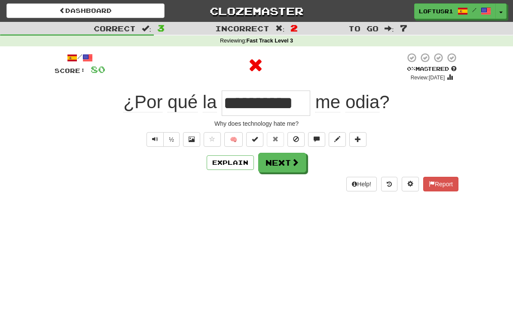
click at [288, 161] on button "Next" at bounding box center [282, 163] width 48 height 20
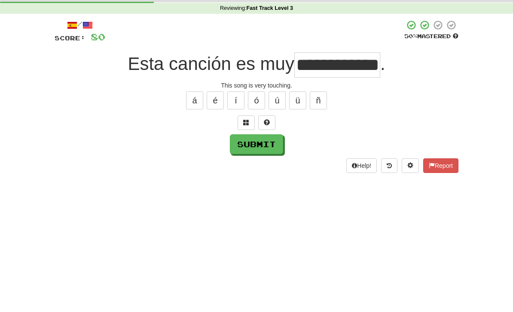
scroll to position [33, 0]
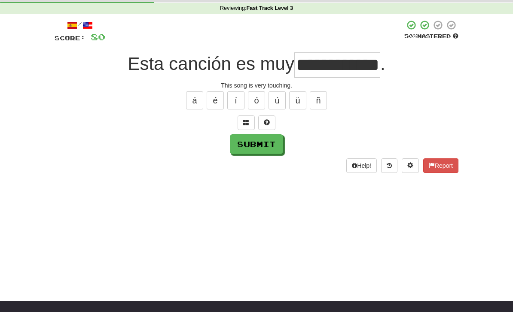
click at [378, 67] on input "**********" at bounding box center [337, 64] width 86 height 25
click at [262, 152] on button "Submit" at bounding box center [256, 144] width 53 height 20
type input "**********"
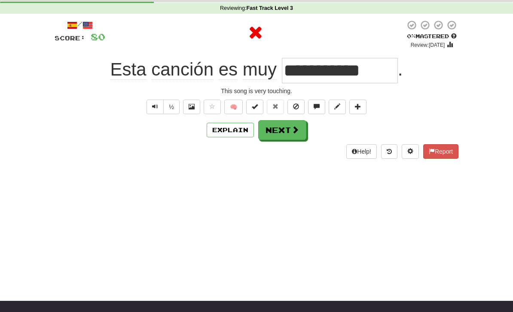
click at [230, 131] on button "Explain" at bounding box center [229, 130] width 47 height 15
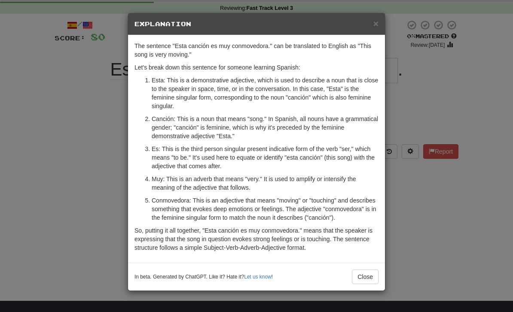
click at [368, 283] on button "Close" at bounding box center [365, 277] width 27 height 15
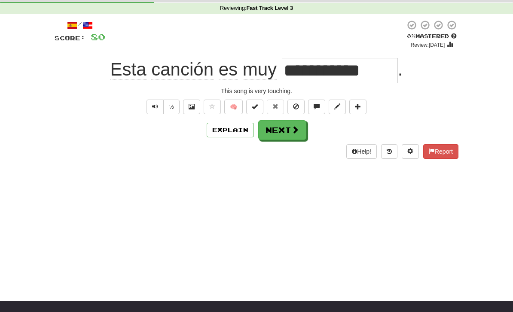
click at [287, 133] on button "Next" at bounding box center [282, 130] width 48 height 20
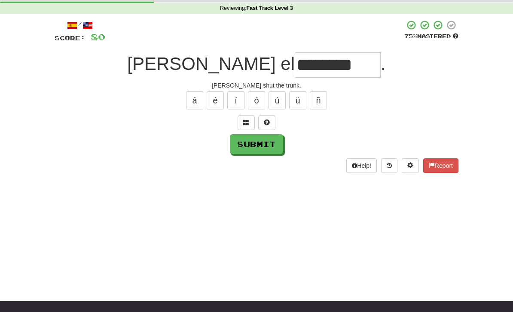
type input "********"
click at [260, 151] on button "Submit" at bounding box center [256, 144] width 53 height 20
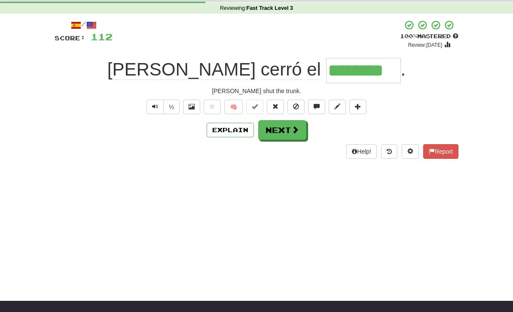
click at [292, 127] on span at bounding box center [295, 130] width 8 height 8
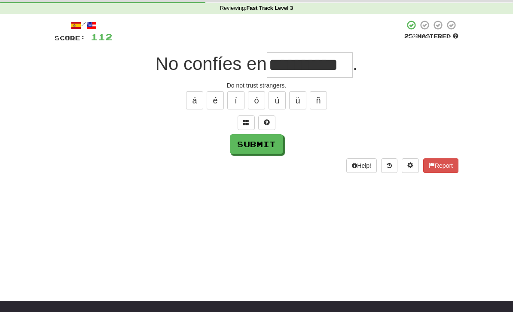
click at [258, 145] on button "Submit" at bounding box center [256, 144] width 53 height 20
type input "********"
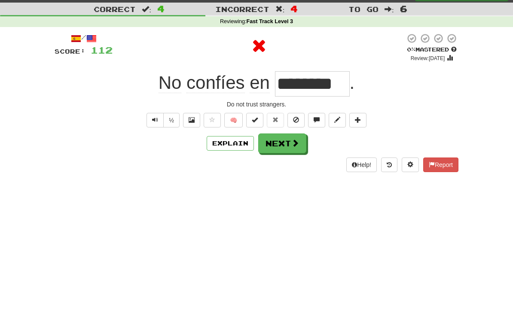
scroll to position [0, 0]
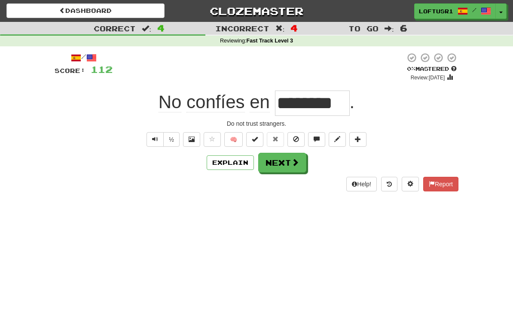
click at [288, 170] on button "Next" at bounding box center [282, 163] width 48 height 20
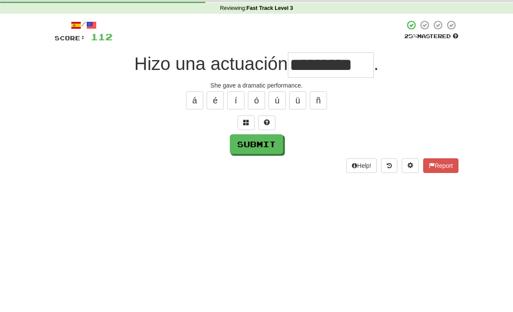
scroll to position [33, 0]
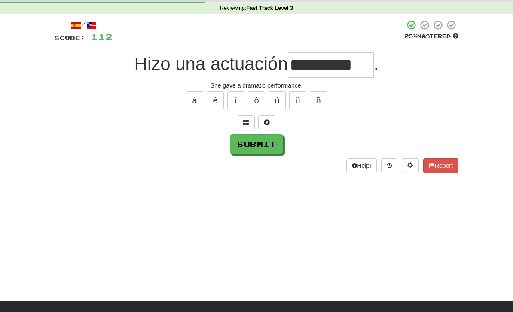
type input "*********"
click at [249, 152] on button "Submit" at bounding box center [256, 144] width 53 height 20
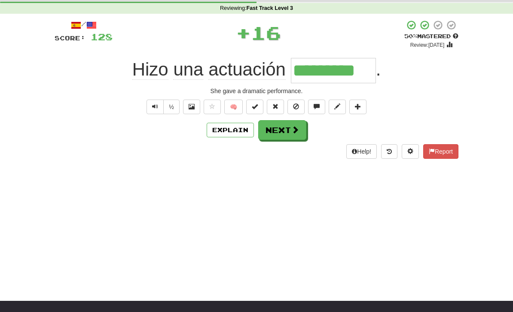
scroll to position [0, 0]
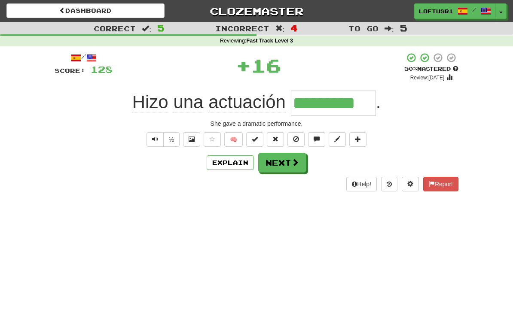
click at [292, 159] on span at bounding box center [295, 162] width 8 height 8
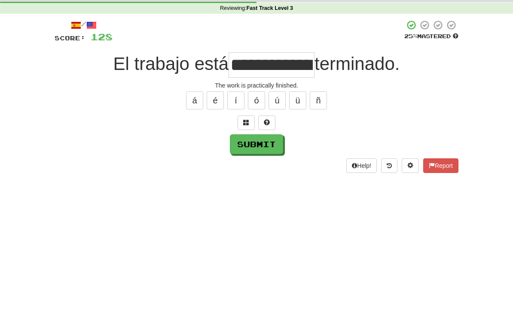
scroll to position [33, 0]
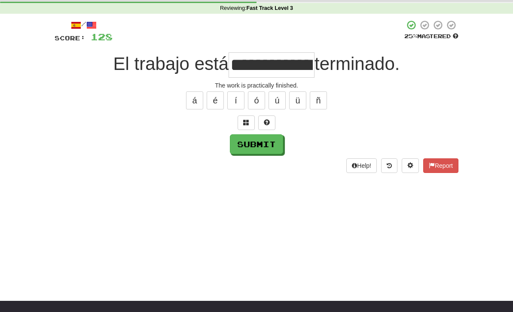
type input "**********"
click at [263, 150] on button "Submit" at bounding box center [256, 144] width 53 height 20
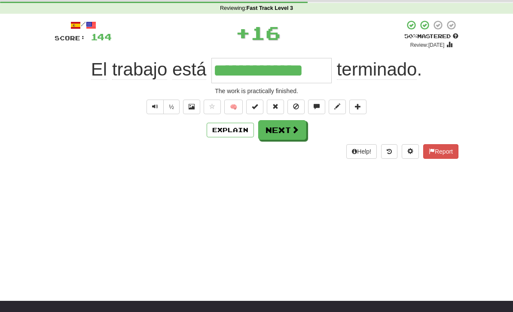
scroll to position [0, 0]
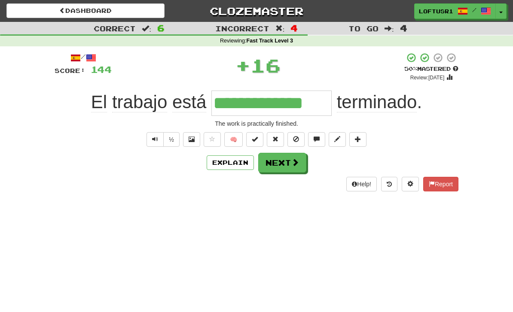
click at [285, 162] on button "Next" at bounding box center [282, 163] width 48 height 20
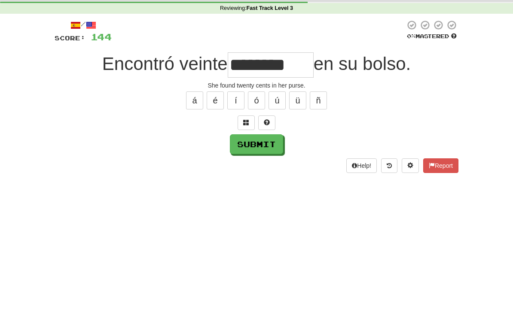
scroll to position [33, 0]
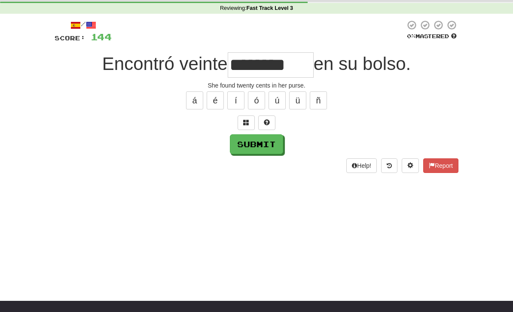
click at [256, 152] on button "Submit" at bounding box center [256, 144] width 53 height 20
type input "********"
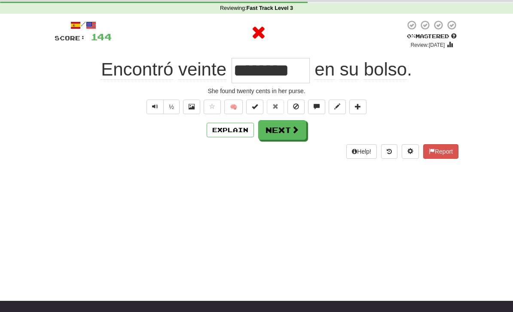
scroll to position [0, 0]
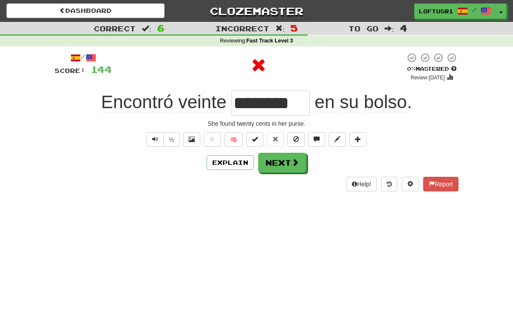
click at [288, 168] on button "Next" at bounding box center [282, 163] width 48 height 20
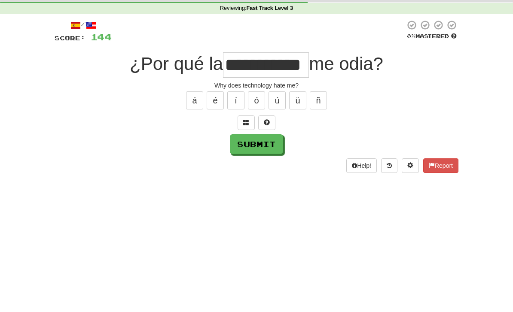
scroll to position [33, 0]
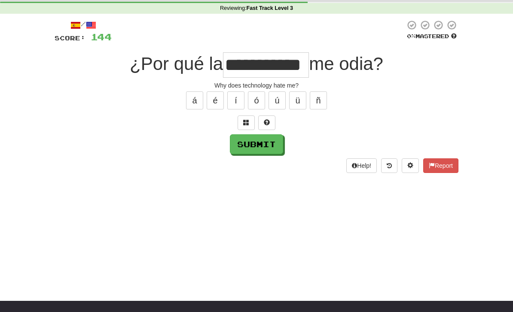
click at [254, 150] on button "Submit" at bounding box center [256, 144] width 53 height 20
type input "**********"
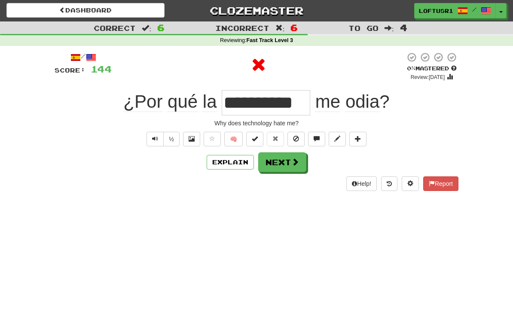
scroll to position [0, 0]
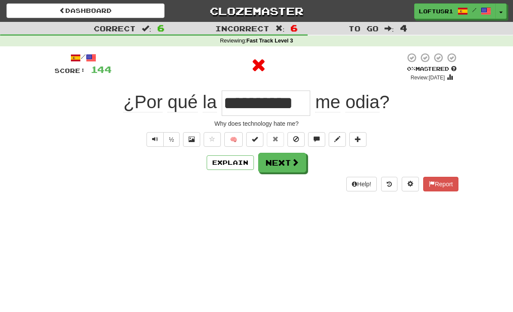
click at [291, 161] on span at bounding box center [295, 162] width 8 height 8
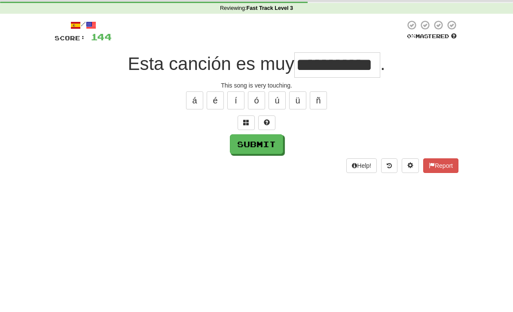
scroll to position [33, 0]
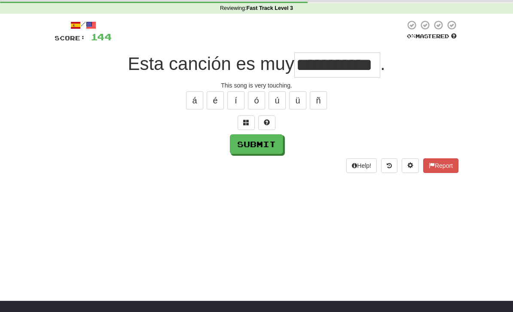
type input "**********"
click at [254, 151] on button "Submit" at bounding box center [256, 144] width 53 height 20
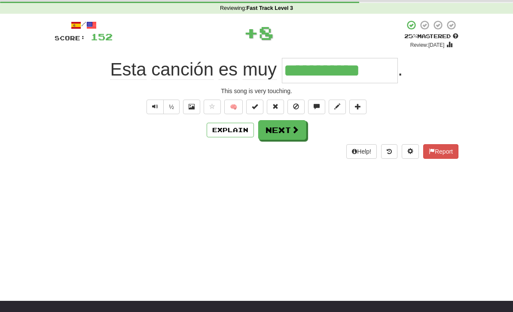
scroll to position [0, 0]
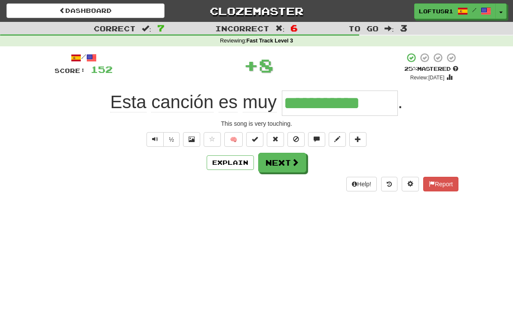
click at [288, 167] on button "Next" at bounding box center [282, 163] width 48 height 20
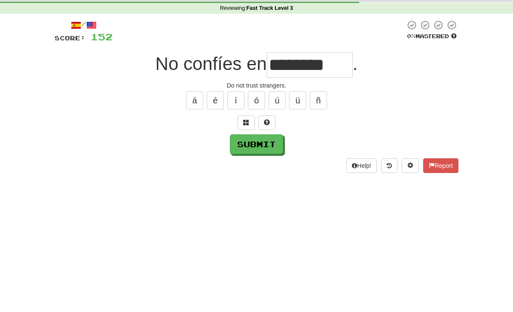
scroll to position [33, 0]
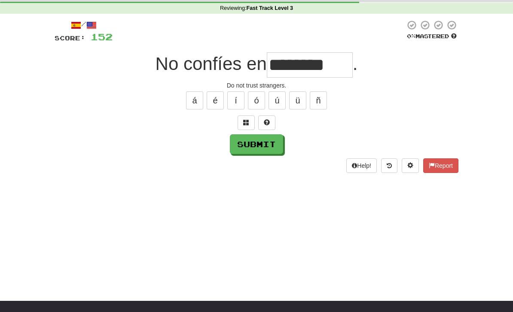
type input "********"
click at [259, 147] on button "Submit" at bounding box center [256, 144] width 53 height 20
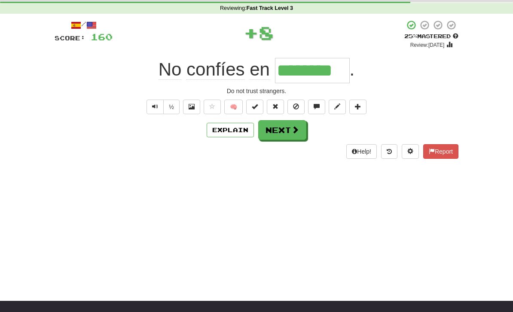
click at [233, 131] on button "Explain" at bounding box center [229, 130] width 47 height 15
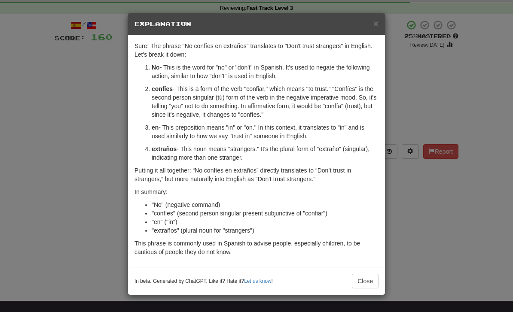
click at [367, 282] on button "Close" at bounding box center [365, 281] width 27 height 15
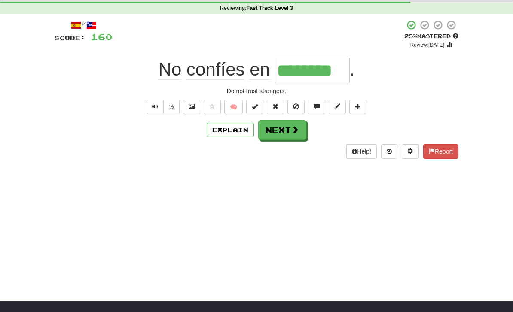
click at [288, 132] on button "Next" at bounding box center [282, 130] width 48 height 20
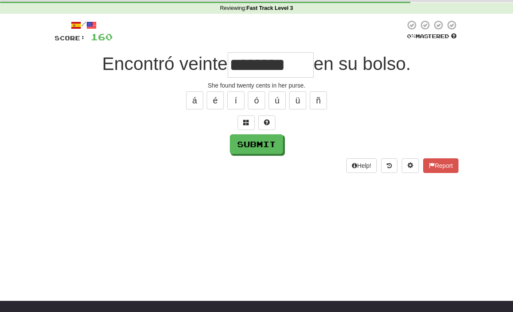
type input "********"
click at [255, 152] on button "Submit" at bounding box center [256, 144] width 53 height 20
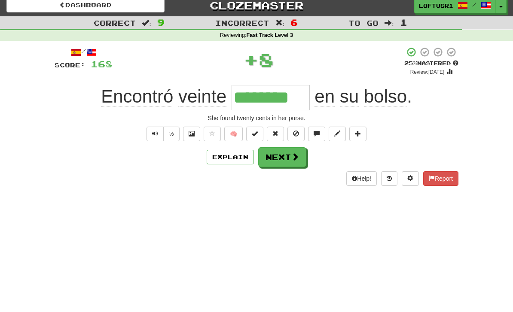
scroll to position [0, 0]
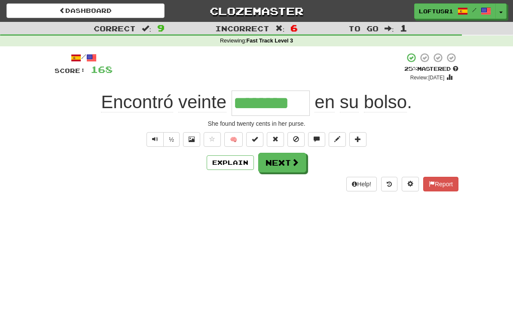
click at [291, 165] on span at bounding box center [295, 162] width 8 height 8
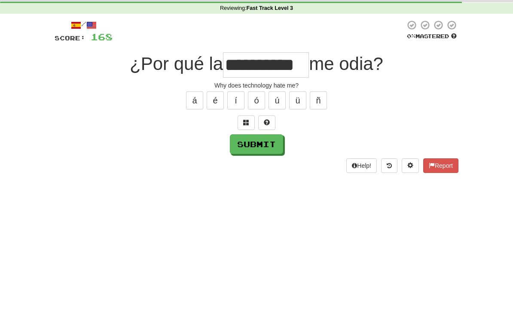
scroll to position [33, 0]
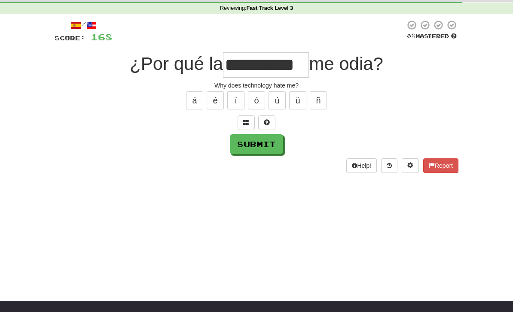
click at [251, 152] on button "Submit" at bounding box center [256, 144] width 53 height 20
type input "**********"
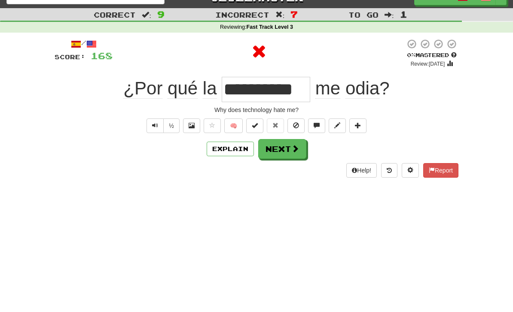
scroll to position [0, 0]
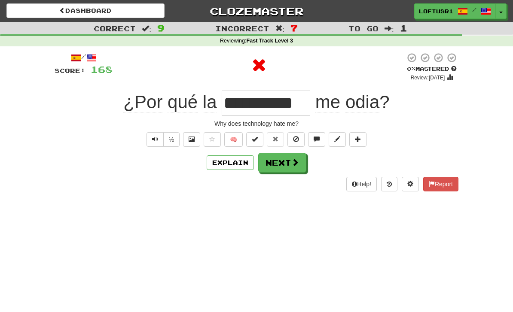
click at [289, 168] on button "Next" at bounding box center [282, 163] width 48 height 20
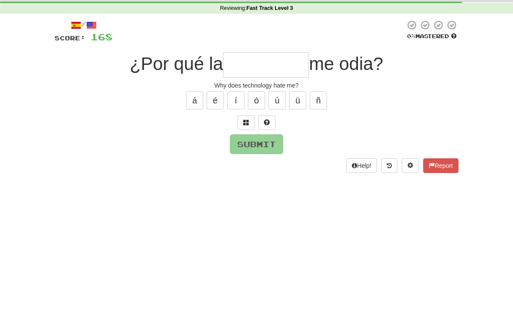
type input "*"
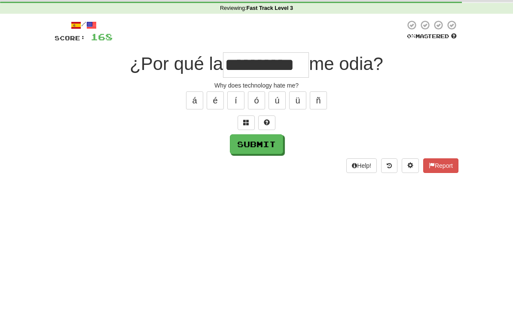
scroll to position [33, 0]
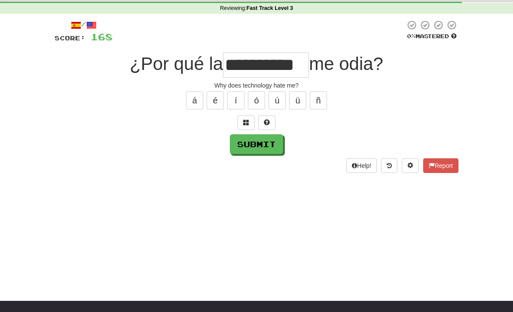
type input "**********"
click at [249, 146] on button "Submit" at bounding box center [256, 144] width 53 height 20
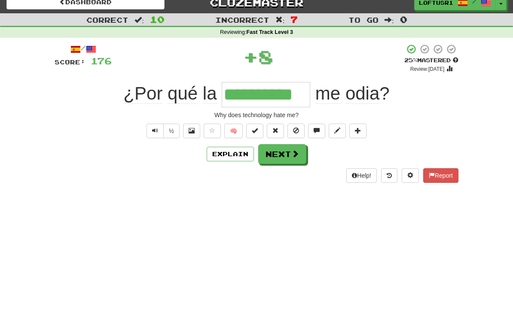
scroll to position [0, 0]
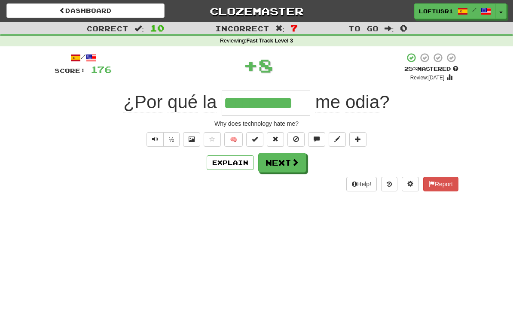
click at [294, 158] on span at bounding box center [295, 162] width 8 height 8
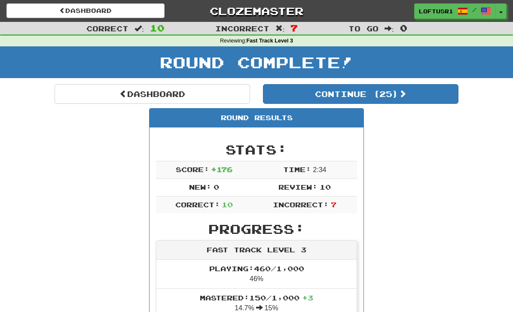
click at [109, 89] on link "Dashboard" at bounding box center [152, 94] width 195 height 20
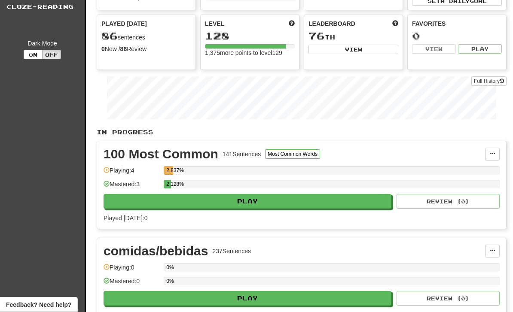
scroll to position [72, 0]
click at [487, 85] on link "Full History" at bounding box center [488, 80] width 35 height 9
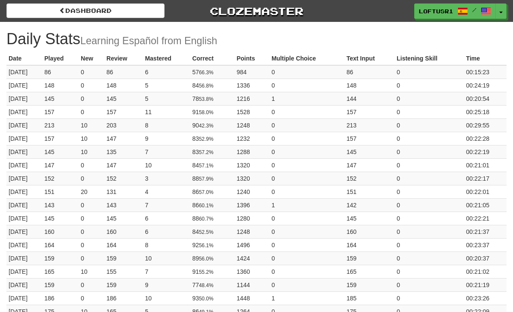
click at [61, 17] on link "Dashboard" at bounding box center [85, 10] width 158 height 15
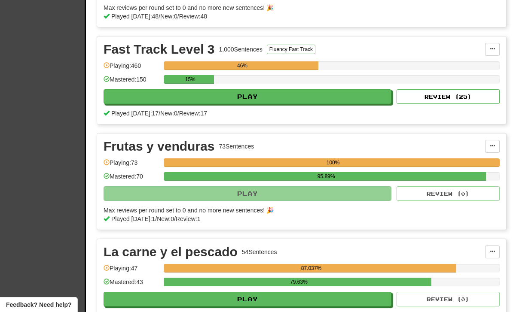
scroll to position [571, 0]
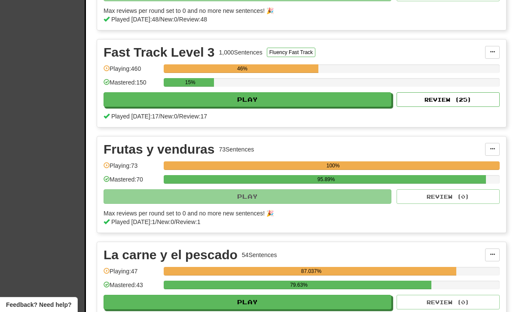
click at [480, 102] on button "Review ( 25 )" at bounding box center [447, 99] width 103 height 15
select select "**"
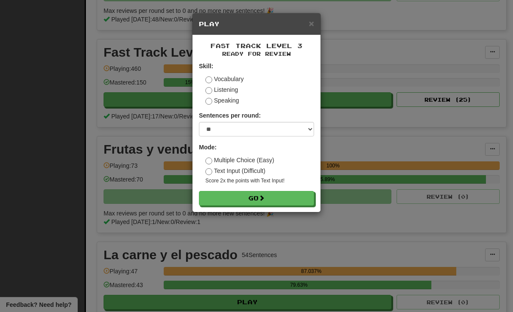
click at [294, 198] on button "Go" at bounding box center [256, 198] width 115 height 15
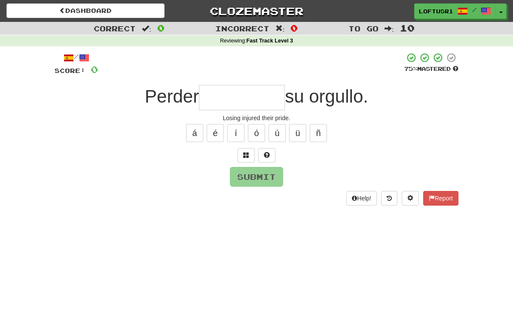
click at [225, 98] on input "text" at bounding box center [242, 97] width 86 height 25
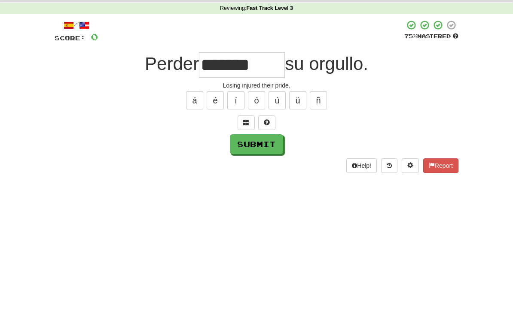
scroll to position [33, 0]
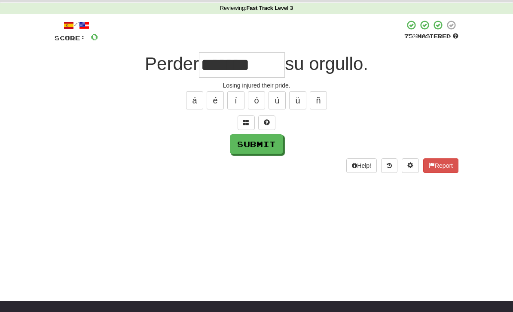
click at [270, 152] on button "Submit" at bounding box center [256, 144] width 53 height 20
type input "****"
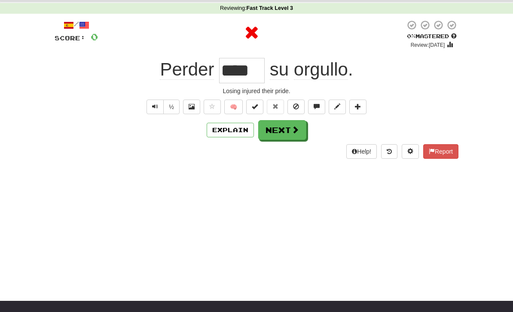
click at [239, 135] on button "Explain" at bounding box center [229, 130] width 47 height 15
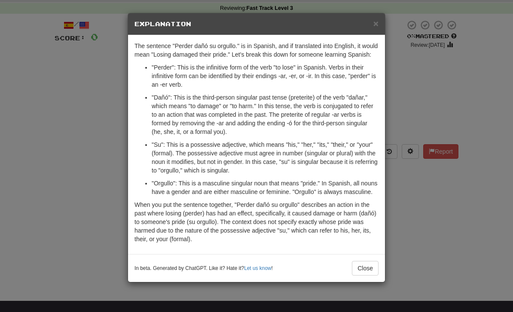
click at [364, 276] on button "Close" at bounding box center [365, 268] width 27 height 15
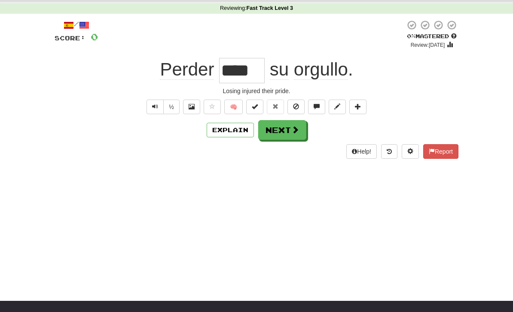
click at [285, 132] on button "Next" at bounding box center [282, 130] width 48 height 20
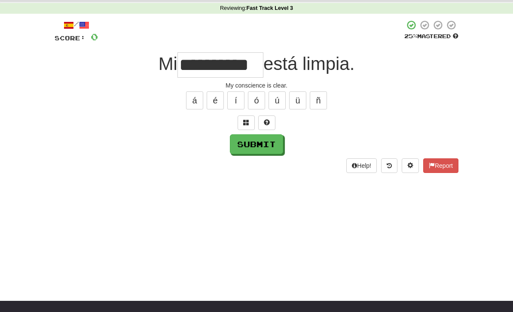
click at [255, 146] on button "Submit" at bounding box center [256, 144] width 53 height 20
type input "**********"
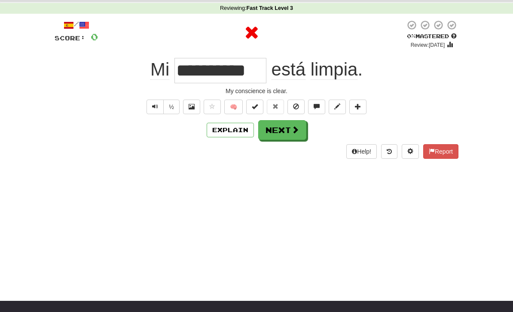
scroll to position [0, 0]
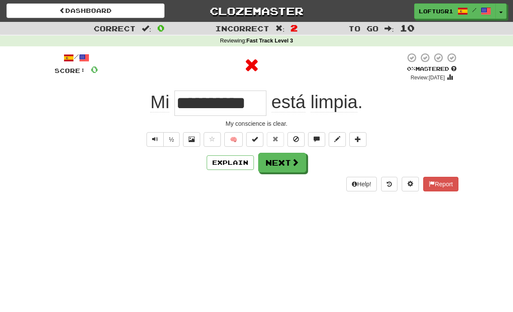
click at [241, 167] on button "Explain" at bounding box center [229, 162] width 47 height 15
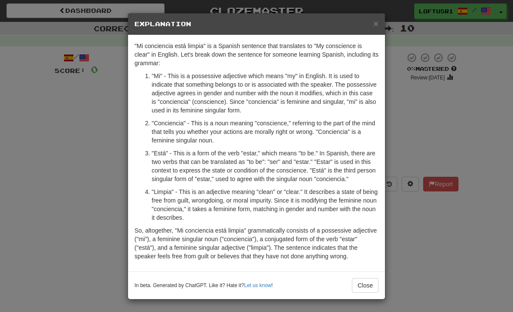
click at [366, 291] on button "Close" at bounding box center [365, 285] width 27 height 15
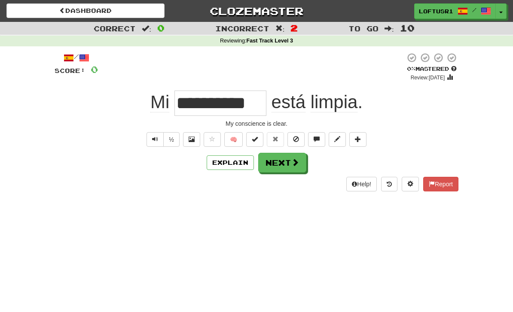
click at [289, 164] on button "Next" at bounding box center [282, 163] width 48 height 20
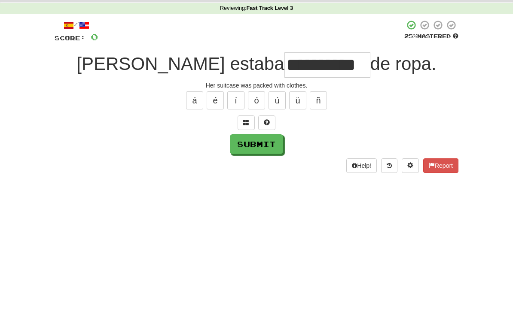
scroll to position [33, 0]
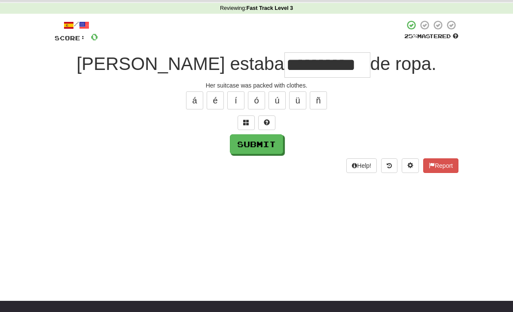
click at [251, 146] on button "Submit" at bounding box center [256, 144] width 53 height 20
type input "*******"
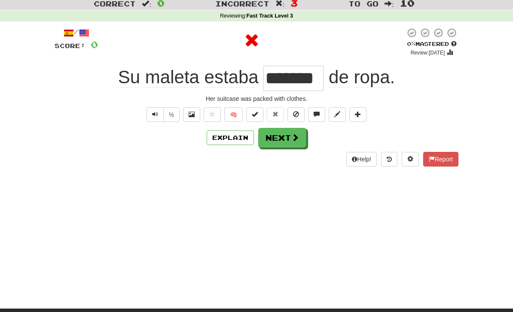
scroll to position [0, 0]
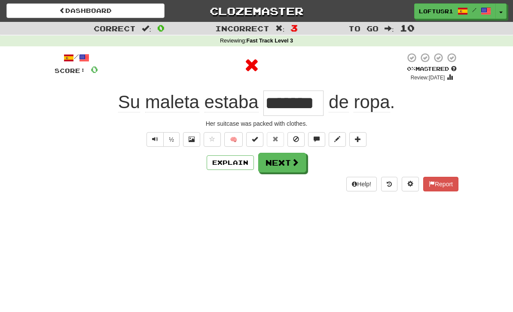
click at [238, 166] on button "Explain" at bounding box center [229, 162] width 47 height 15
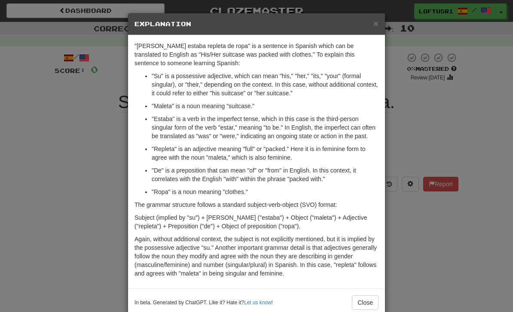
click at [404, 235] on div "× Explanation "[PERSON_NAME] estaba repleta de ropa" is a sentence in Spanish w…" at bounding box center [256, 156] width 513 height 312
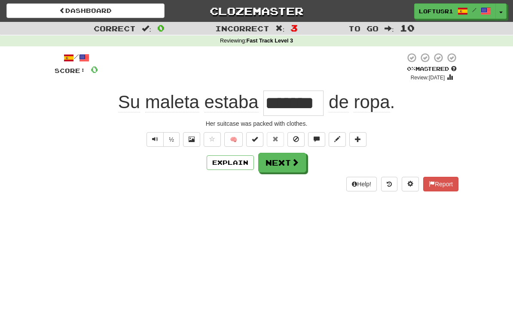
click at [291, 164] on span at bounding box center [295, 162] width 8 height 8
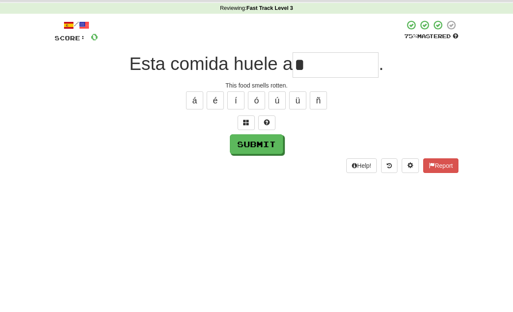
scroll to position [33, 0]
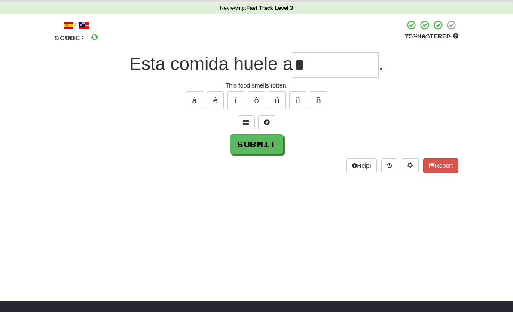
click at [257, 152] on button "Submit" at bounding box center [256, 144] width 53 height 20
type input "*******"
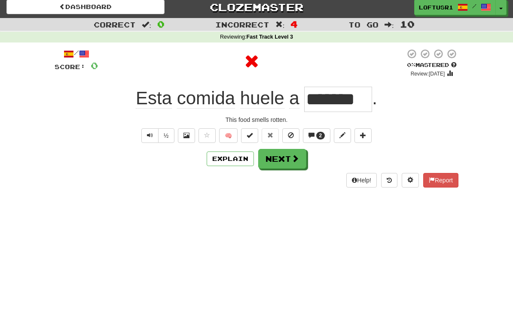
scroll to position [0, 0]
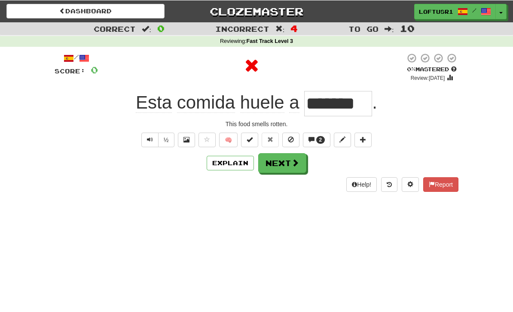
click at [240, 164] on button "Explain" at bounding box center [229, 162] width 47 height 15
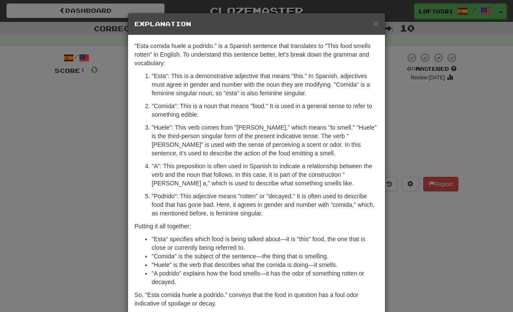
click at [403, 231] on div "× Explanation "Esta comida huele a podrido." is a Spanish sentence that transla…" at bounding box center [256, 156] width 513 height 312
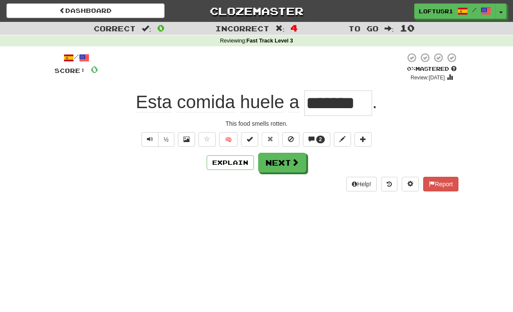
click at [291, 165] on span at bounding box center [295, 162] width 8 height 8
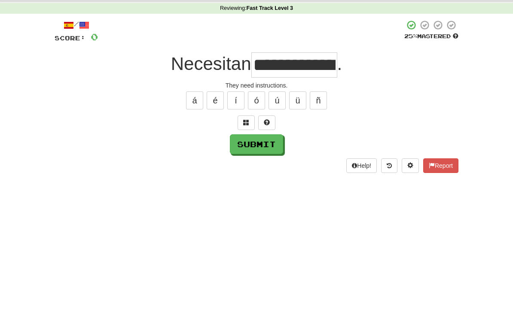
scroll to position [33, 0]
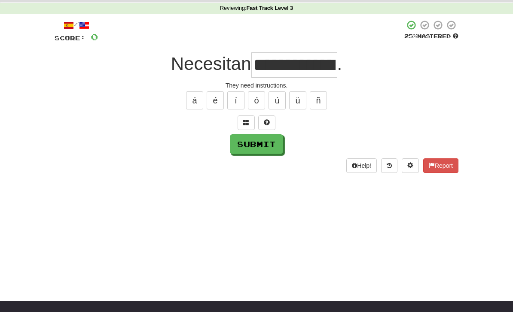
type input "**********"
click at [252, 152] on button "Submit" at bounding box center [256, 144] width 53 height 20
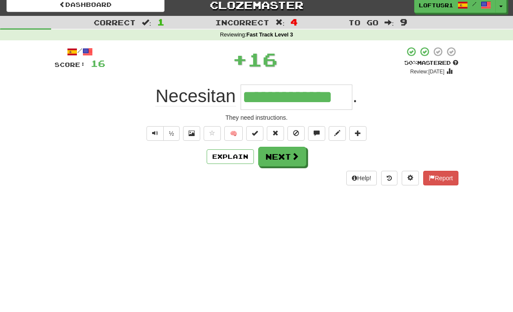
scroll to position [0, 0]
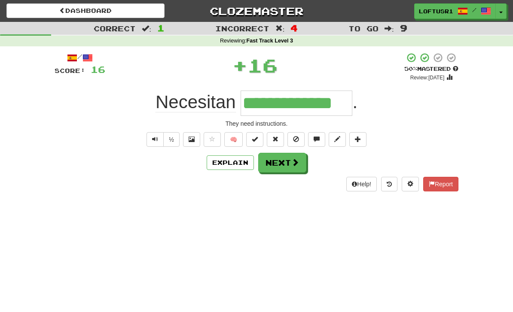
click at [288, 169] on button "Next" at bounding box center [282, 163] width 48 height 20
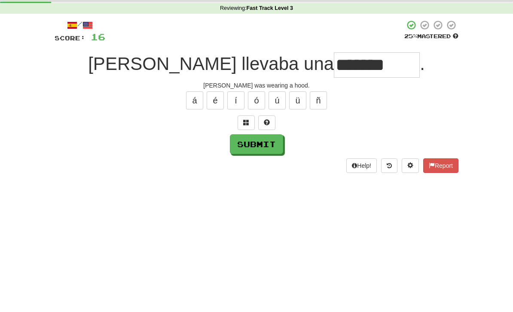
scroll to position [33, 0]
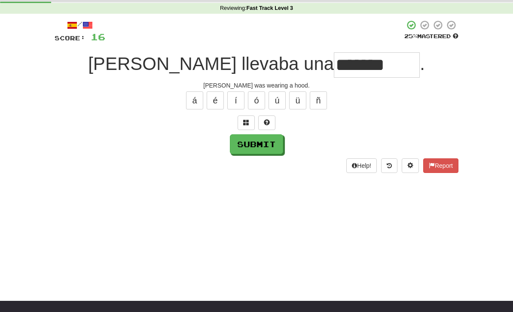
type input "*******"
click at [258, 149] on button "Submit" at bounding box center [256, 144] width 53 height 20
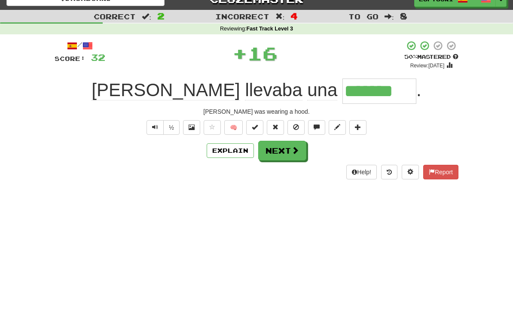
scroll to position [0, 0]
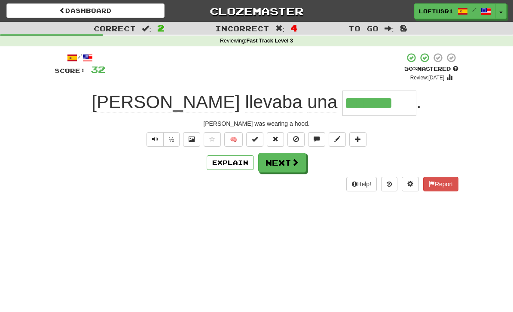
click at [294, 161] on span at bounding box center [295, 162] width 8 height 8
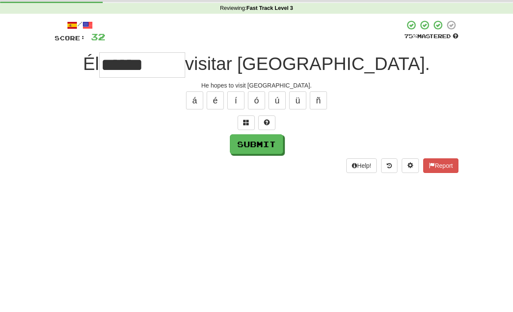
scroll to position [33, 0]
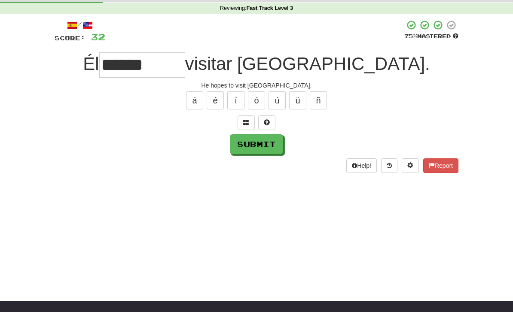
type input "******"
click at [252, 150] on button "Submit" at bounding box center [256, 144] width 53 height 20
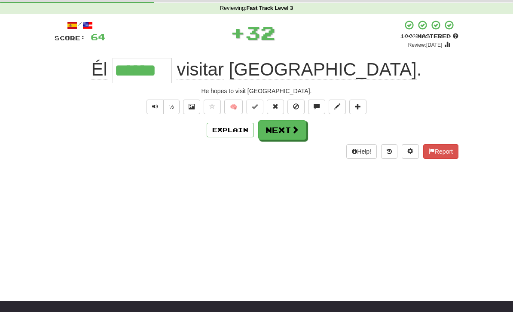
scroll to position [0, 0]
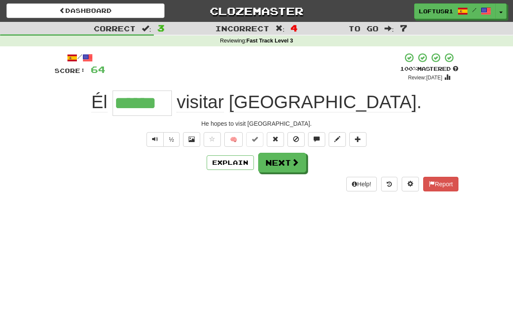
click at [288, 166] on button "Next" at bounding box center [282, 163] width 48 height 20
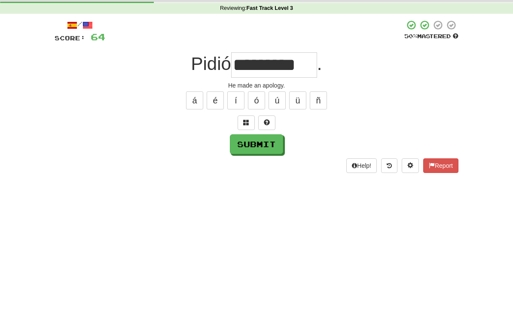
scroll to position [33, 0]
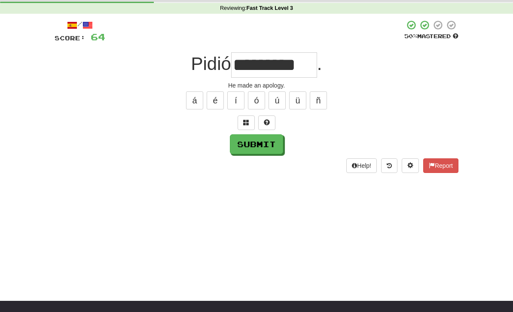
click at [253, 147] on button "Submit" at bounding box center [256, 144] width 53 height 20
type input "*********"
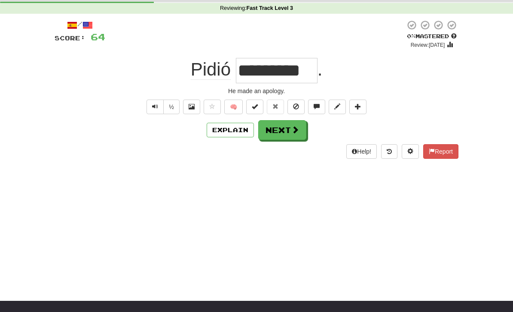
click at [282, 131] on button "Next" at bounding box center [282, 130] width 48 height 20
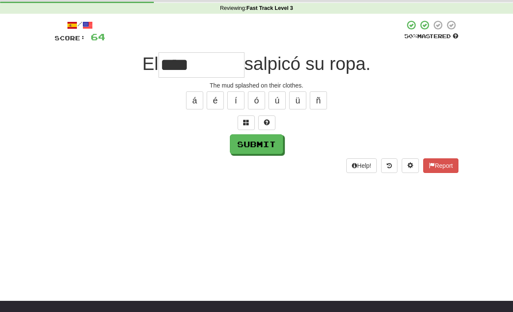
type input "****"
click at [261, 144] on button "Submit" at bounding box center [256, 144] width 53 height 20
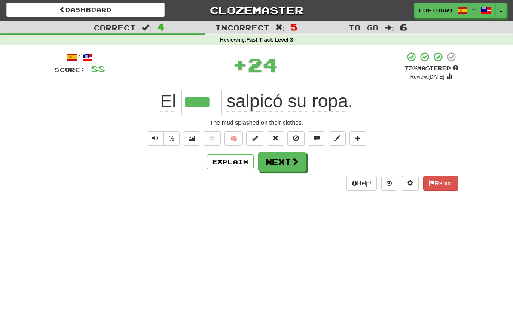
scroll to position [0, 0]
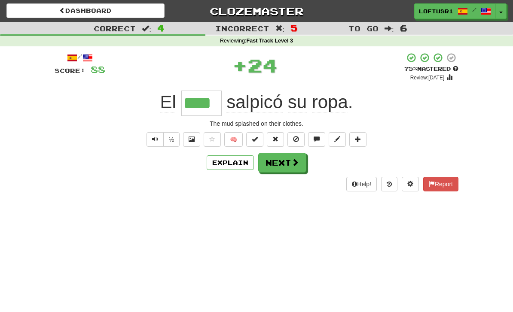
click at [290, 165] on button "Next" at bounding box center [282, 163] width 48 height 20
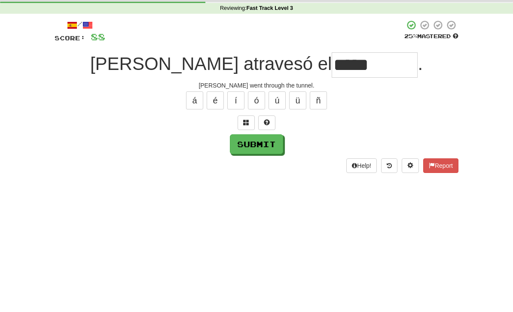
scroll to position [33, 0]
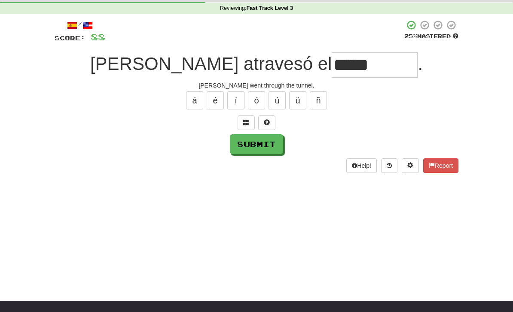
type input "*****"
click at [267, 150] on button "Submit" at bounding box center [256, 144] width 53 height 20
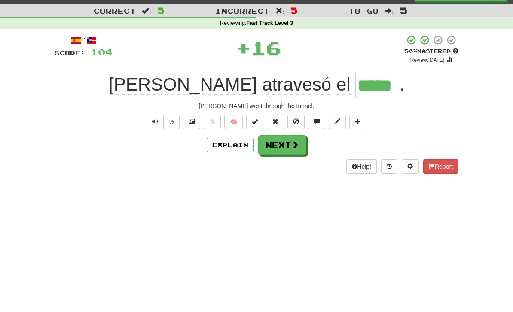
scroll to position [17, 0]
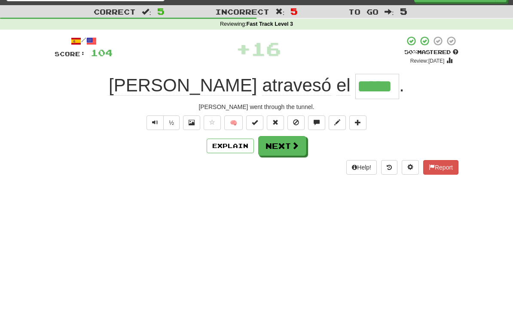
click at [243, 152] on button "Explain" at bounding box center [229, 146] width 47 height 15
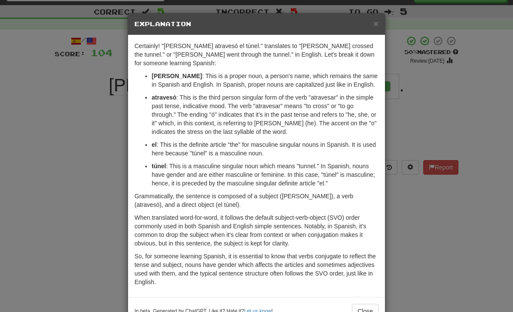
click at [364, 306] on button "Close" at bounding box center [365, 311] width 27 height 15
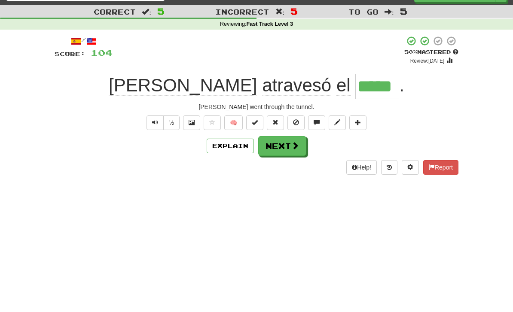
click at [288, 146] on button "Next" at bounding box center [282, 146] width 48 height 20
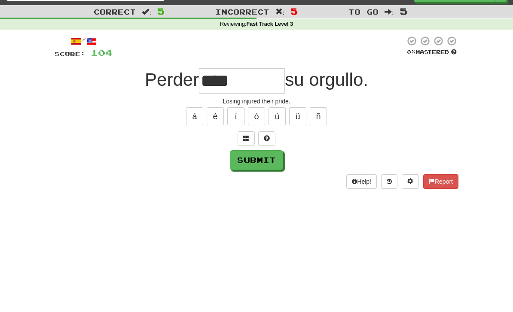
type input "****"
click at [272, 155] on button "Submit" at bounding box center [256, 160] width 53 height 20
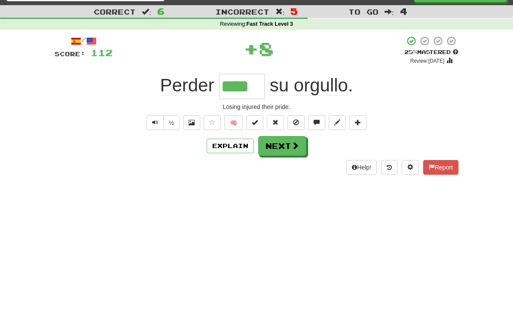
scroll to position [0, 0]
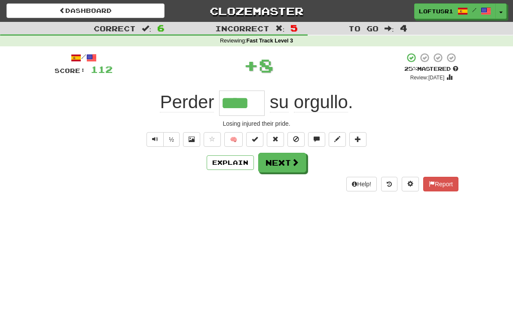
click at [292, 162] on span at bounding box center [295, 162] width 8 height 8
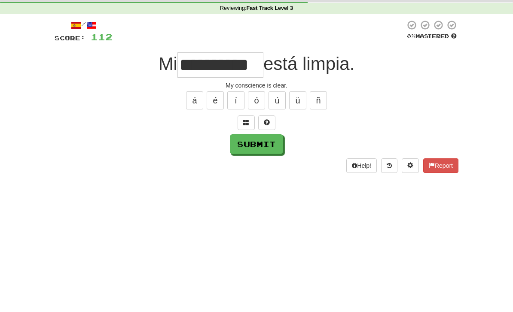
scroll to position [33, 0]
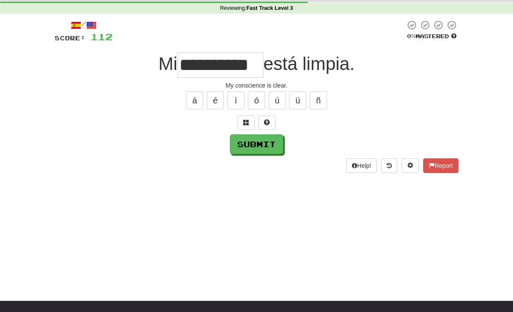
click at [255, 141] on button "Submit" at bounding box center [256, 144] width 53 height 20
type input "**********"
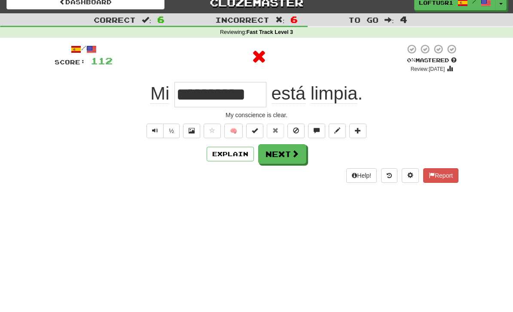
scroll to position [0, 0]
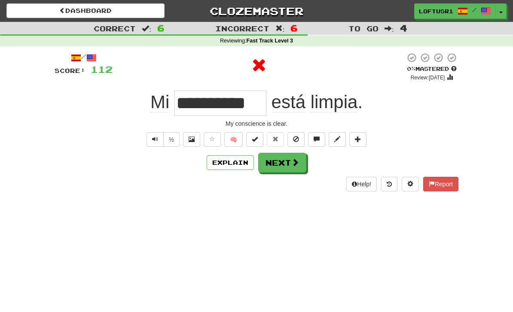
click at [291, 166] on span at bounding box center [295, 162] width 8 height 8
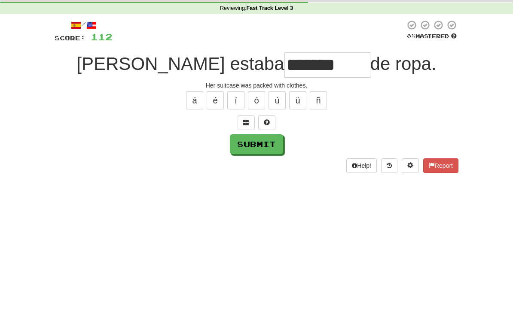
scroll to position [33, 0]
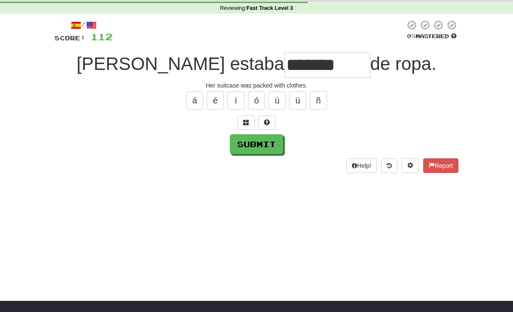
type input "*******"
click at [258, 145] on button "Submit" at bounding box center [256, 144] width 53 height 20
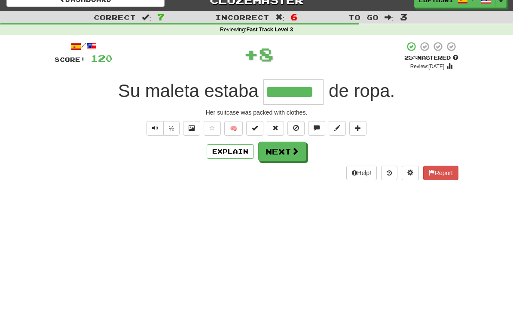
scroll to position [0, 0]
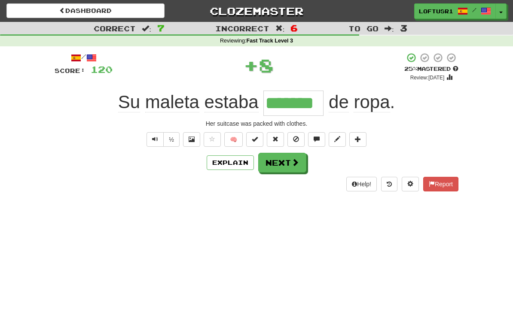
click at [292, 160] on span at bounding box center [295, 162] width 8 height 8
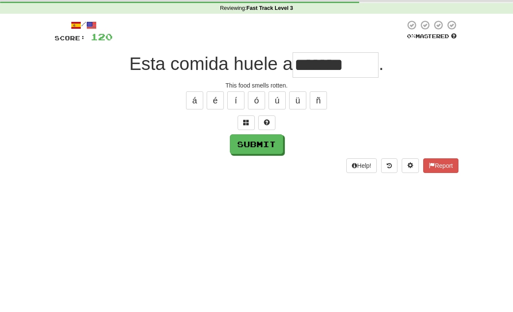
scroll to position [33, 0]
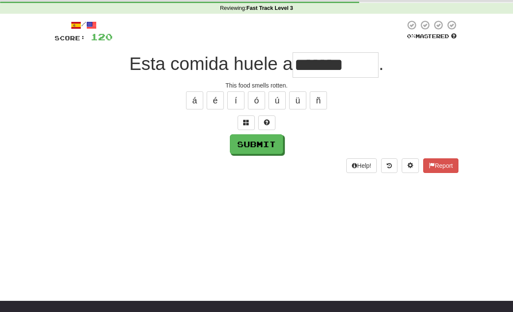
type input "*******"
click at [249, 146] on button "Submit" at bounding box center [256, 144] width 53 height 20
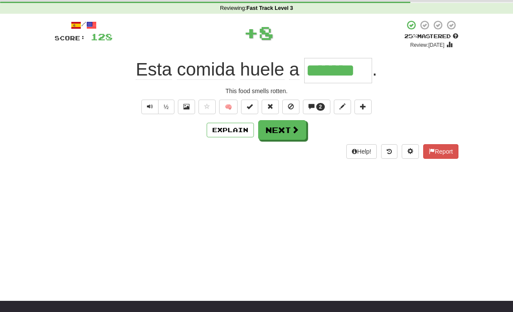
click at [227, 131] on button "Explain" at bounding box center [229, 130] width 47 height 15
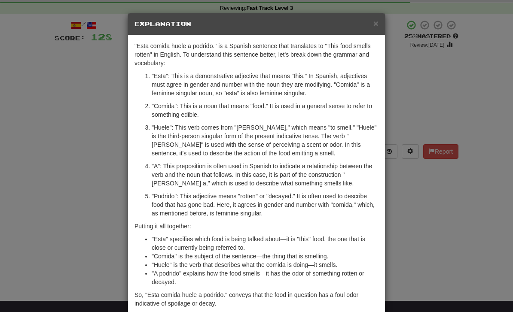
click at [411, 208] on div "× Explanation "Esta comida huele a podrido." is a Spanish sentence that transla…" at bounding box center [256, 156] width 513 height 312
click at [412, 209] on div "× Explanation "Esta comida huele a podrido." is a Spanish sentence that transla…" at bounding box center [256, 156] width 513 height 312
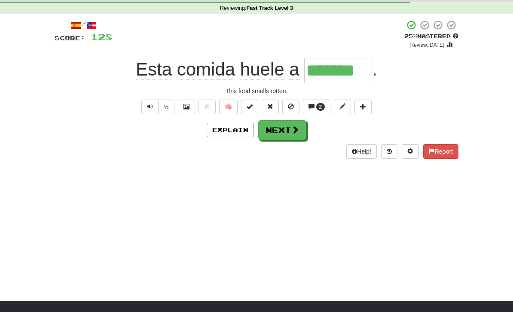
click at [236, 131] on button "Explain" at bounding box center [229, 130] width 47 height 15
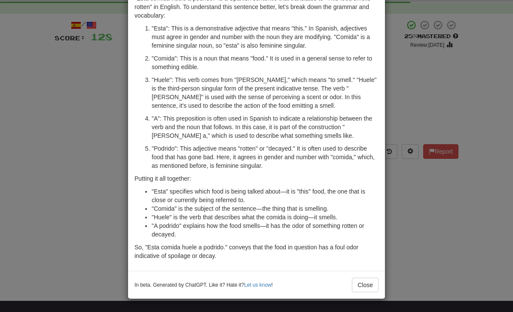
scroll to position [48, 0]
click at [367, 282] on button "Close" at bounding box center [365, 285] width 27 height 15
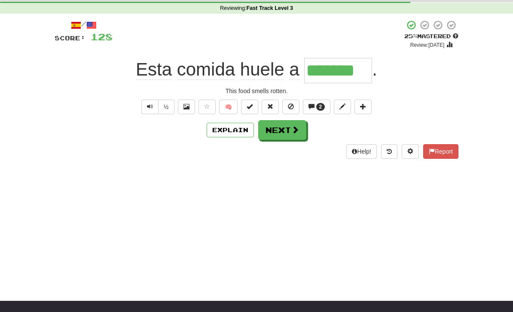
click at [297, 134] on span at bounding box center [295, 130] width 8 height 8
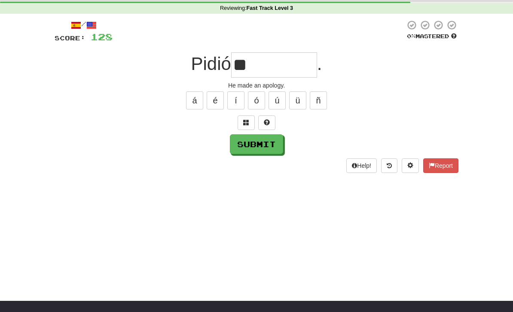
type input "*"
type input "*********"
click at [248, 152] on button "Submit" at bounding box center [256, 144] width 53 height 20
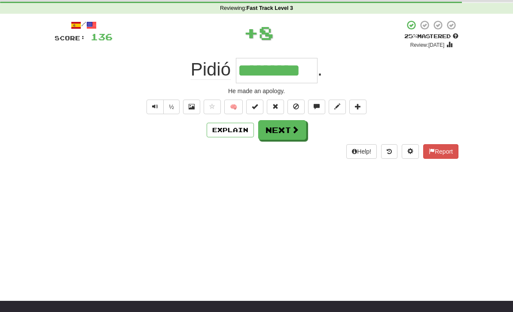
click at [234, 129] on button "Explain" at bounding box center [229, 130] width 47 height 15
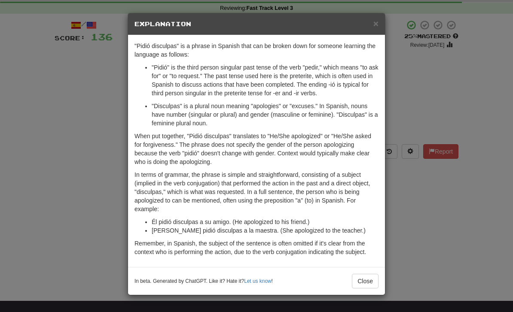
click at [372, 283] on button "Close" at bounding box center [365, 281] width 27 height 15
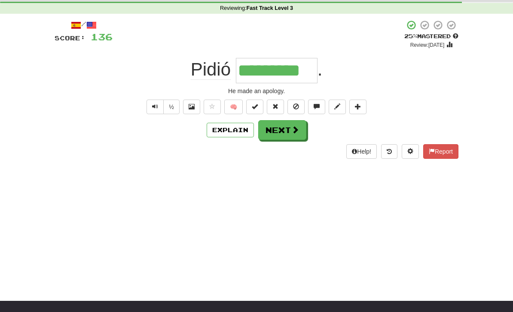
click at [227, 133] on button "Explain" at bounding box center [229, 130] width 47 height 15
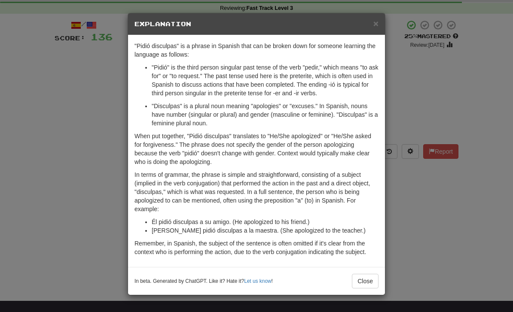
click at [86, 191] on div "× Explanation "Pidió disculpas" is a phrase in Spanish that can be broken down …" at bounding box center [256, 156] width 513 height 312
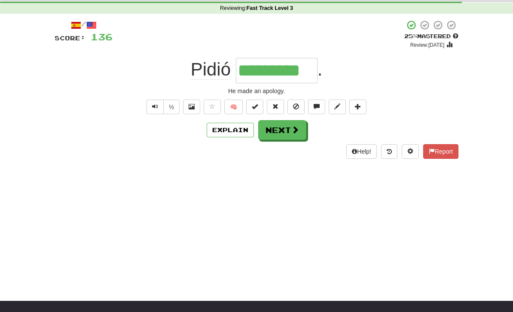
click at [282, 138] on button "Next" at bounding box center [282, 130] width 48 height 20
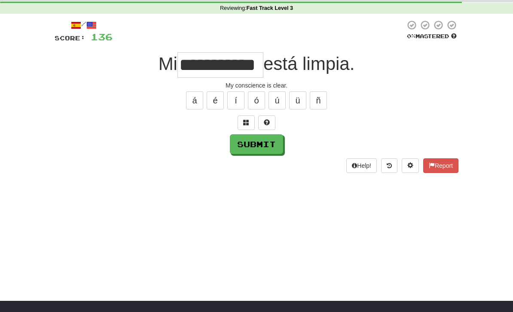
click at [269, 70] on span "está limpia." at bounding box center [308, 64] width 91 height 20
click at [249, 62] on input "**********" at bounding box center [220, 64] width 86 height 25
type input "**********"
click at [255, 144] on button "Submit" at bounding box center [256, 144] width 53 height 20
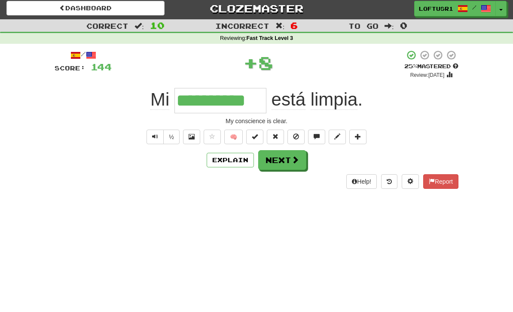
scroll to position [0, 0]
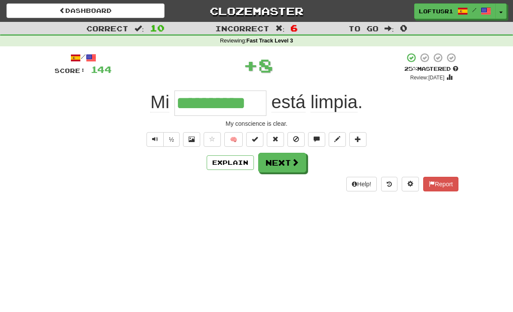
click at [286, 157] on button "Next" at bounding box center [282, 163] width 48 height 20
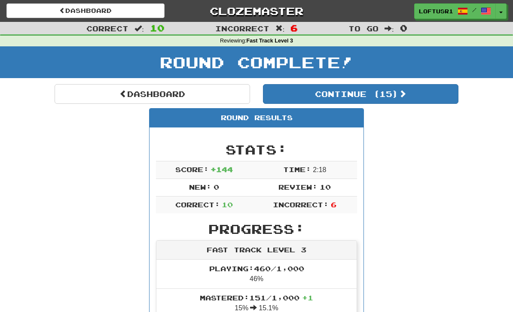
click at [118, 102] on link "Dashboard" at bounding box center [152, 94] width 195 height 20
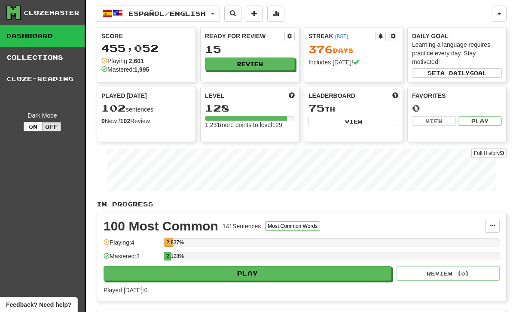
click at [490, 152] on link "Full History" at bounding box center [488, 153] width 35 height 9
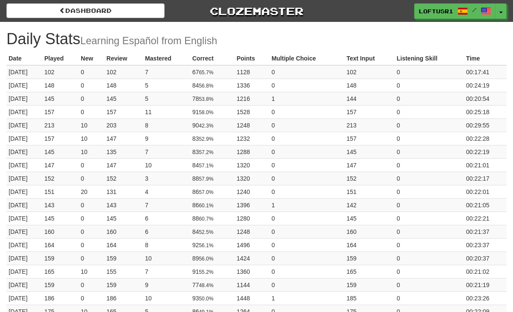
click at [73, 17] on link "Dashboard" at bounding box center [85, 10] width 158 height 15
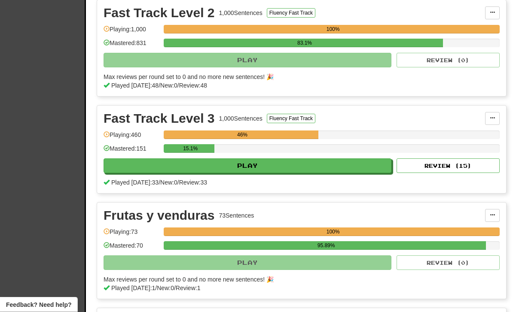
click at [450, 172] on button "Review ( 15 )" at bounding box center [447, 166] width 103 height 15
select select "**"
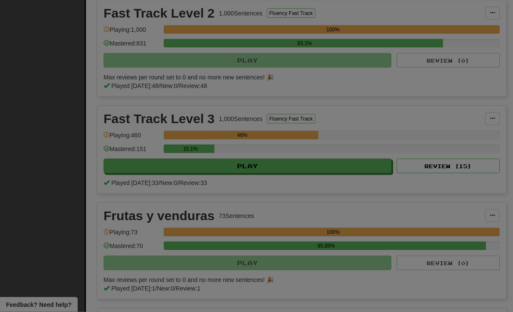
scroll to position [504, 0]
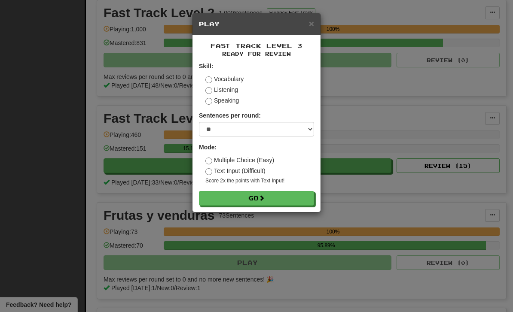
click at [287, 199] on button "Go" at bounding box center [256, 198] width 115 height 15
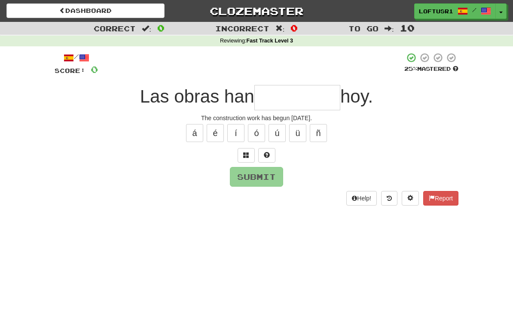
click at [304, 96] on input "text" at bounding box center [297, 97] width 86 height 25
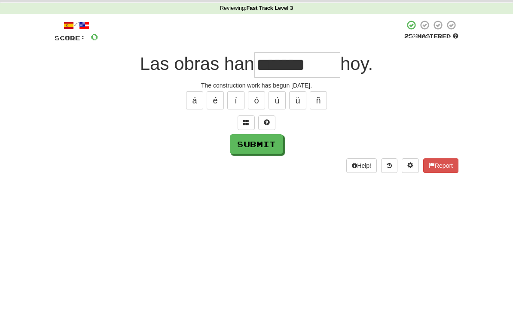
scroll to position [33, 0]
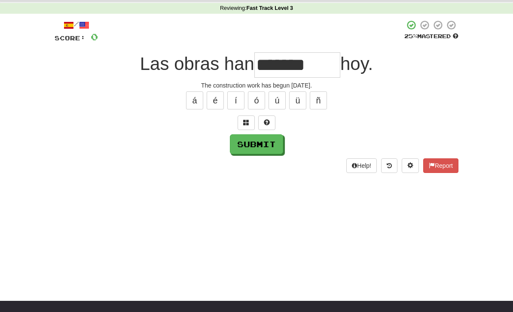
click at [253, 141] on button "Submit" at bounding box center [256, 144] width 53 height 20
type input "********"
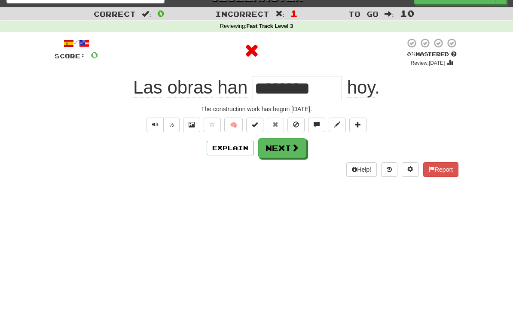
scroll to position [14, 0]
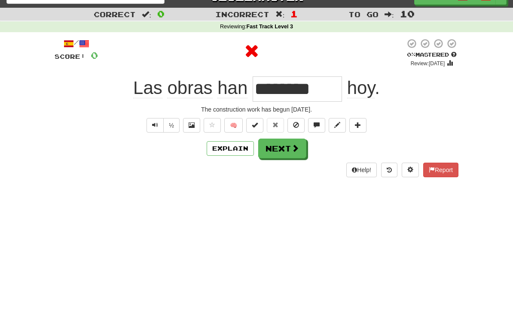
click at [286, 152] on button "Next" at bounding box center [282, 149] width 48 height 20
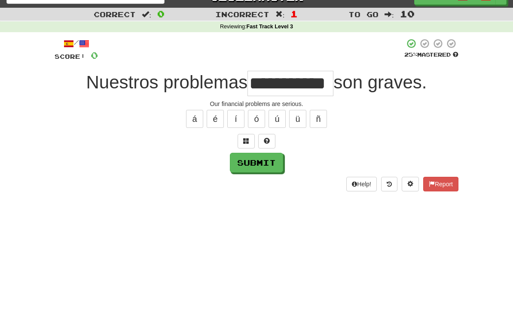
scroll to position [15, 0]
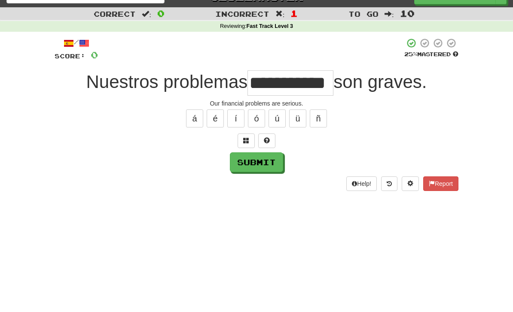
click at [257, 168] on button "Submit" at bounding box center [256, 162] width 53 height 20
type input "**********"
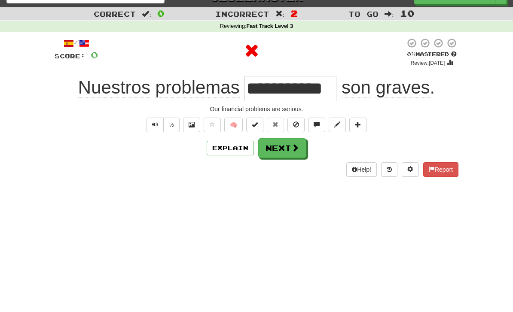
click at [296, 149] on span at bounding box center [295, 148] width 8 height 8
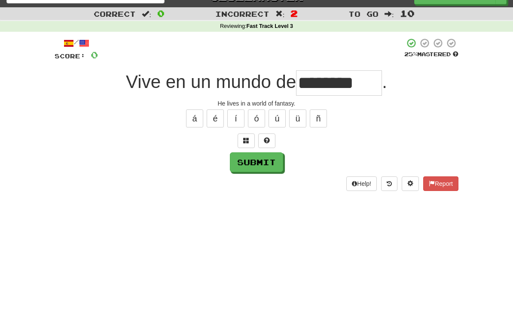
type input "********"
click at [253, 168] on button "Submit" at bounding box center [256, 162] width 53 height 20
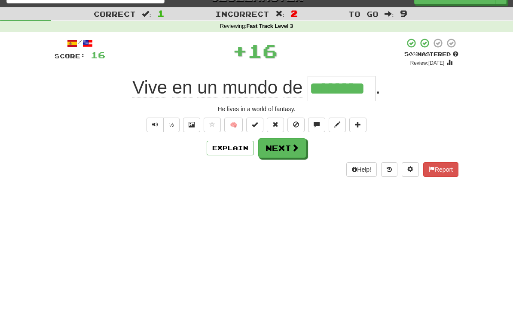
scroll to position [0, 0]
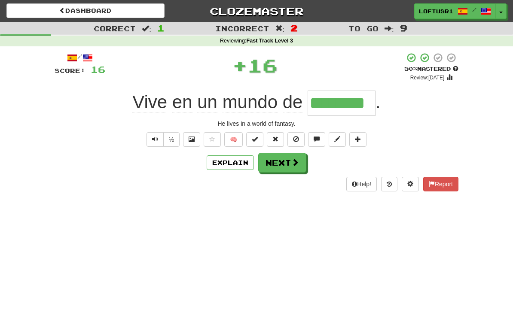
click at [288, 169] on button "Next" at bounding box center [282, 163] width 48 height 20
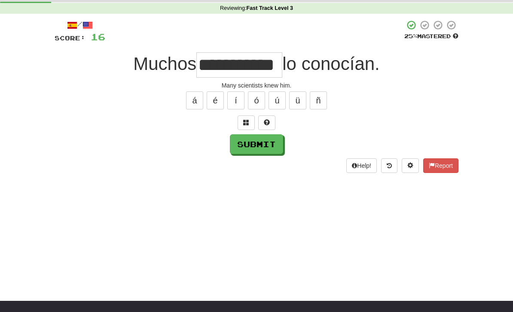
click at [255, 147] on button "Submit" at bounding box center [256, 144] width 53 height 20
type input "**********"
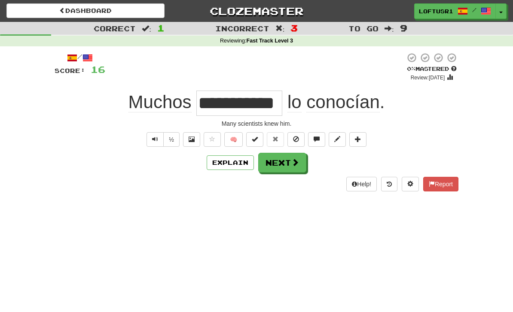
click at [291, 168] on button "Next" at bounding box center [282, 163] width 48 height 20
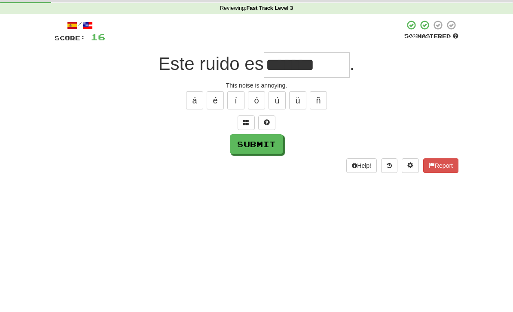
scroll to position [33, 0]
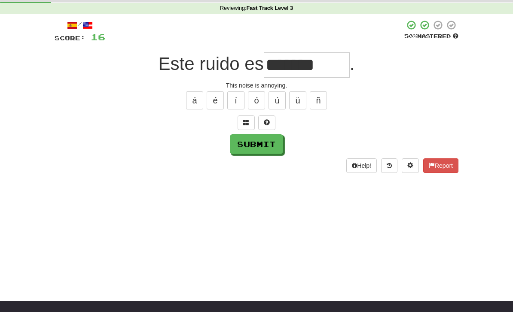
type input "*******"
click at [250, 152] on button "Submit" at bounding box center [256, 144] width 53 height 20
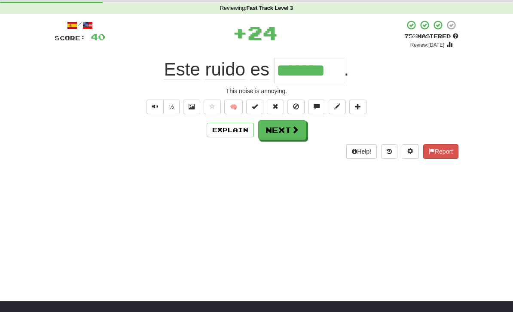
scroll to position [0, 0]
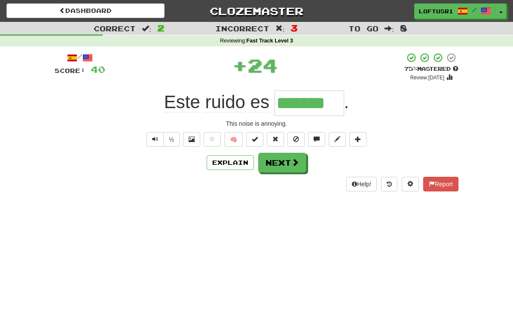
click at [246, 162] on button "Explain" at bounding box center [229, 162] width 47 height 15
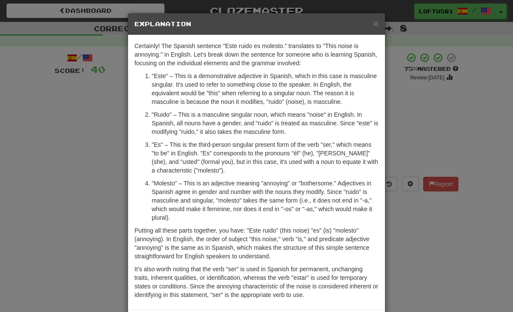
click at [407, 245] on div "× Explanation Certainly! The Spanish sentence "Este ruido es molesto." translat…" at bounding box center [256, 156] width 513 height 312
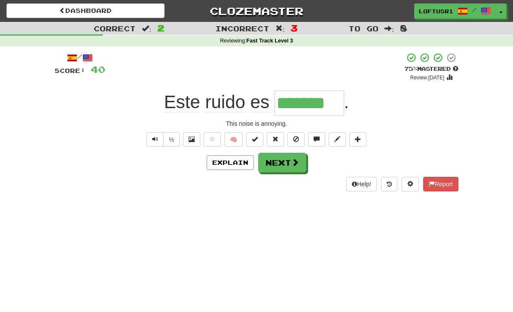
click at [284, 169] on button "Next" at bounding box center [282, 163] width 48 height 20
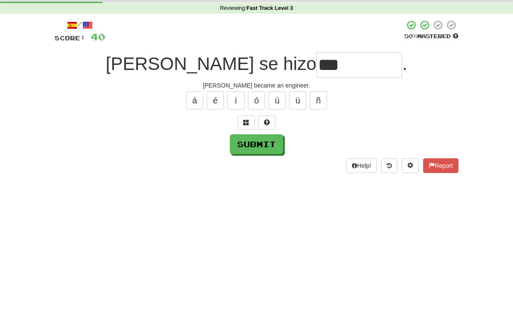
scroll to position [33, 0]
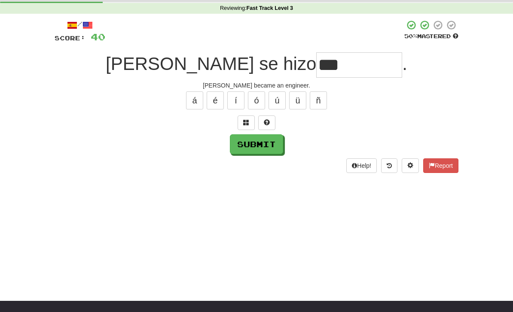
click at [258, 148] on button "Submit" at bounding box center [256, 144] width 53 height 20
type input "*********"
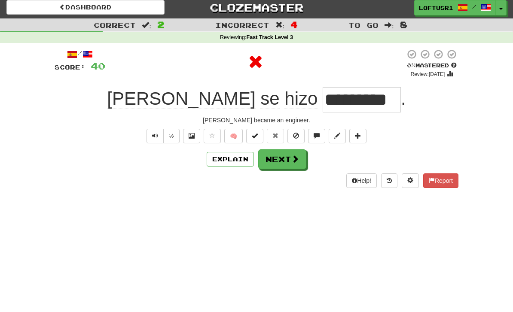
scroll to position [0, 0]
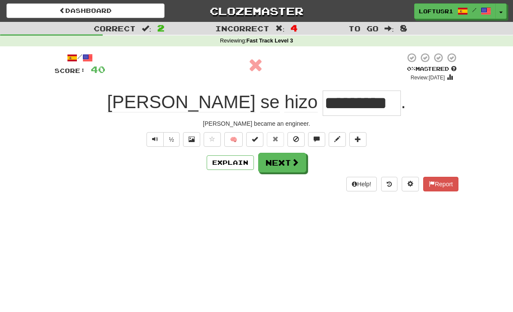
click at [294, 163] on span at bounding box center [295, 162] width 8 height 8
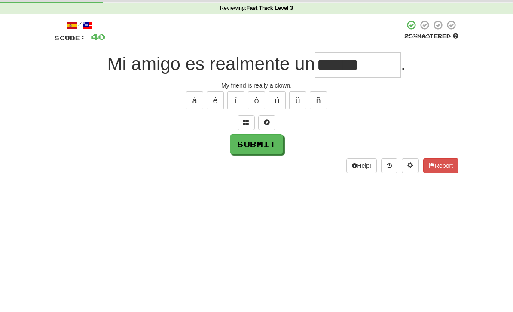
scroll to position [33, 0]
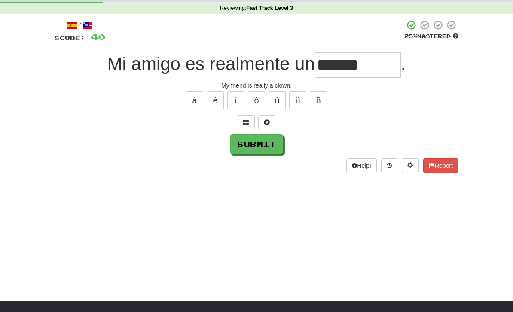
click at [249, 152] on button "Submit" at bounding box center [256, 144] width 53 height 20
type input "******"
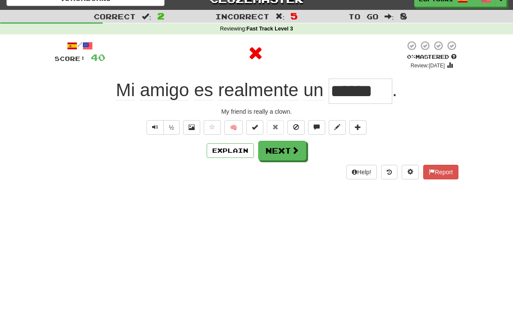
scroll to position [0, 0]
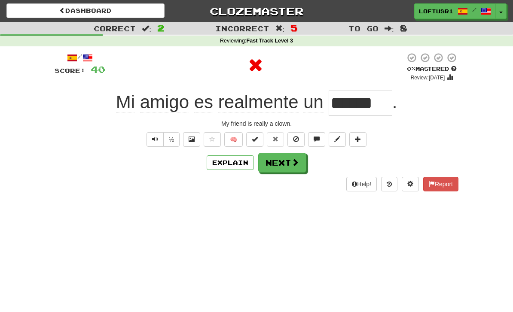
click at [290, 163] on button "Next" at bounding box center [282, 163] width 48 height 20
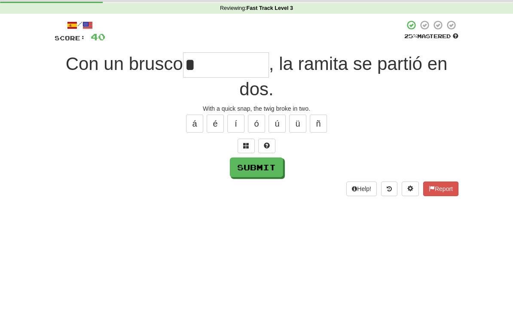
scroll to position [33, 0]
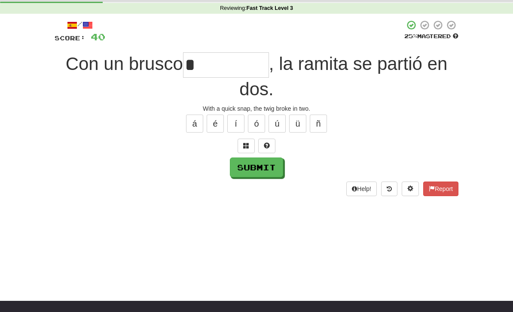
click at [246, 165] on button "Submit" at bounding box center [256, 168] width 53 height 20
type input "*********"
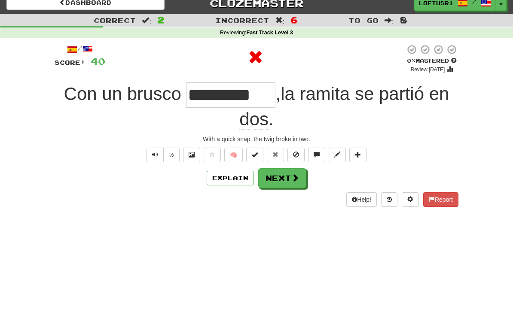
scroll to position [0, 0]
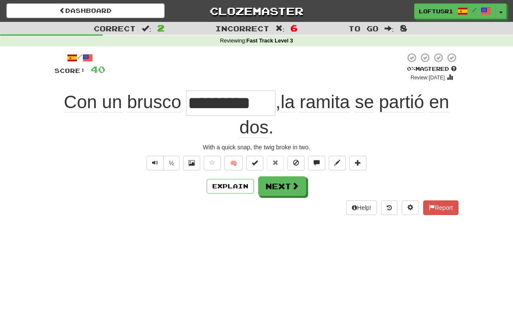
click at [291, 189] on span at bounding box center [295, 186] width 8 height 8
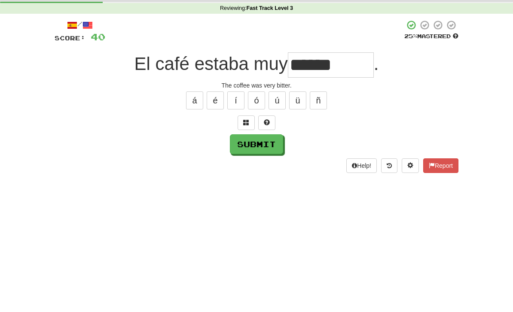
scroll to position [33, 0]
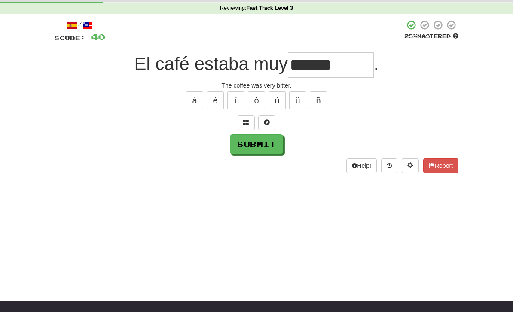
type input "******"
click at [253, 149] on button "Submit" at bounding box center [256, 144] width 53 height 20
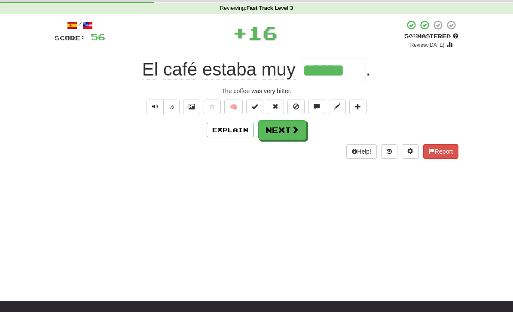
click at [231, 133] on button "Explain" at bounding box center [229, 130] width 47 height 15
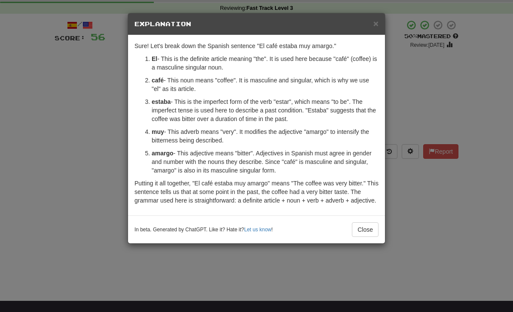
click at [371, 237] on button "Close" at bounding box center [365, 229] width 27 height 15
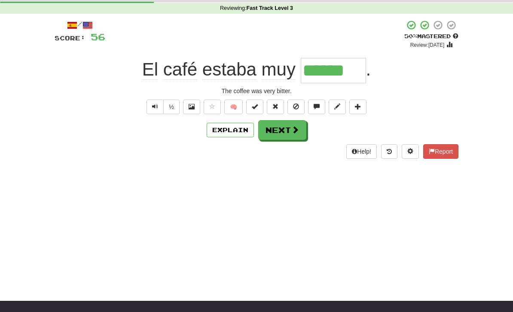
click at [293, 129] on span at bounding box center [295, 130] width 8 height 8
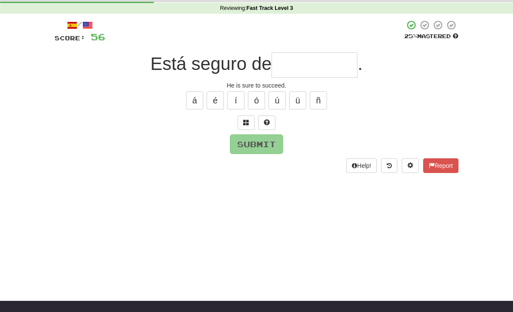
type input "*"
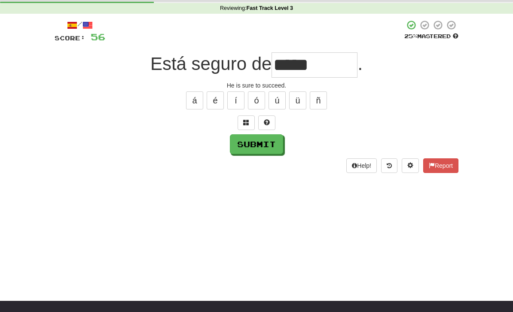
click at [261, 144] on button "Submit" at bounding box center [256, 144] width 53 height 20
type input "**********"
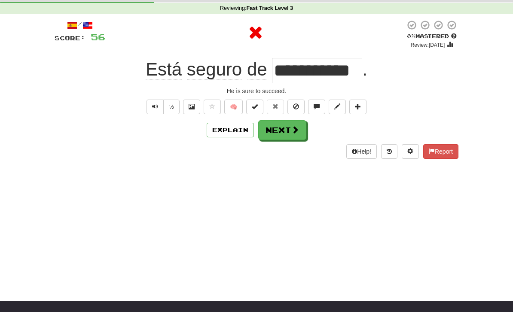
click at [288, 126] on button "Next" at bounding box center [282, 130] width 48 height 20
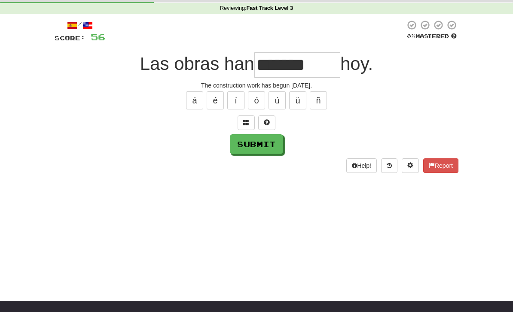
click at [258, 144] on button "Submit" at bounding box center [256, 144] width 53 height 20
type input "********"
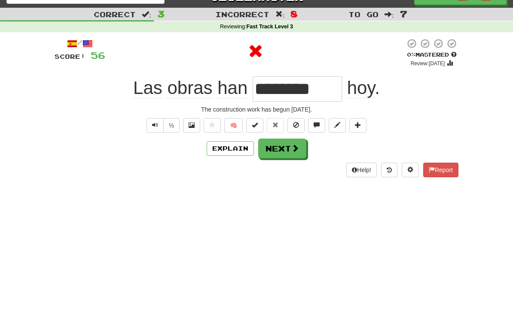
scroll to position [12, 0]
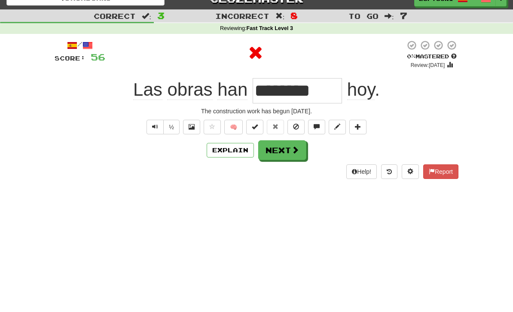
click at [290, 147] on button "Next" at bounding box center [282, 150] width 48 height 20
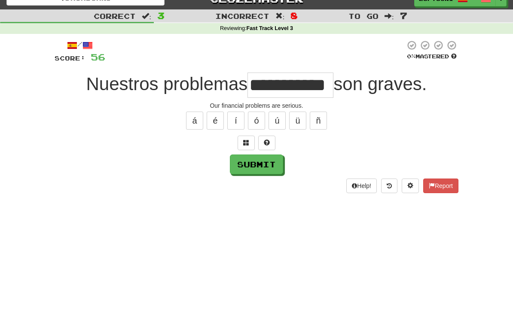
click at [247, 165] on button "Submit" at bounding box center [256, 165] width 53 height 20
type input "**********"
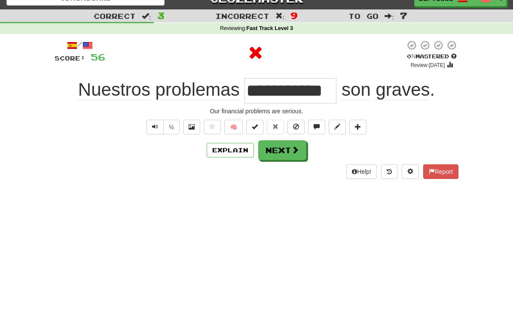
scroll to position [0, 0]
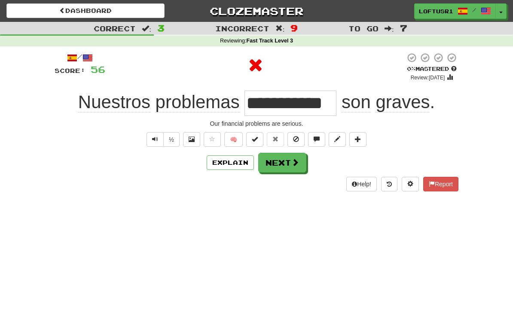
click at [292, 166] on span at bounding box center [295, 162] width 8 height 8
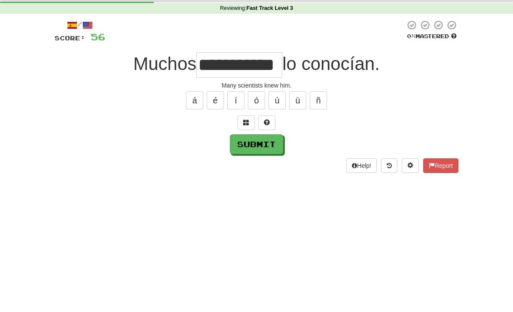
scroll to position [33, 0]
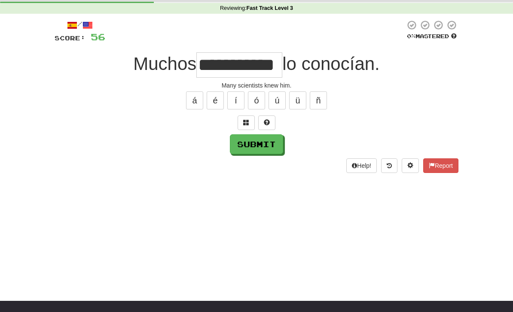
type input "**********"
click at [249, 143] on button "Submit" at bounding box center [256, 144] width 53 height 20
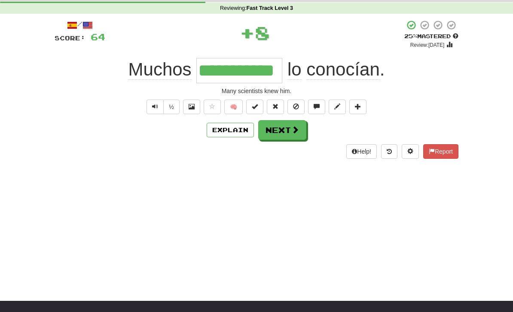
scroll to position [0, 0]
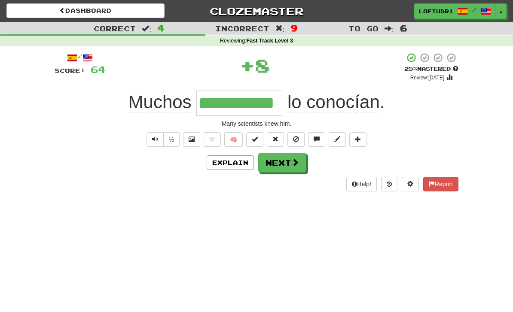
click at [287, 165] on button "Next" at bounding box center [282, 163] width 48 height 20
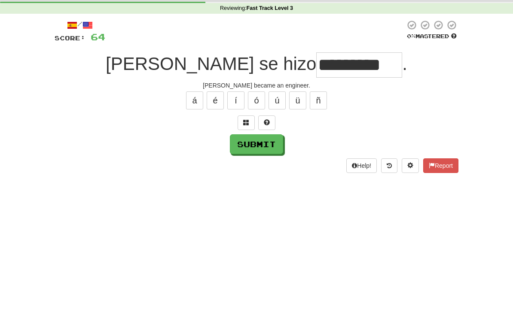
scroll to position [33, 0]
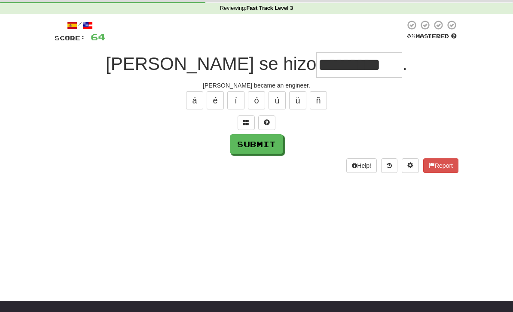
click at [255, 149] on button "Submit" at bounding box center [256, 144] width 53 height 20
type input "*********"
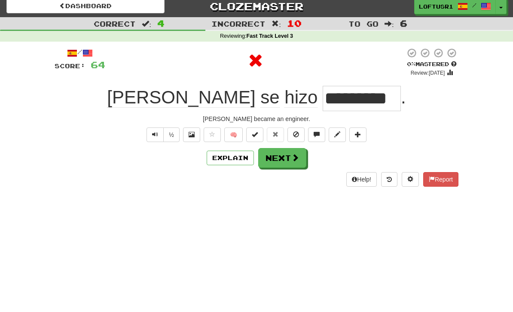
scroll to position [0, 0]
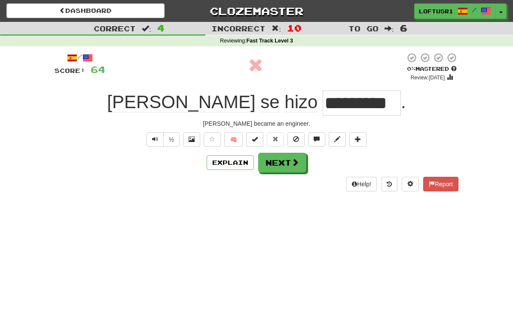
click at [288, 163] on button "Next" at bounding box center [282, 163] width 48 height 20
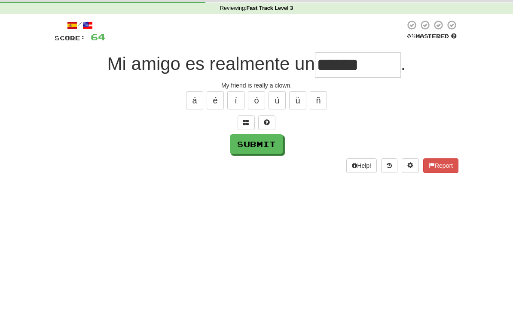
scroll to position [33, 0]
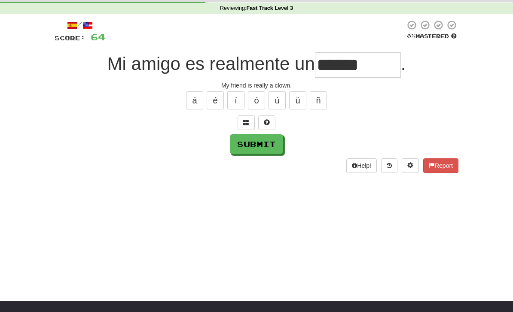
type input "******"
click at [253, 151] on button "Submit" at bounding box center [256, 144] width 53 height 20
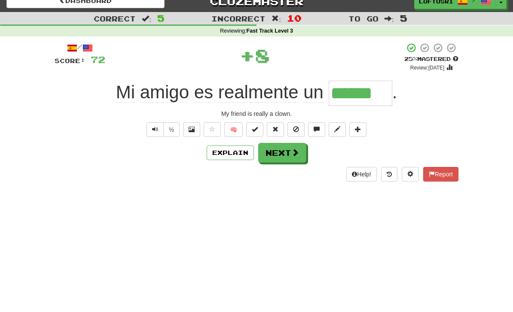
scroll to position [0, 0]
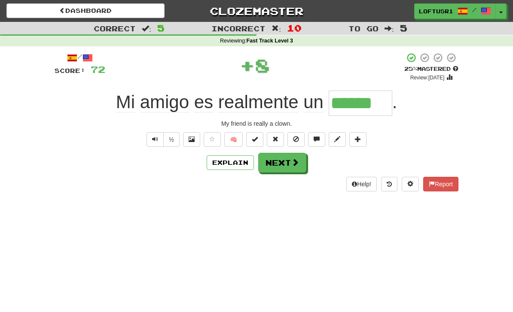
click at [287, 158] on button "Next" at bounding box center [282, 163] width 48 height 20
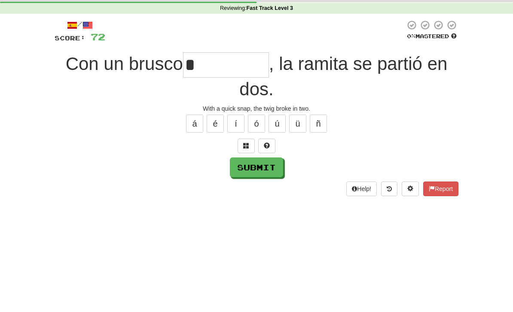
scroll to position [33, 0]
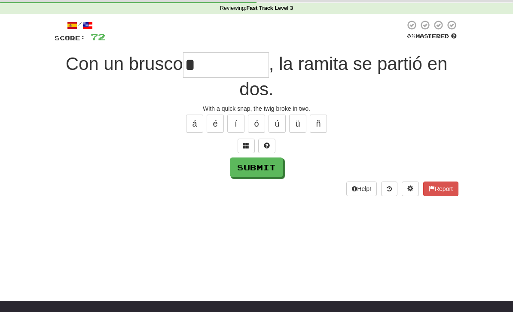
click at [253, 168] on button "Submit" at bounding box center [256, 168] width 53 height 20
type input "*********"
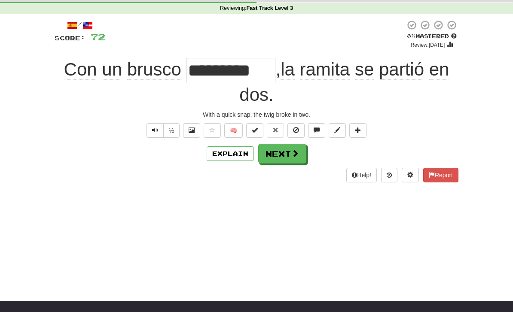
click at [283, 157] on button "Next" at bounding box center [282, 154] width 48 height 20
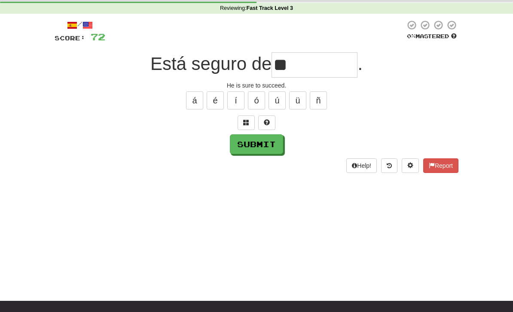
type input "*"
type input "**********"
click at [255, 145] on button "Submit" at bounding box center [256, 144] width 53 height 20
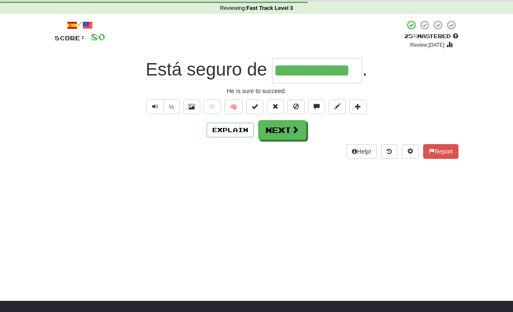
click at [287, 129] on button "Next" at bounding box center [282, 130] width 48 height 20
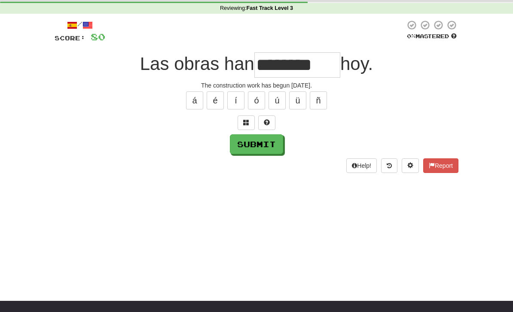
click at [253, 138] on button "Submit" at bounding box center [256, 144] width 53 height 20
type input "********"
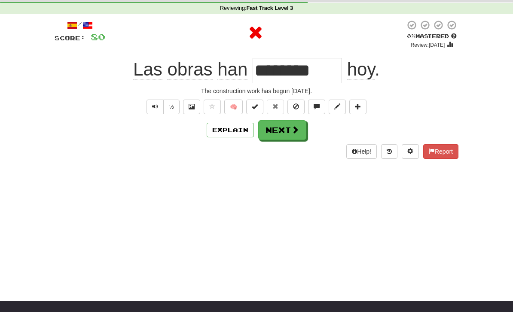
click at [288, 127] on button "Next" at bounding box center [282, 130] width 48 height 20
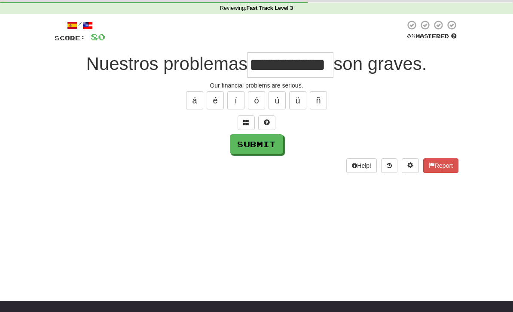
type input "**********"
click at [254, 149] on button "Submit" at bounding box center [256, 144] width 53 height 20
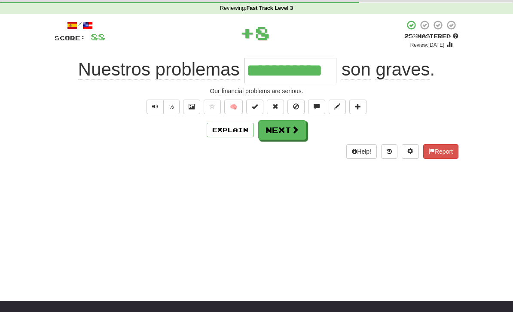
scroll to position [0, 0]
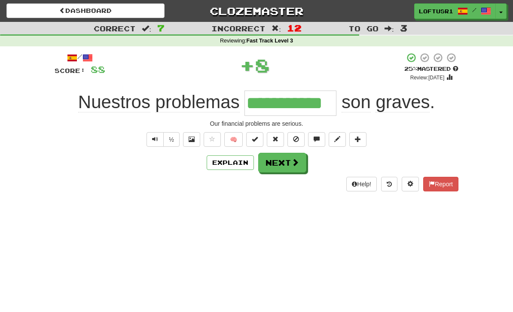
click at [286, 165] on button "Next" at bounding box center [282, 163] width 48 height 20
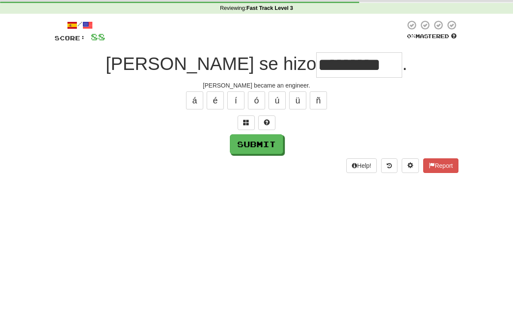
scroll to position [33, 0]
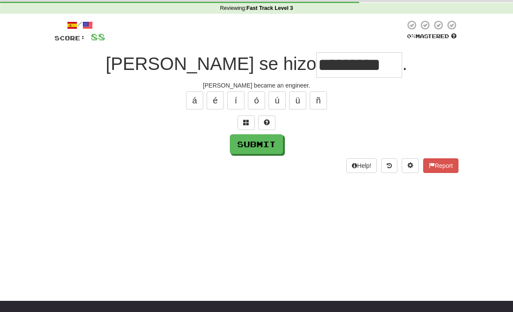
type input "*********"
click at [252, 145] on button "Submit" at bounding box center [256, 144] width 53 height 20
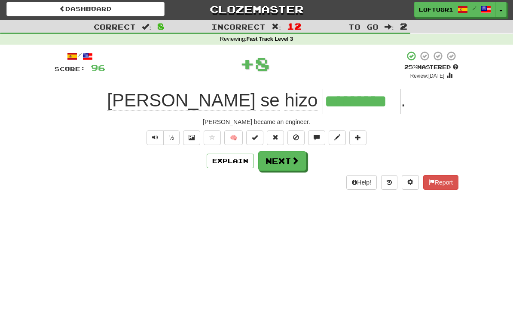
scroll to position [0, 0]
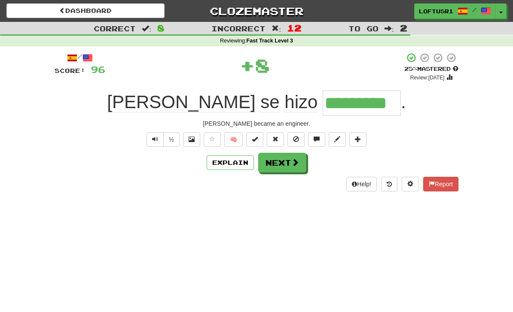
click at [292, 169] on button "Next" at bounding box center [282, 163] width 48 height 20
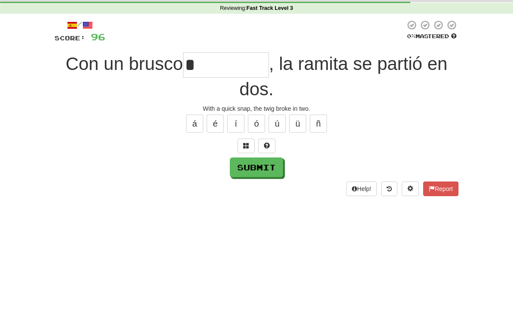
scroll to position [33, 0]
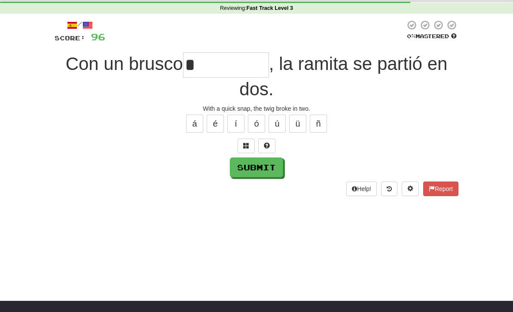
click at [248, 170] on button "Submit" at bounding box center [256, 168] width 53 height 20
type input "*********"
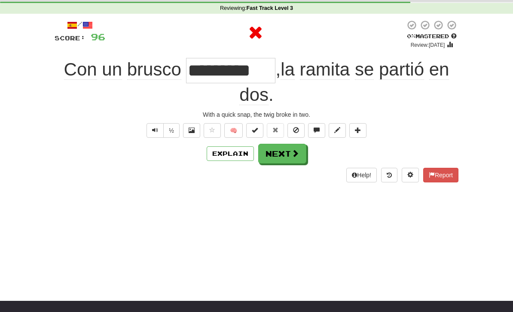
scroll to position [0, 0]
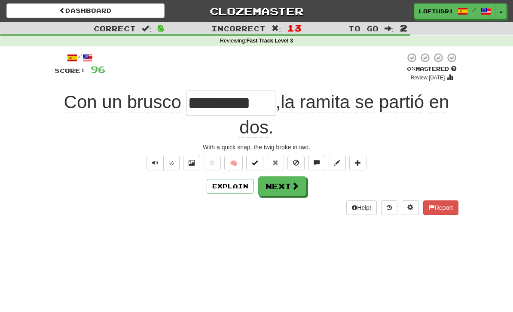
click at [288, 186] on button "Next" at bounding box center [282, 186] width 48 height 20
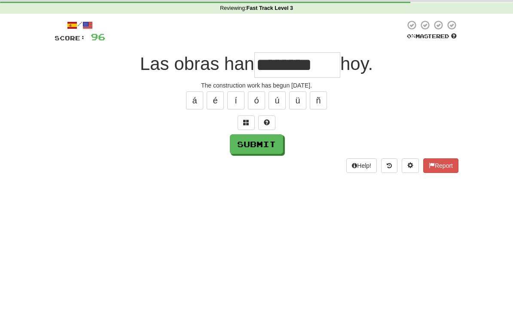
scroll to position [33, 0]
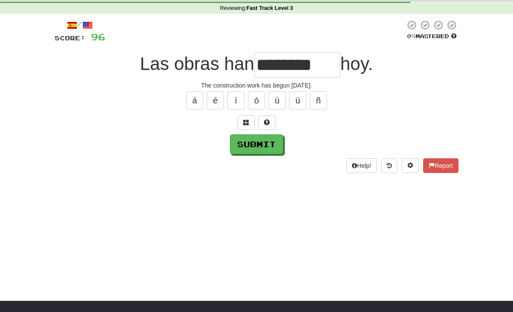
type input "********"
click at [255, 140] on button "Submit" at bounding box center [256, 144] width 53 height 20
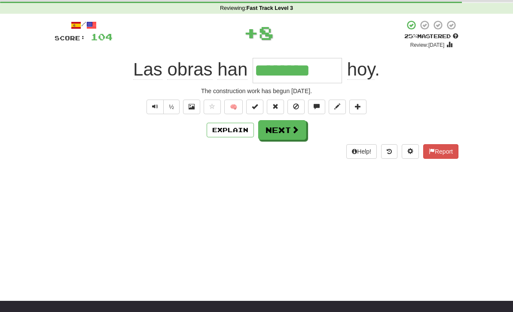
scroll to position [0, 0]
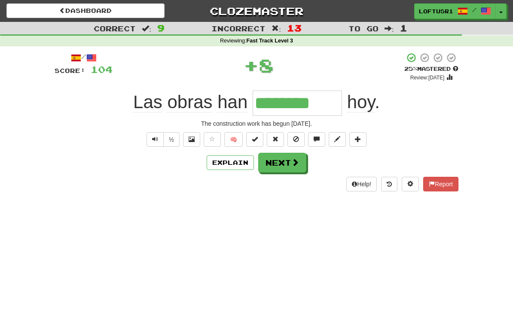
click at [288, 162] on button "Next" at bounding box center [282, 163] width 48 height 20
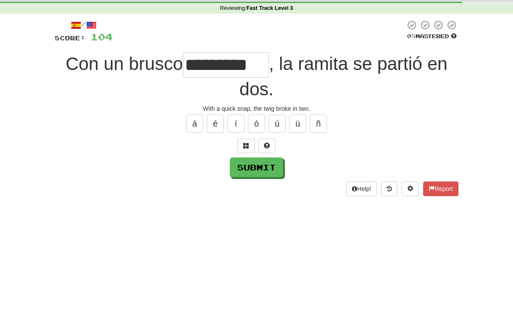
scroll to position [33, 0]
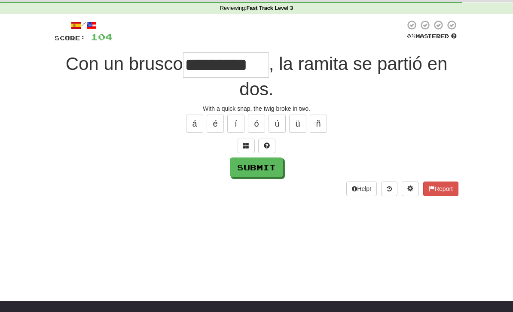
type input "*********"
click at [256, 164] on button "Submit" at bounding box center [256, 168] width 53 height 20
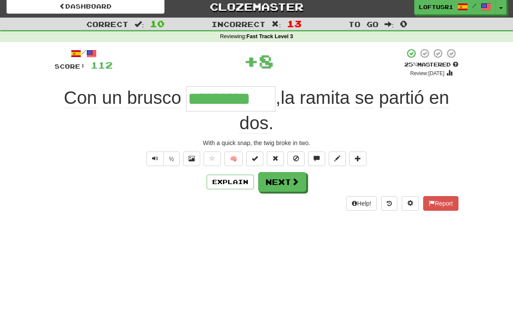
scroll to position [0, 0]
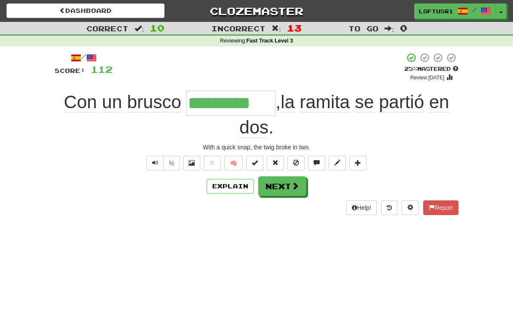
click at [288, 183] on button "Next" at bounding box center [282, 186] width 48 height 20
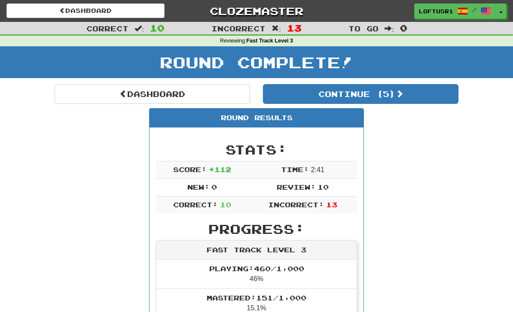
click at [125, 102] on link "Dashboard" at bounding box center [152, 94] width 195 height 20
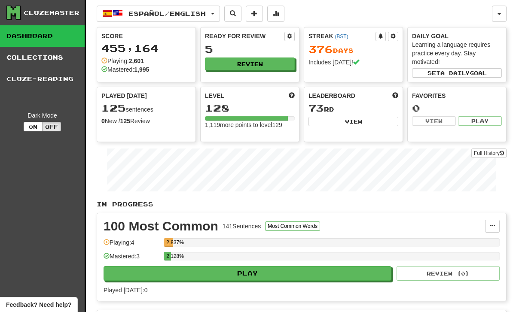
click at [497, 151] on link "Full History" at bounding box center [488, 153] width 35 height 9
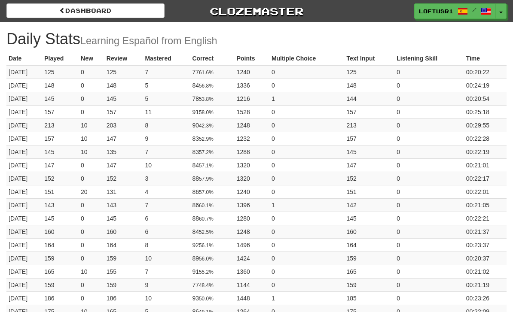
click at [85, 13] on link "Dashboard" at bounding box center [85, 10] width 158 height 15
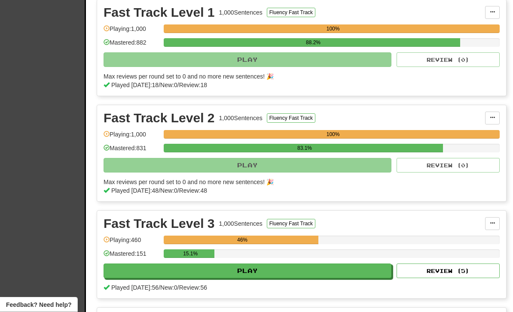
scroll to position [402, 0]
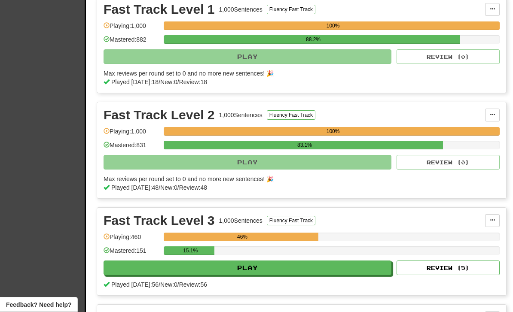
click at [465, 267] on button "Review ( 5 )" at bounding box center [447, 268] width 103 height 15
select select "**"
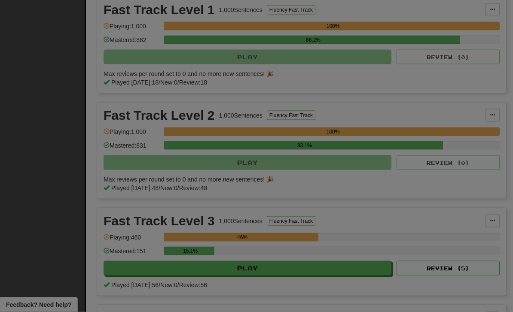
scroll to position [402, 0]
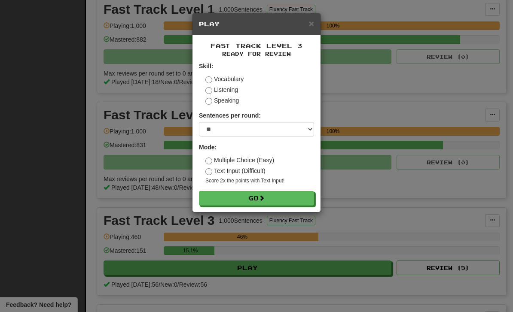
click at [293, 196] on button "Go" at bounding box center [256, 198] width 115 height 15
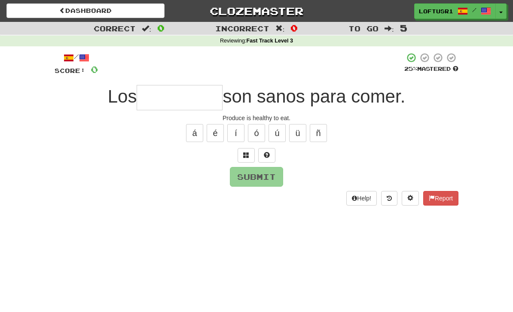
click at [162, 94] on input "text" at bounding box center [180, 97] width 86 height 25
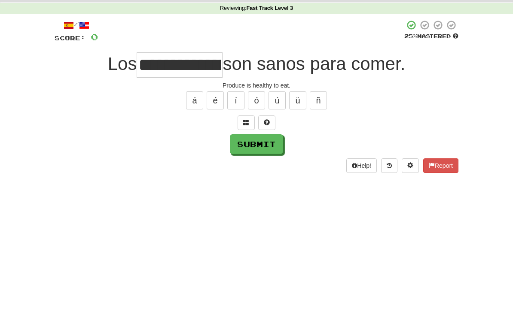
scroll to position [33, 0]
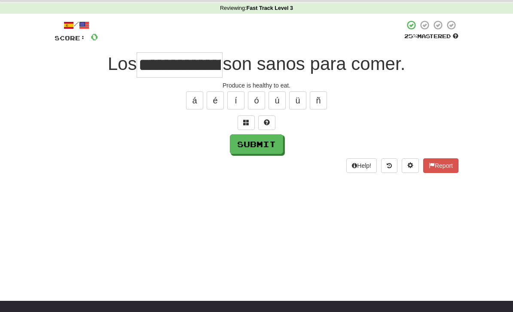
type input "**********"
click at [253, 151] on button "Submit" at bounding box center [256, 144] width 53 height 20
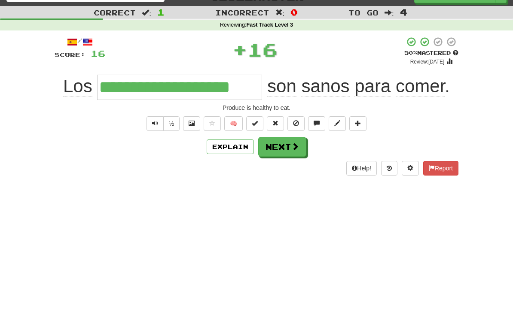
scroll to position [0, 0]
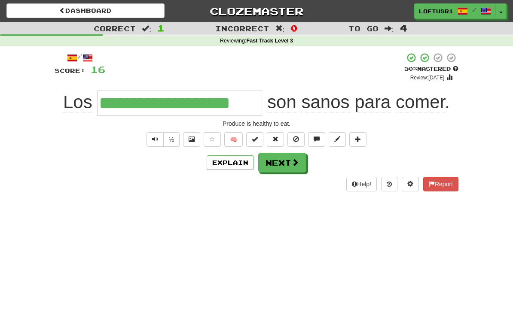
click at [237, 162] on button "Explain" at bounding box center [229, 162] width 47 height 15
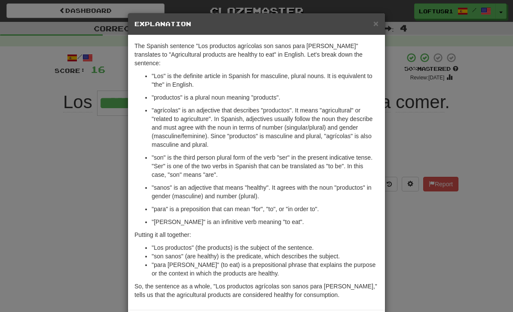
click at [405, 231] on div "× Explanation The Spanish sentence "Los productos agrícolas son sanos para come…" at bounding box center [256, 156] width 513 height 312
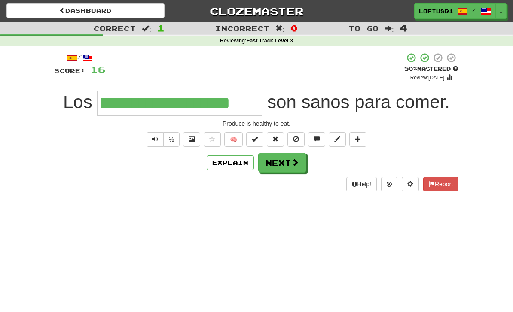
click at [288, 164] on button "Next" at bounding box center [282, 163] width 48 height 20
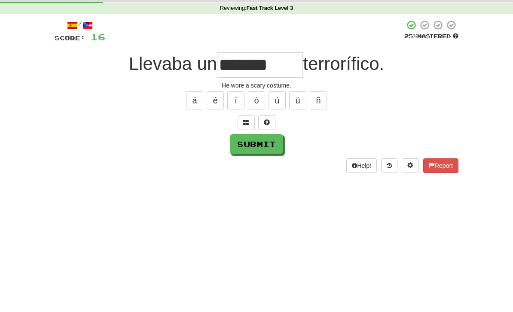
scroll to position [33, 0]
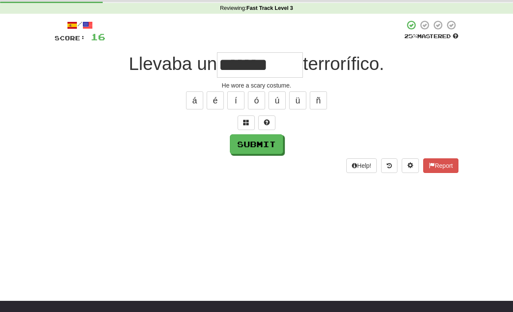
type input "*******"
click at [255, 152] on button "Submit" at bounding box center [256, 144] width 53 height 20
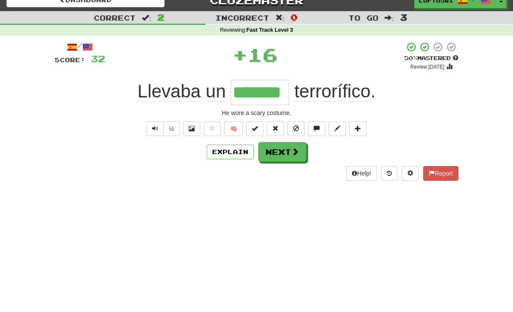
scroll to position [0, 0]
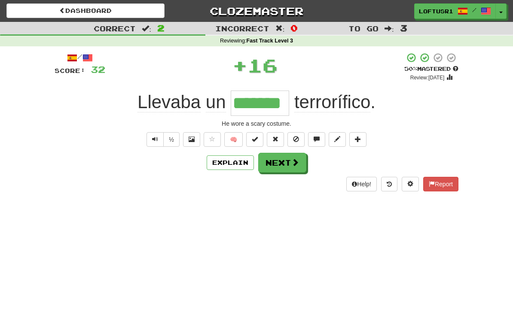
click at [289, 170] on button "Next" at bounding box center [282, 163] width 48 height 20
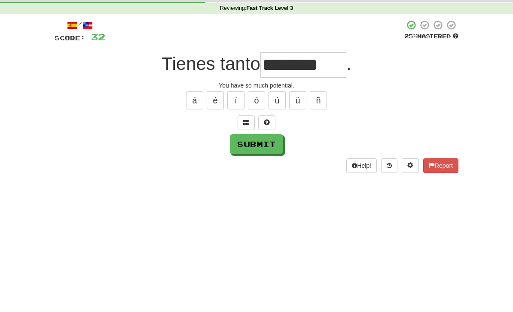
scroll to position [33, 0]
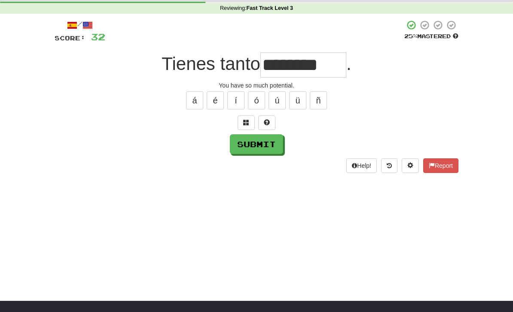
click at [257, 145] on button "Submit" at bounding box center [256, 144] width 53 height 20
type input "*********"
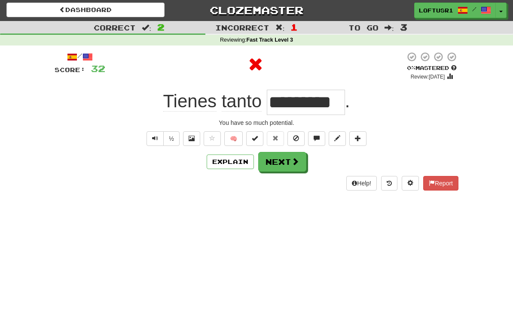
scroll to position [0, 0]
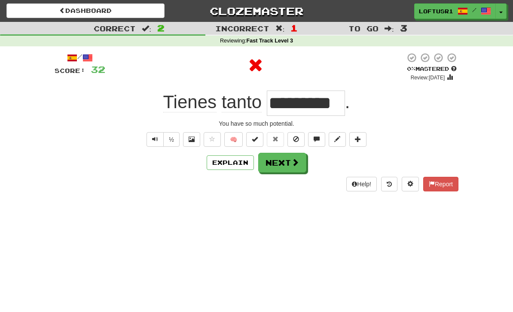
click at [293, 163] on span at bounding box center [295, 162] width 8 height 8
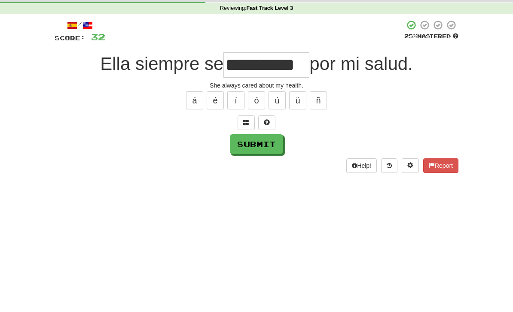
scroll to position [33, 0]
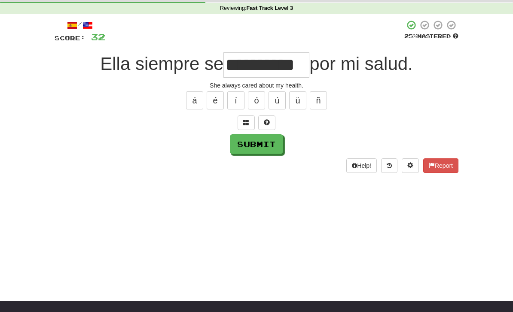
type input "**********"
click at [251, 150] on button "Submit" at bounding box center [256, 144] width 53 height 20
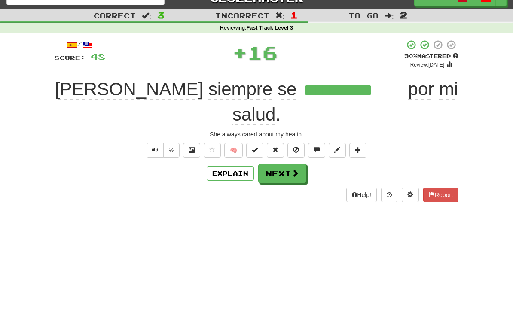
scroll to position [0, 0]
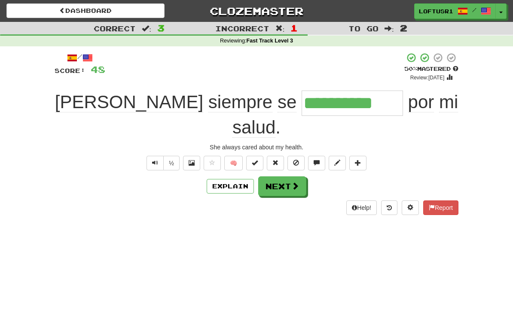
click at [297, 182] on span at bounding box center [295, 186] width 8 height 8
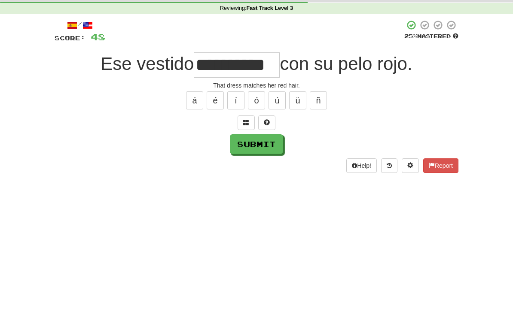
scroll to position [33, 0]
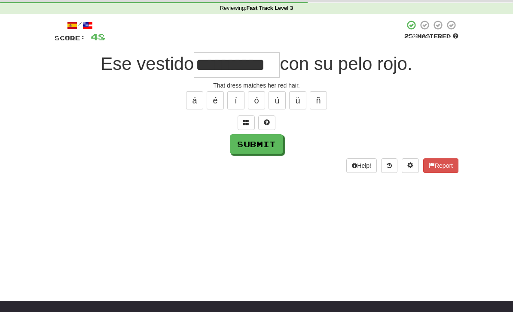
type input "**********"
click at [254, 149] on button "Submit" at bounding box center [256, 144] width 53 height 20
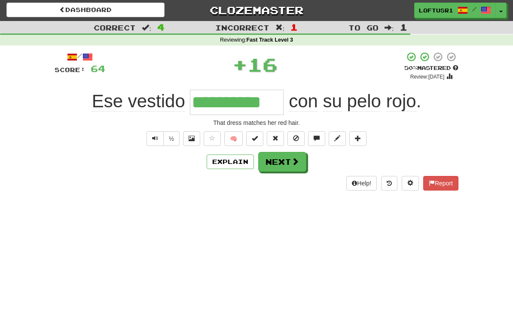
scroll to position [0, 0]
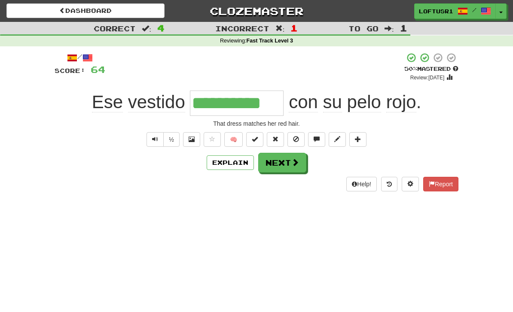
click at [287, 171] on button "Next" at bounding box center [282, 163] width 48 height 20
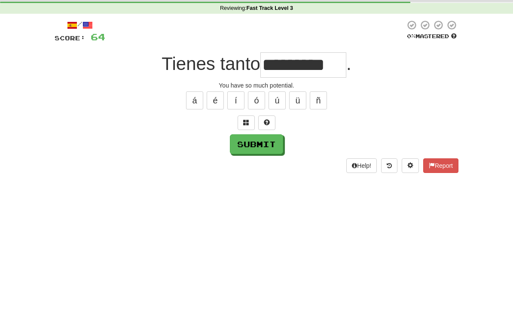
scroll to position [33, 0]
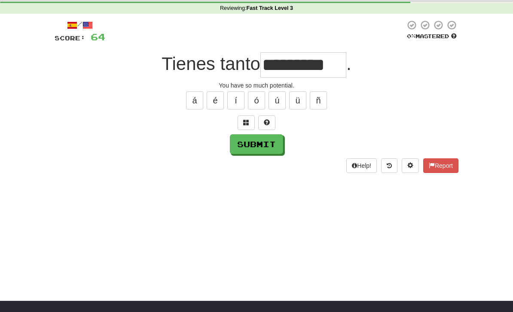
type input "*********"
click at [250, 146] on button "Submit" at bounding box center [256, 144] width 53 height 20
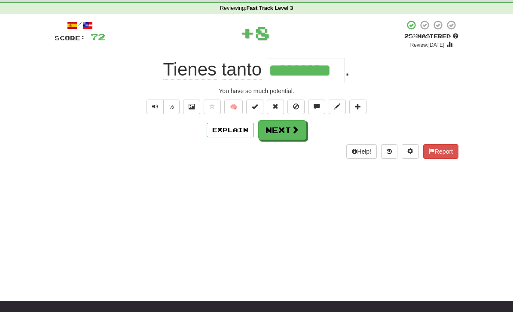
scroll to position [0, 0]
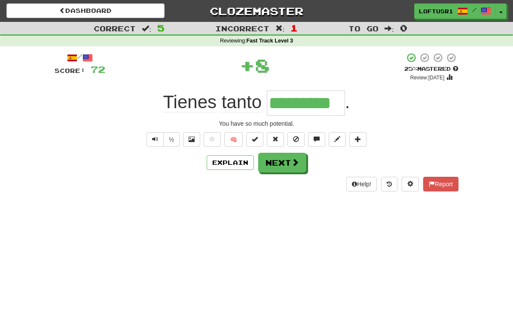
click at [288, 165] on button "Next" at bounding box center [282, 163] width 48 height 20
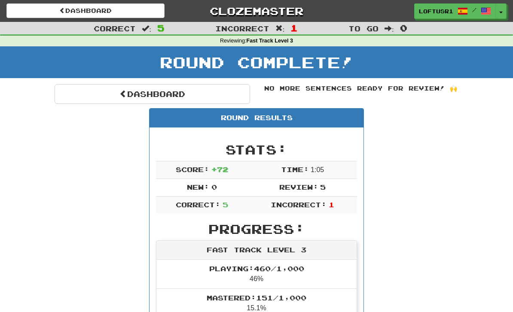
click at [117, 84] on link "Dashboard" at bounding box center [152, 94] width 195 height 20
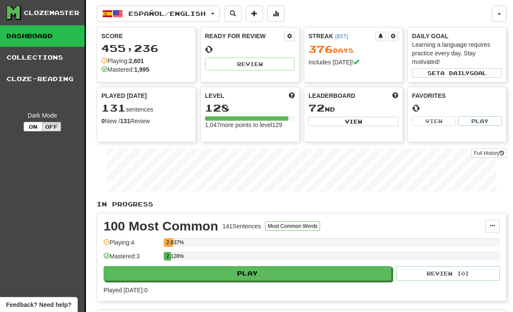
click at [492, 157] on link "Full History" at bounding box center [488, 153] width 35 height 9
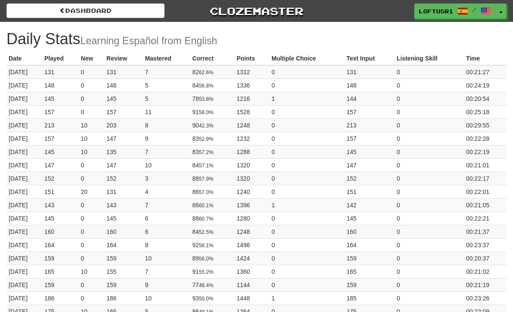
click at [85, 14] on link "Dashboard" at bounding box center [85, 10] width 158 height 15
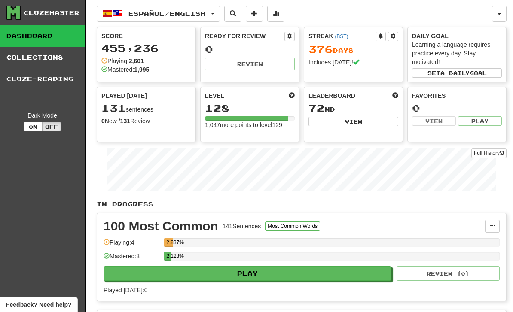
click at [284, 18] on button at bounding box center [275, 14] width 17 height 16
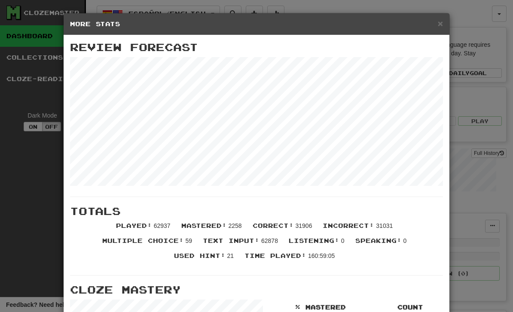
click at [437, 27] on span "×" at bounding box center [439, 23] width 5 height 10
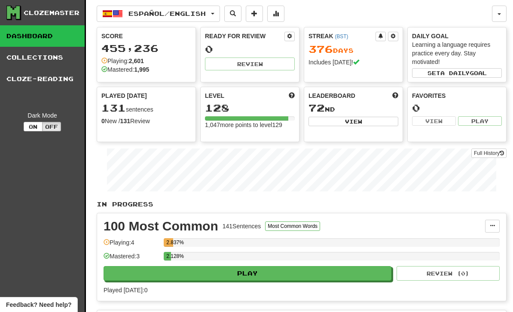
click at [490, 152] on link "Full History" at bounding box center [488, 153] width 35 height 9
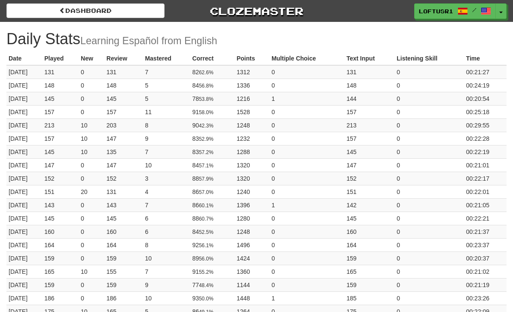
click at [74, 9] on link "Dashboard" at bounding box center [85, 10] width 158 height 15
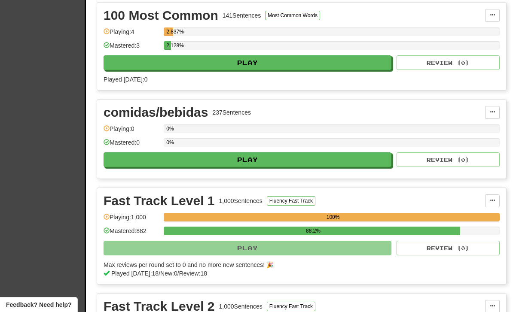
scroll to position [210, 0]
